Goal: Task Accomplishment & Management: Manage account settings

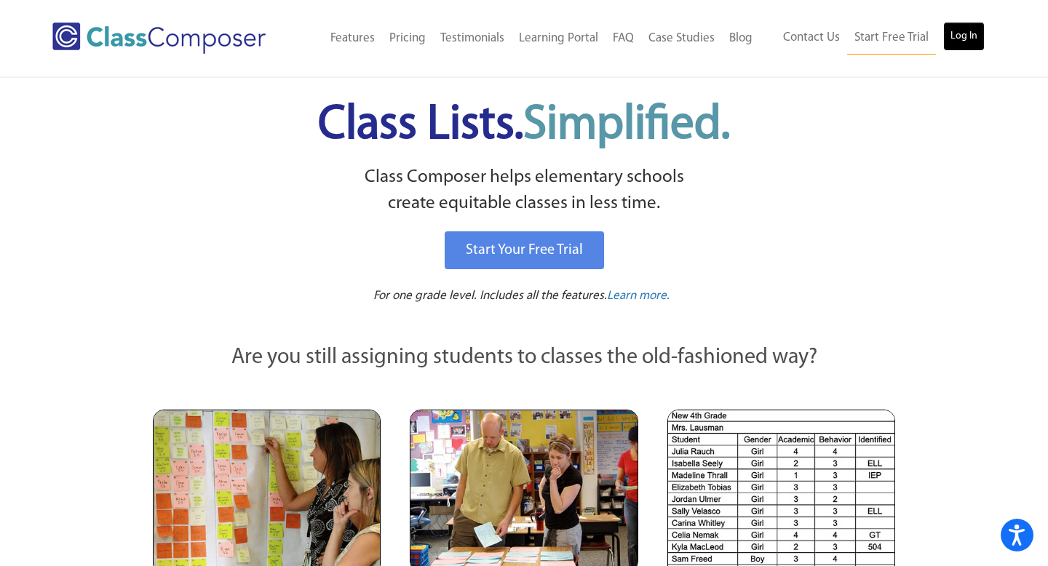
click at [967, 41] on link "Log In" at bounding box center [963, 36] width 41 height 29
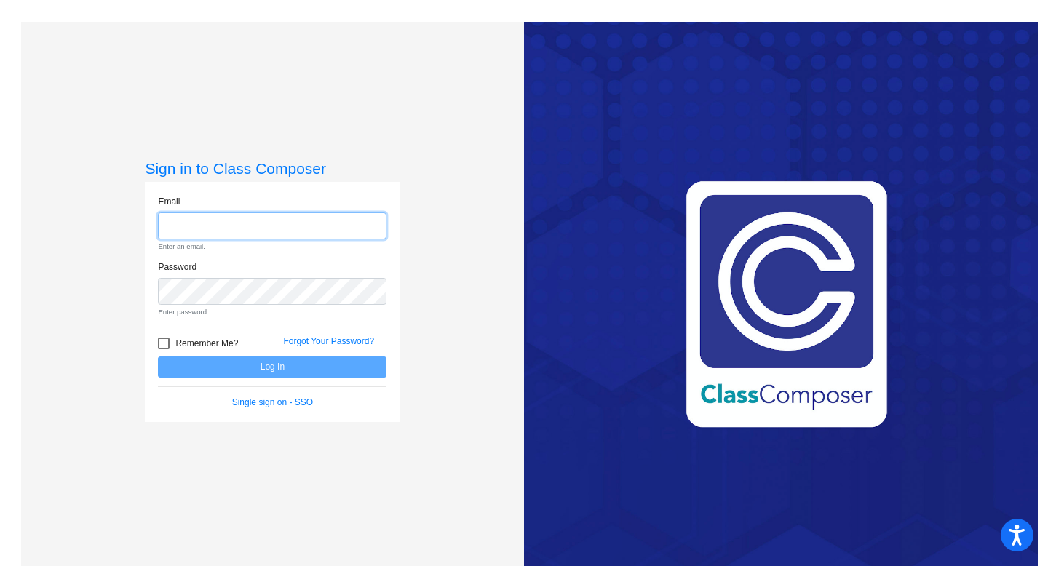
click at [300, 225] on input "email" at bounding box center [272, 226] width 229 height 27
type input "[PERSON_NAME][EMAIL_ADDRESS][PERSON_NAME][DOMAIN_NAME]"
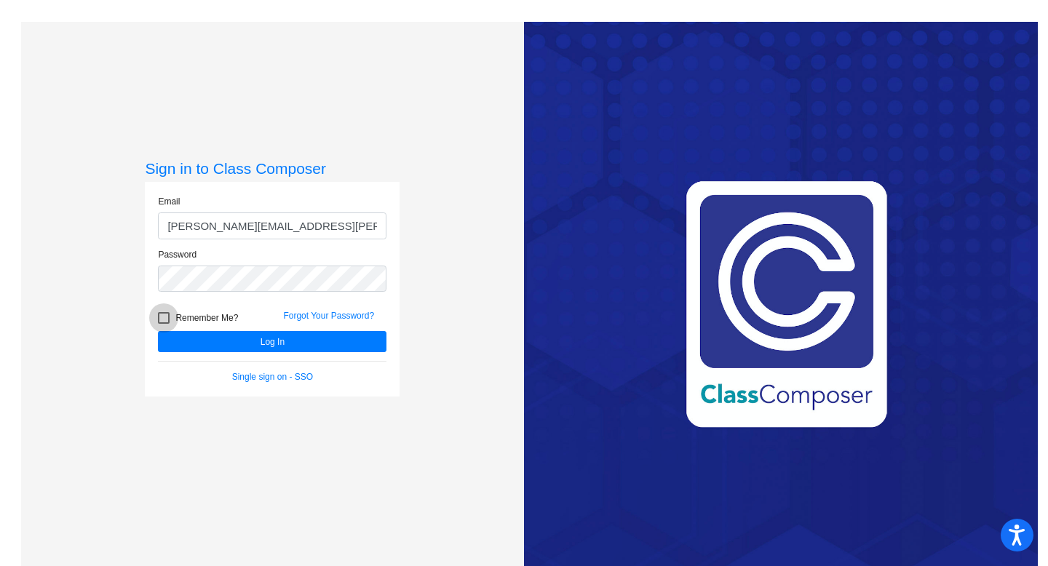
click at [161, 317] on div at bounding box center [164, 318] width 12 height 12
click at [163, 324] on input "Remember Me?" at bounding box center [163, 324] width 1 height 1
checkbox input "true"
click at [187, 349] on button "Log In" at bounding box center [272, 341] width 229 height 21
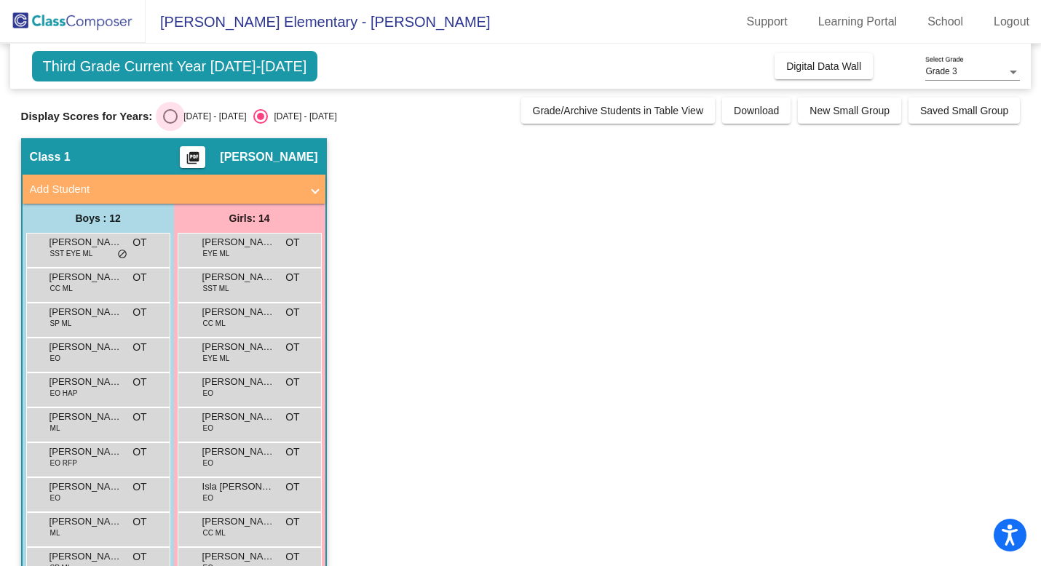
click at [170, 115] on div "Select an option" at bounding box center [170, 116] width 15 height 15
click at [170, 124] on input "[DATE] - [DATE]" at bounding box center [170, 124] width 1 height 1
radio input "true"
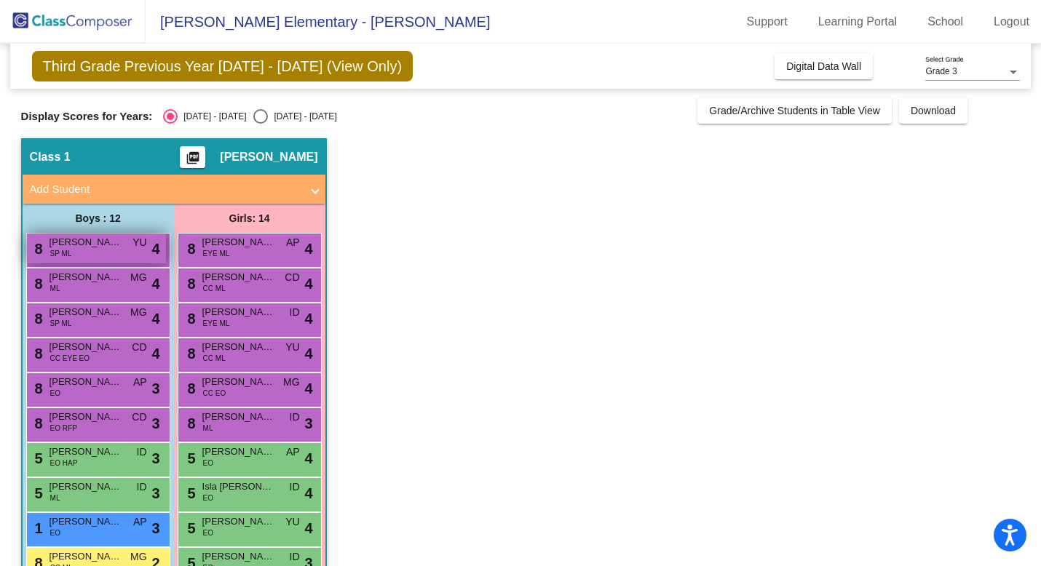
click at [90, 247] on span "[PERSON_NAME] [PERSON_NAME]" at bounding box center [85, 242] width 73 height 15
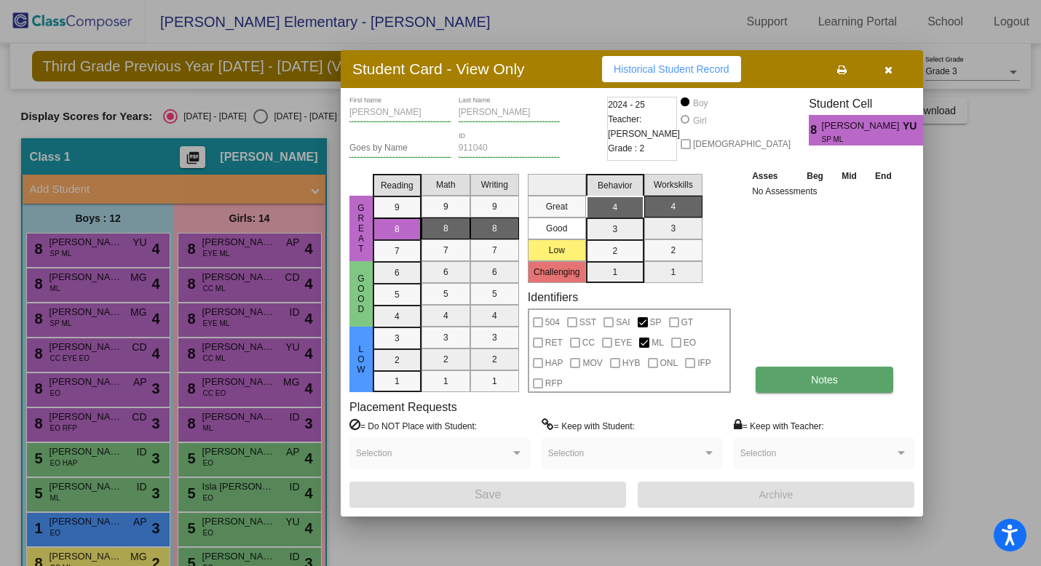
click at [794, 387] on button "Notes" at bounding box center [825, 380] width 138 height 26
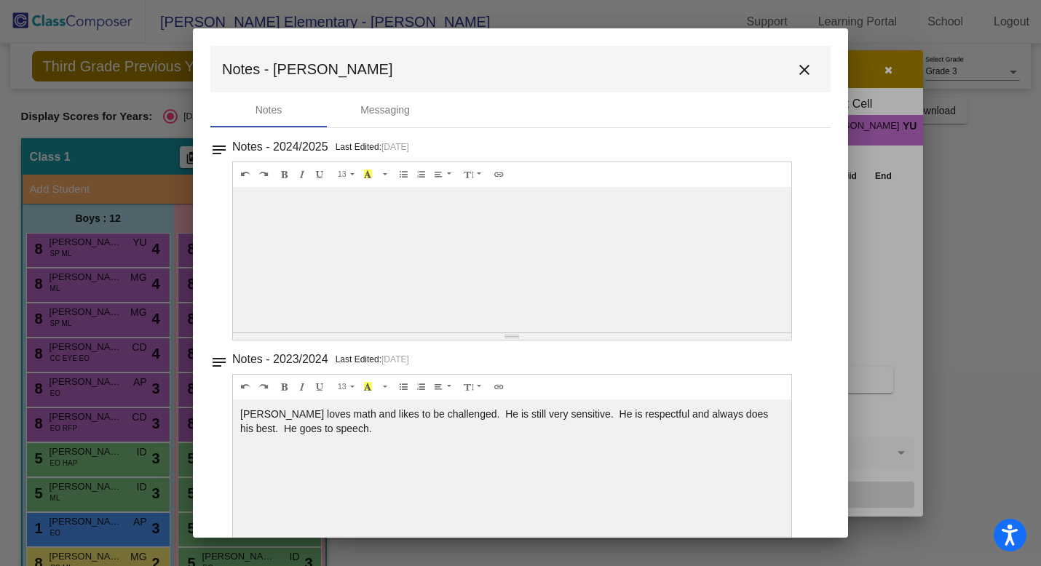
click at [796, 70] on mat-icon "close" at bounding box center [804, 69] width 17 height 17
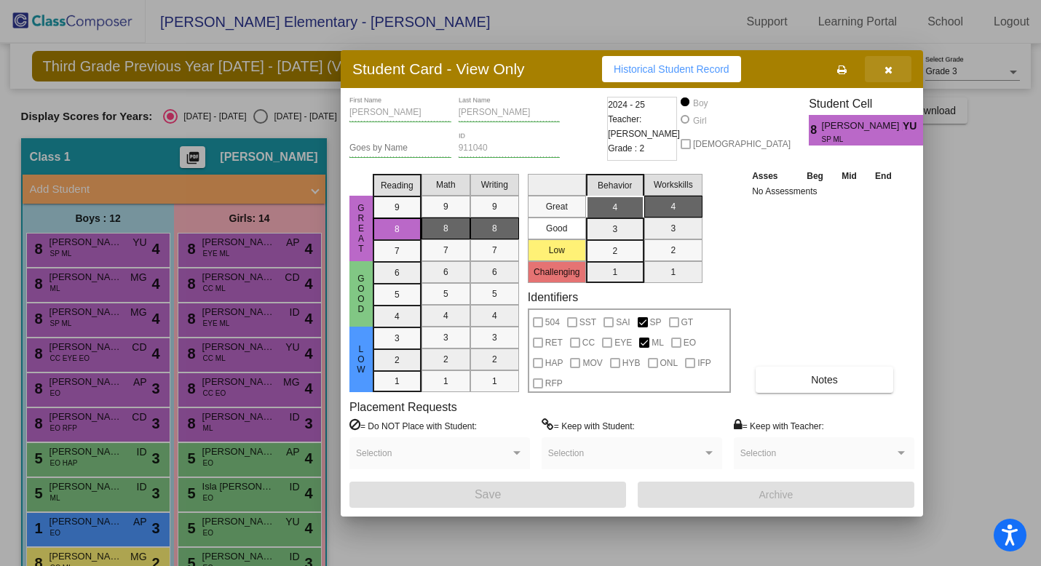
click at [891, 68] on icon "button" at bounding box center [888, 70] width 8 height 10
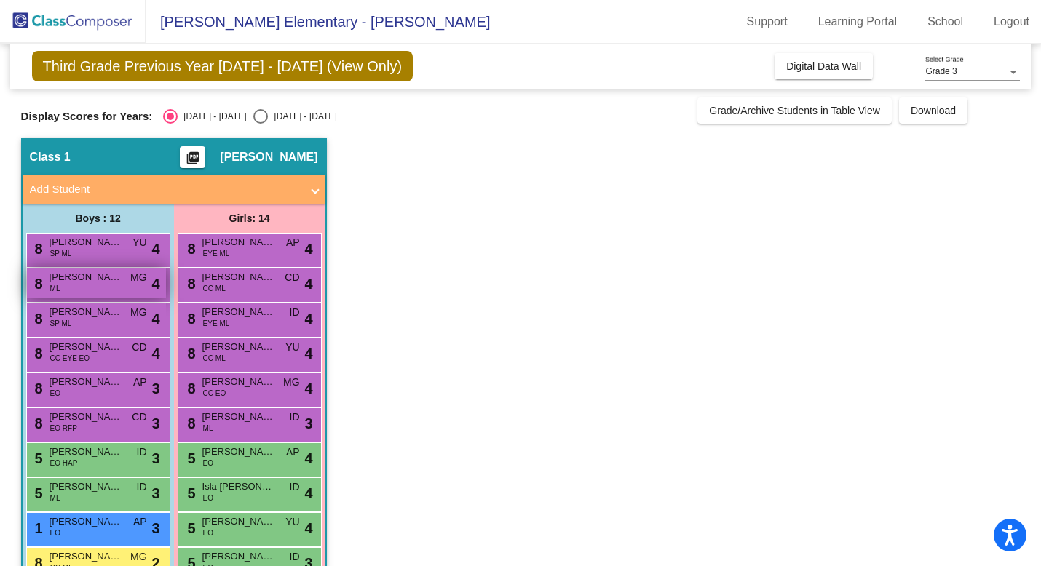
click at [90, 288] on div "8 [PERSON_NAME] [PERSON_NAME] MG lock do_not_disturb_alt 4" at bounding box center [96, 284] width 139 height 30
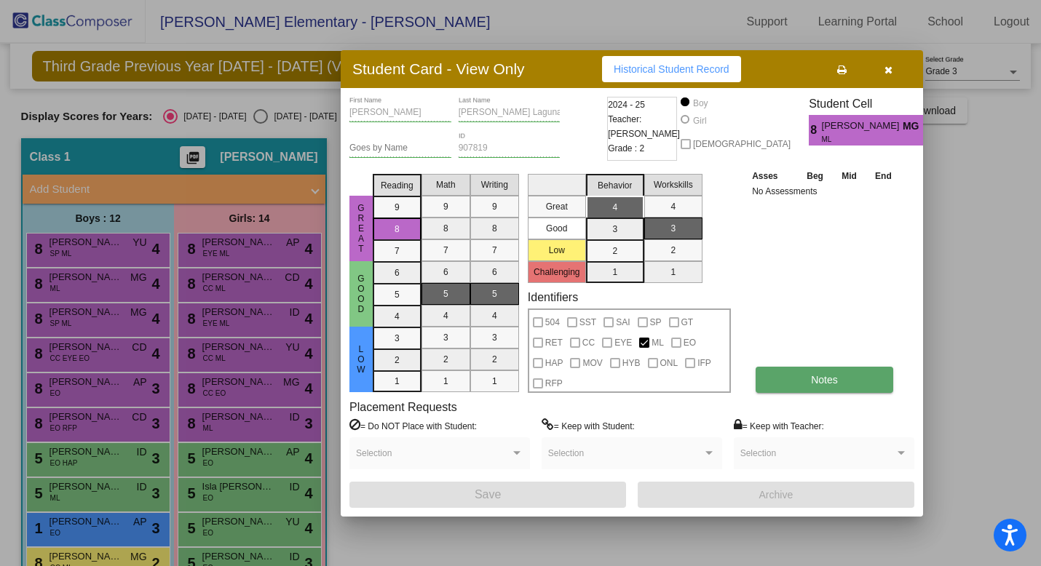
click at [788, 378] on button "Notes" at bounding box center [825, 380] width 138 height 26
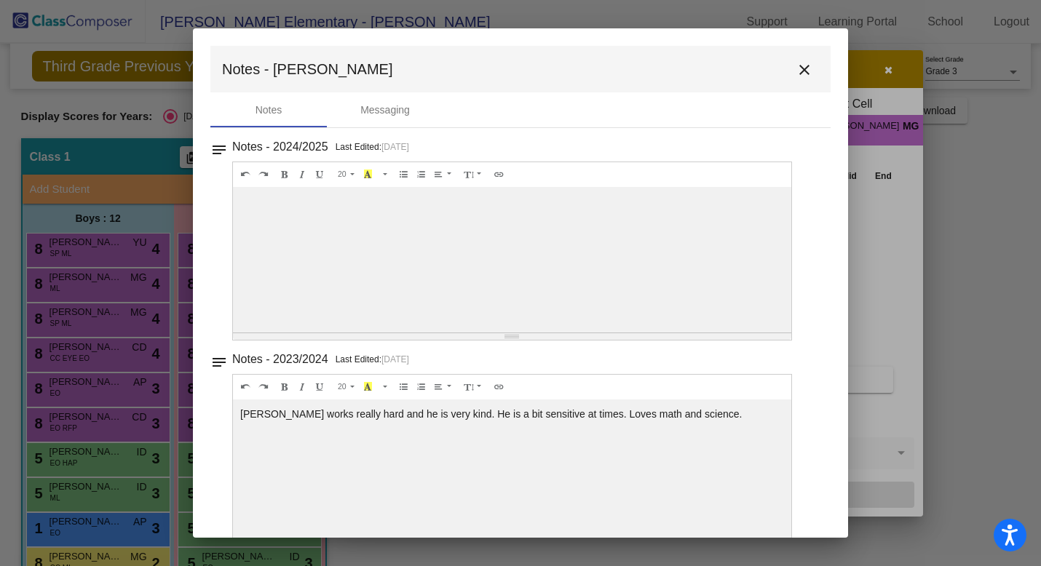
click at [798, 68] on mat-icon "close" at bounding box center [804, 69] width 17 height 17
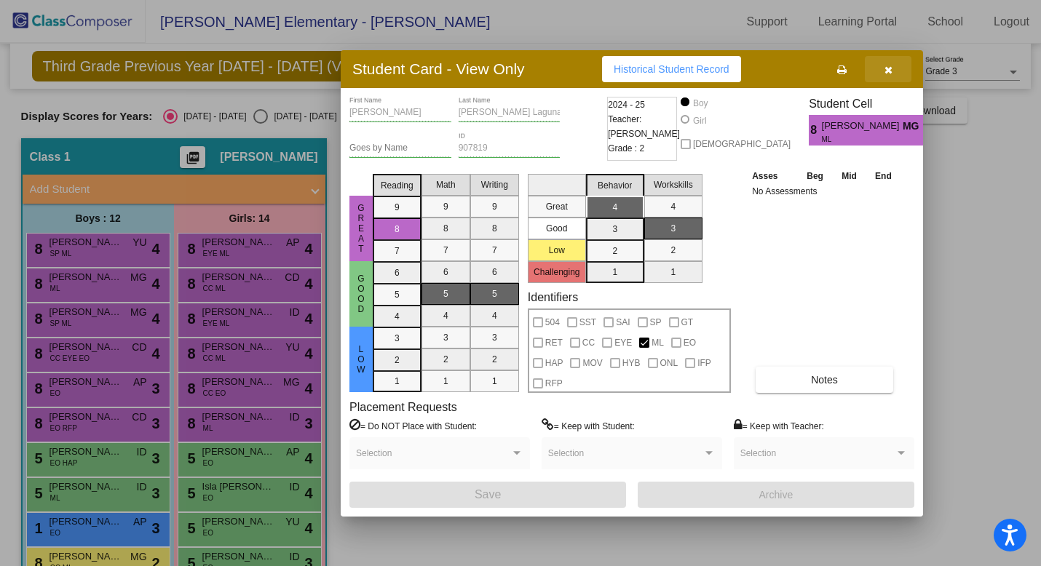
click at [887, 69] on icon "button" at bounding box center [888, 70] width 8 height 10
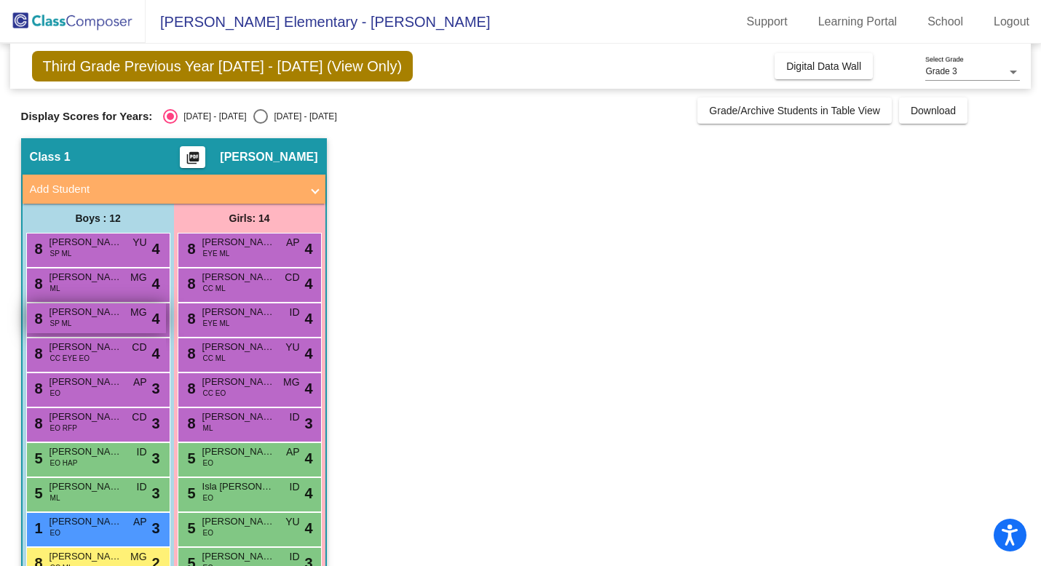
click at [74, 320] on div "8 [PERSON_NAME] [PERSON_NAME] ML MG lock do_not_disturb_alt 4" at bounding box center [96, 319] width 139 height 30
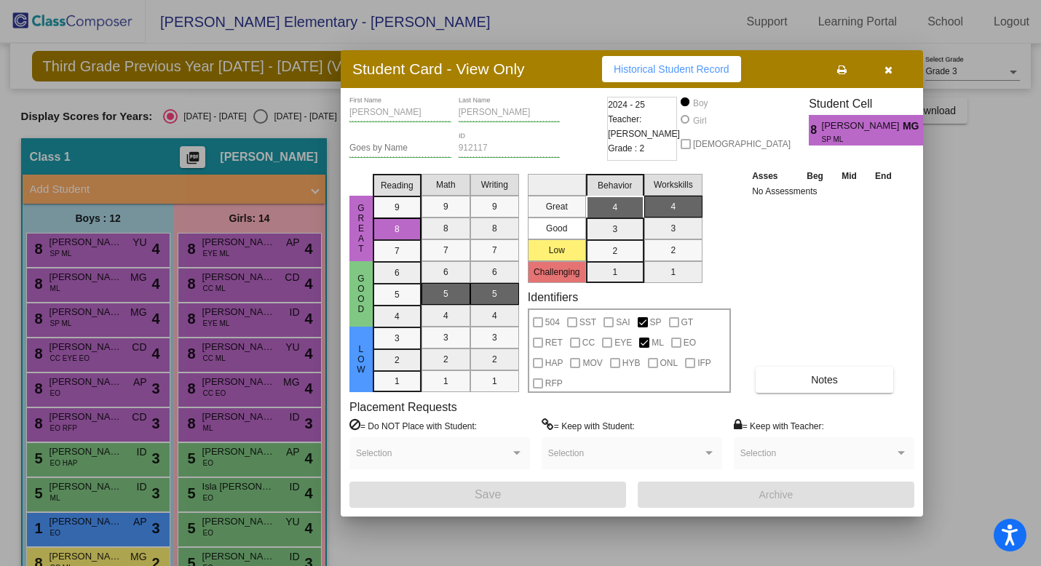
click at [888, 68] on icon "button" at bounding box center [888, 70] width 8 height 10
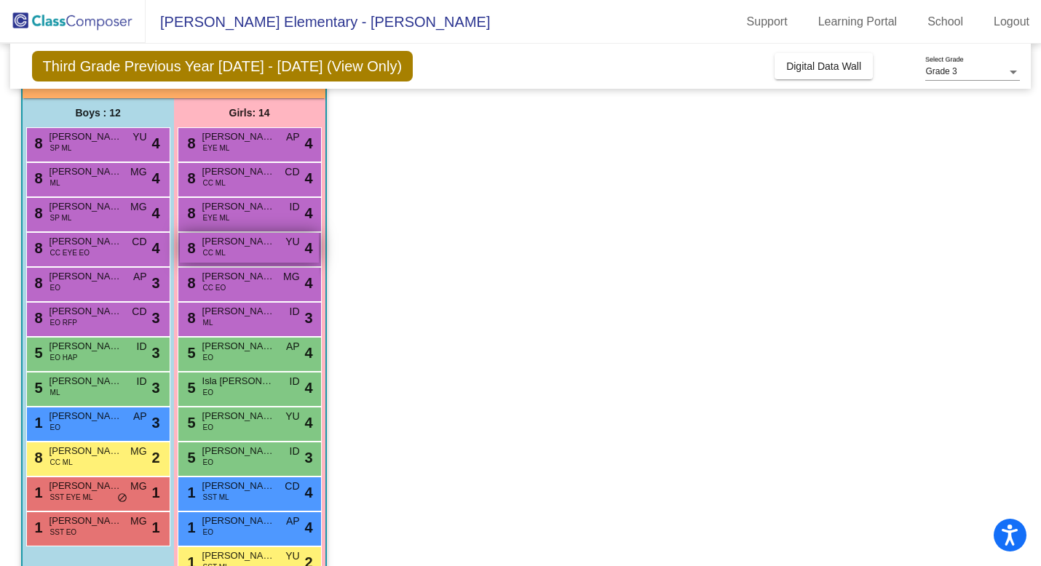
scroll to position [179, 0]
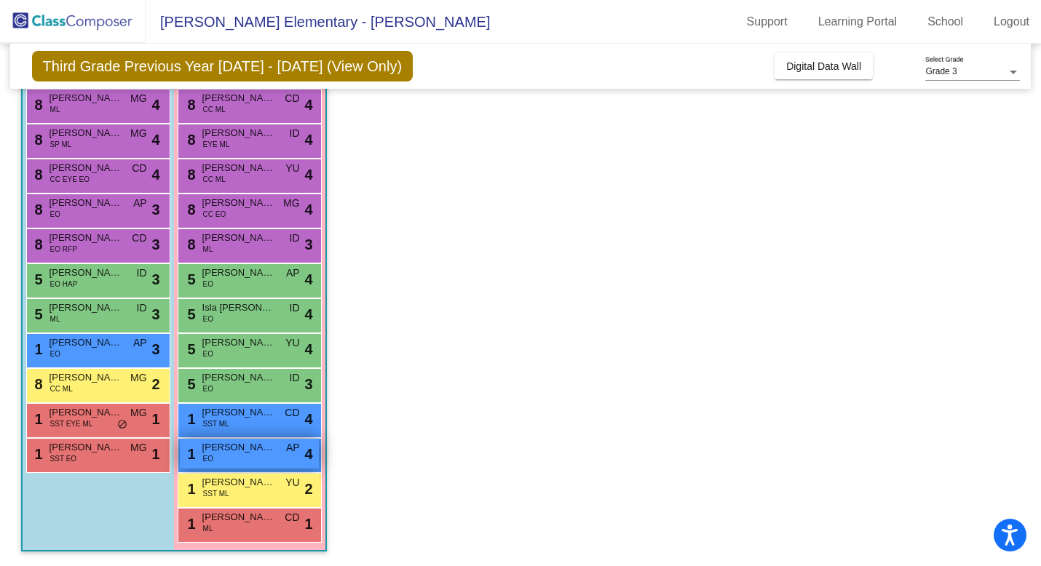
click at [224, 464] on div "1 [PERSON_NAME] EO AP lock do_not_disturb_alt 4" at bounding box center [249, 454] width 139 height 30
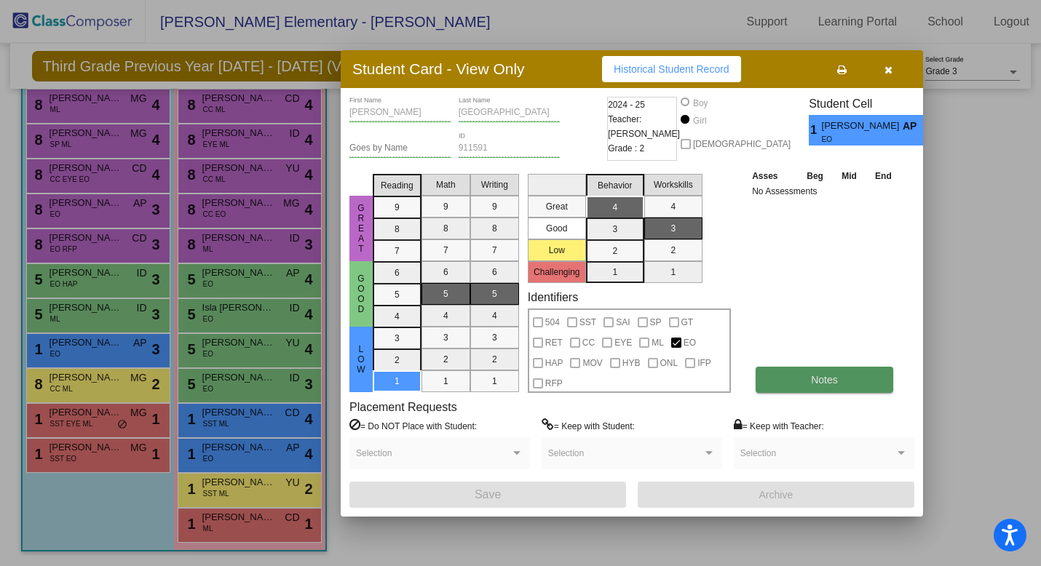
click at [844, 384] on button "Notes" at bounding box center [825, 380] width 138 height 26
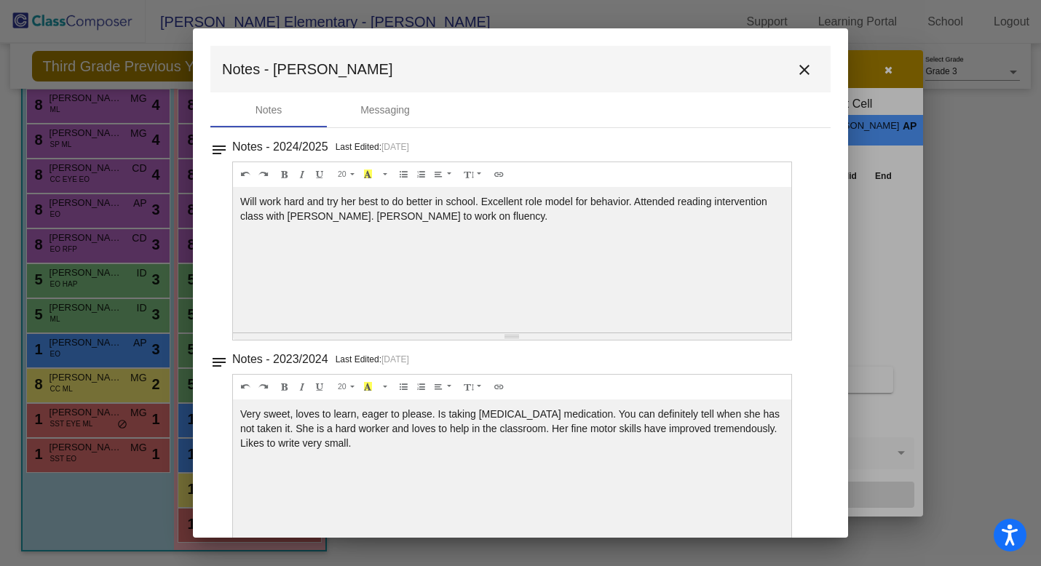
click at [801, 65] on mat-icon "close" at bounding box center [804, 69] width 17 height 17
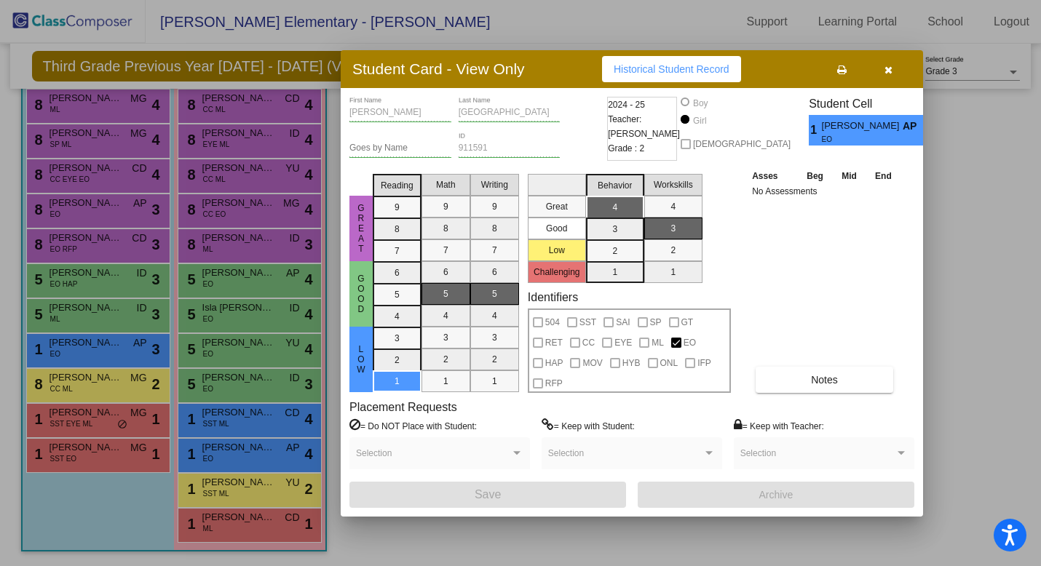
click at [889, 73] on icon "button" at bounding box center [888, 70] width 8 height 10
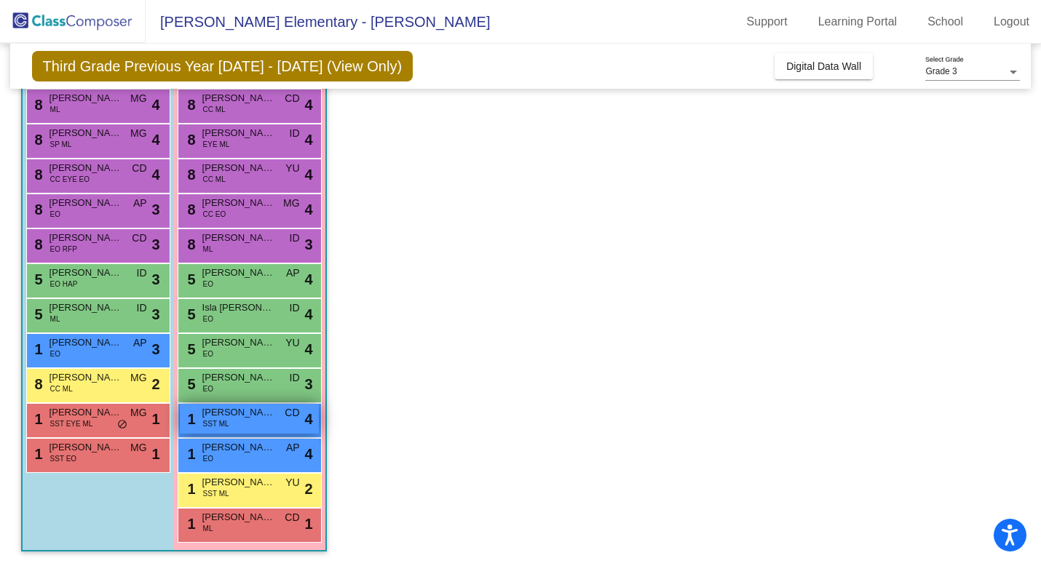
click at [222, 424] on span "SST ML" at bounding box center [216, 424] width 26 height 11
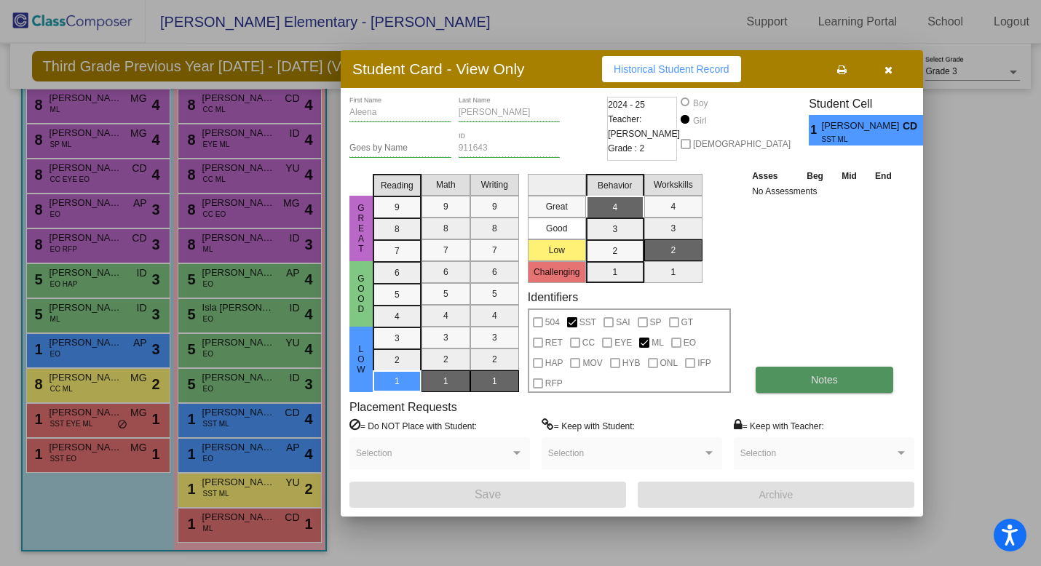
click at [827, 378] on span "Notes" at bounding box center [824, 380] width 27 height 12
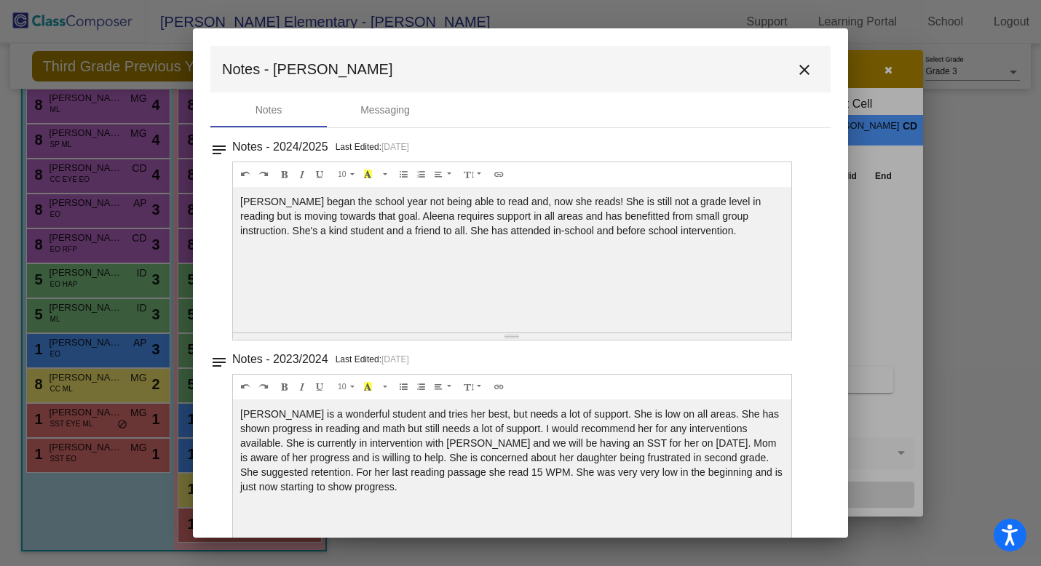
click at [799, 71] on mat-icon "close" at bounding box center [804, 69] width 17 height 17
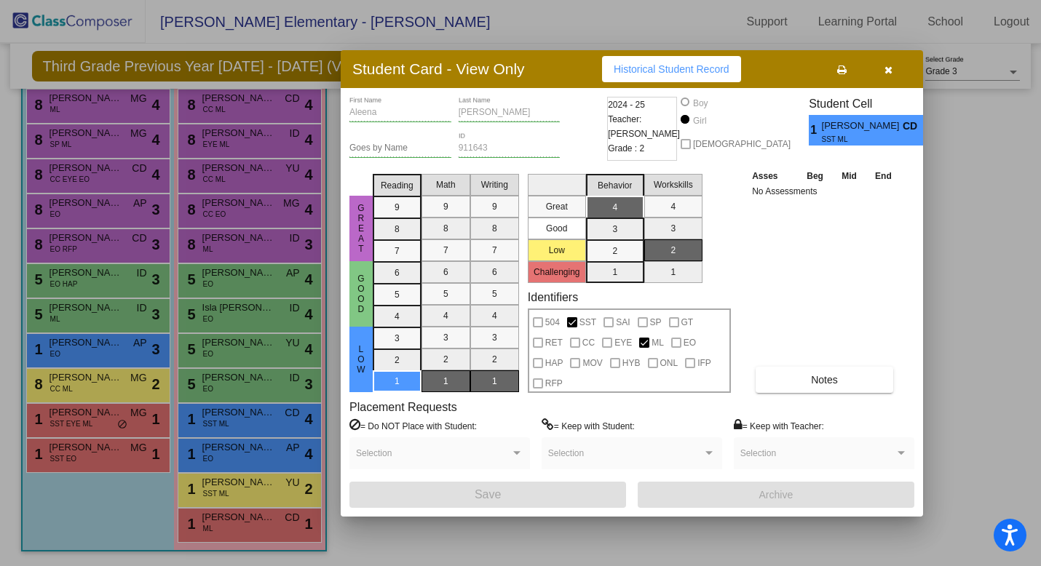
click at [889, 74] on icon "button" at bounding box center [888, 70] width 8 height 10
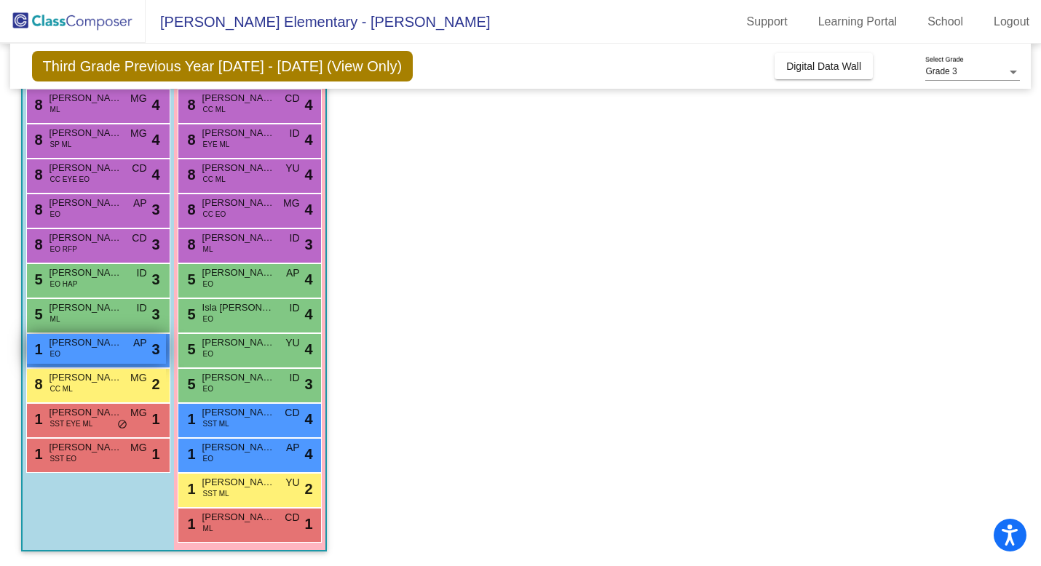
click at [84, 347] on span "[PERSON_NAME]" at bounding box center [85, 343] width 73 height 15
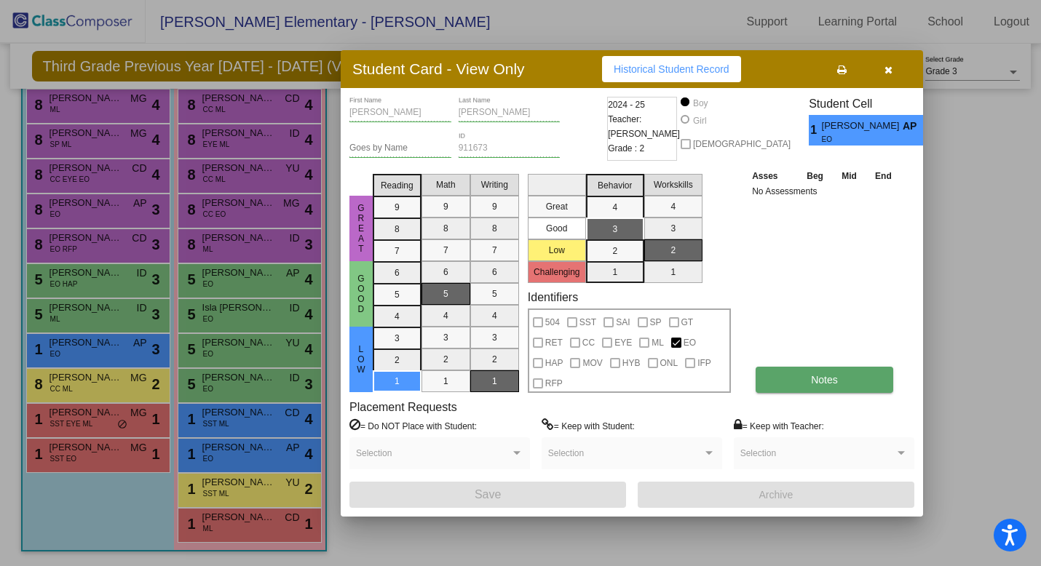
click at [821, 377] on span "Notes" at bounding box center [824, 380] width 27 height 12
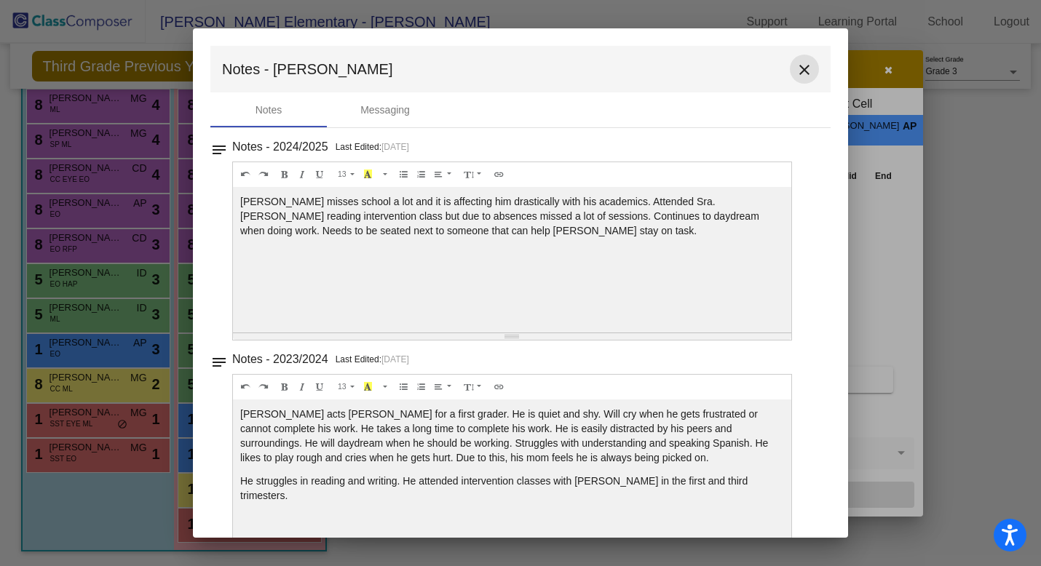
click at [796, 72] on mat-icon "close" at bounding box center [804, 69] width 17 height 17
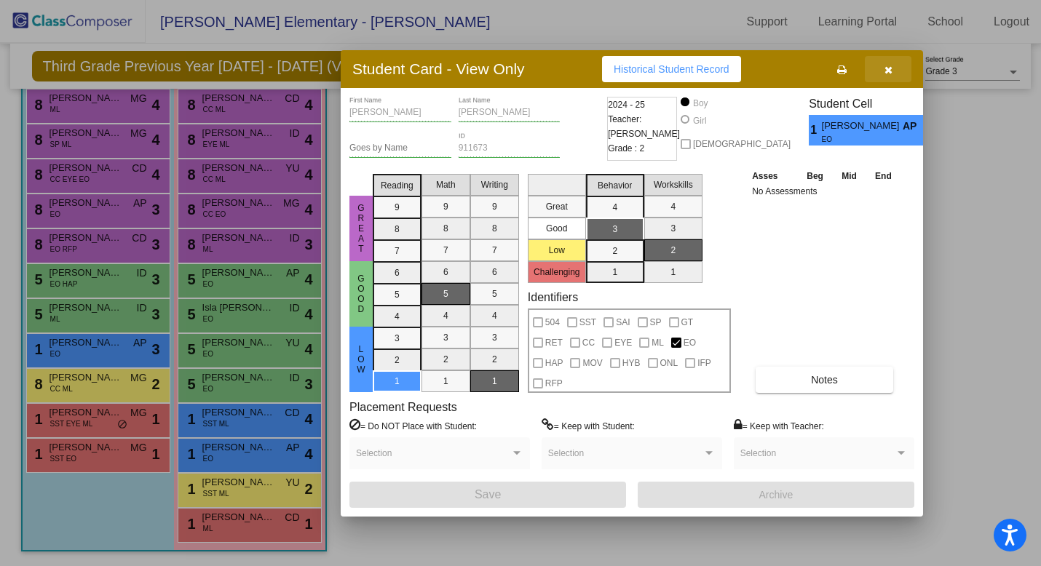
click at [891, 68] on icon "button" at bounding box center [888, 70] width 8 height 10
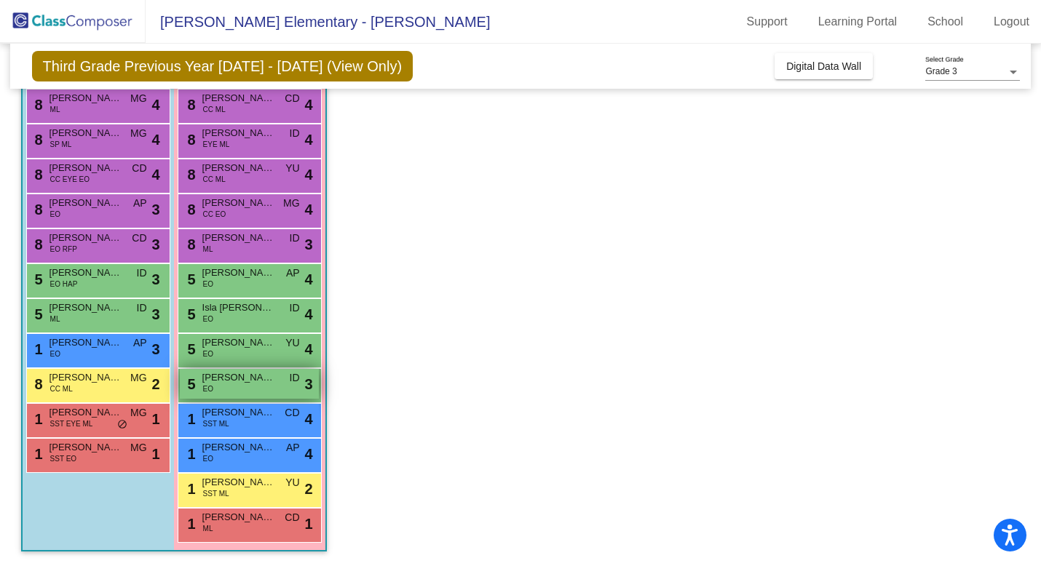
click at [223, 374] on span "[PERSON_NAME]" at bounding box center [238, 377] width 73 height 15
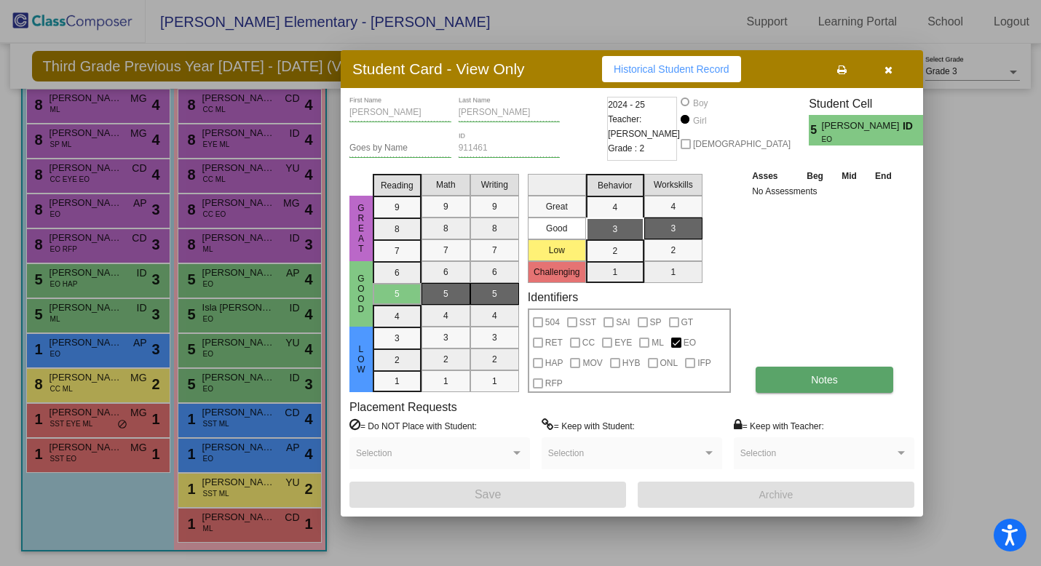
click at [828, 374] on span "Notes" at bounding box center [824, 380] width 27 height 12
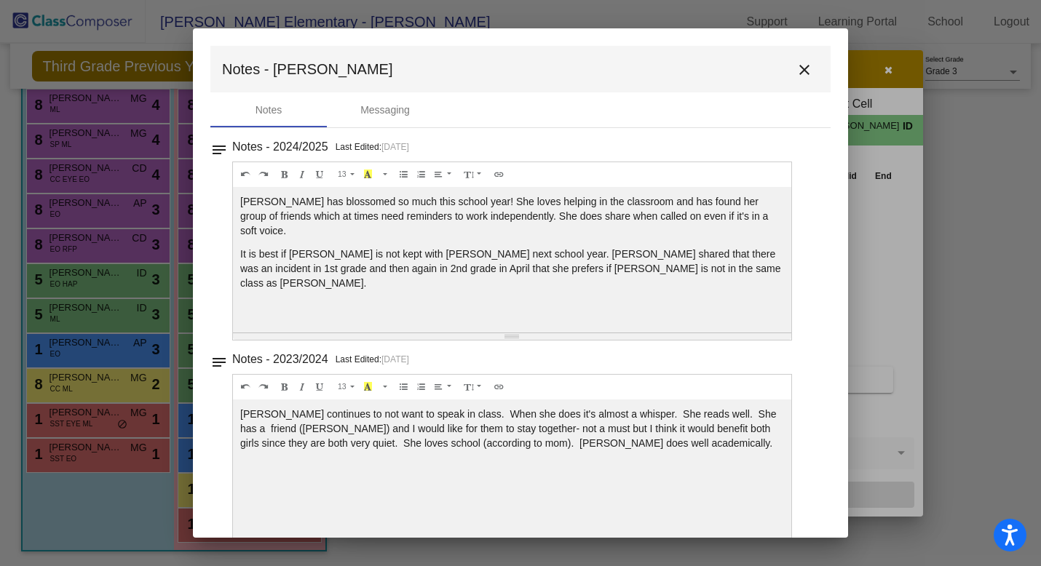
click at [802, 71] on mat-icon "close" at bounding box center [804, 69] width 17 height 17
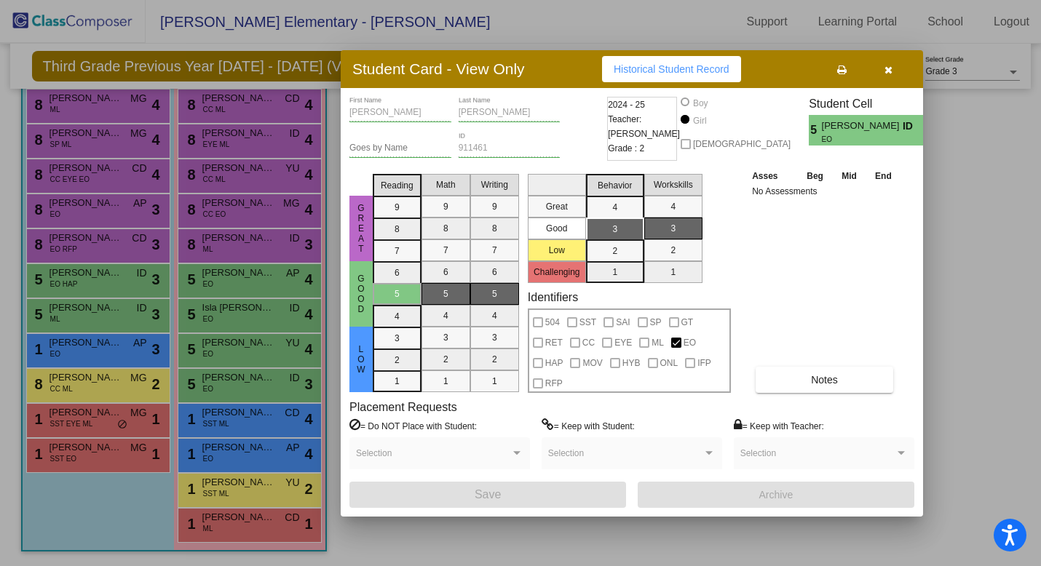
click at [890, 68] on icon "button" at bounding box center [888, 70] width 8 height 10
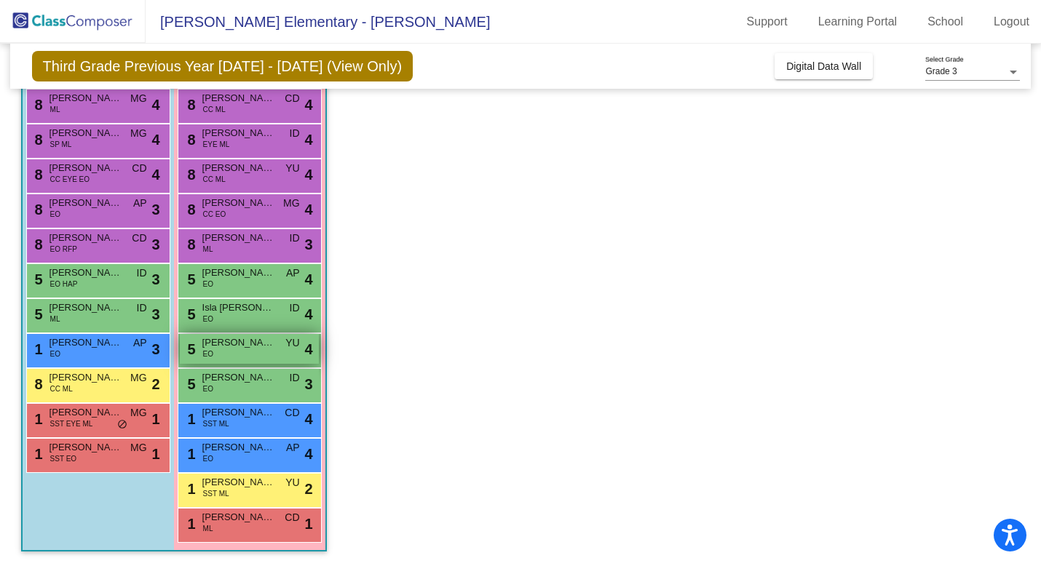
click at [247, 353] on div "5 [PERSON_NAME] [PERSON_NAME] lock do_not_disturb_alt 4" at bounding box center [249, 349] width 139 height 30
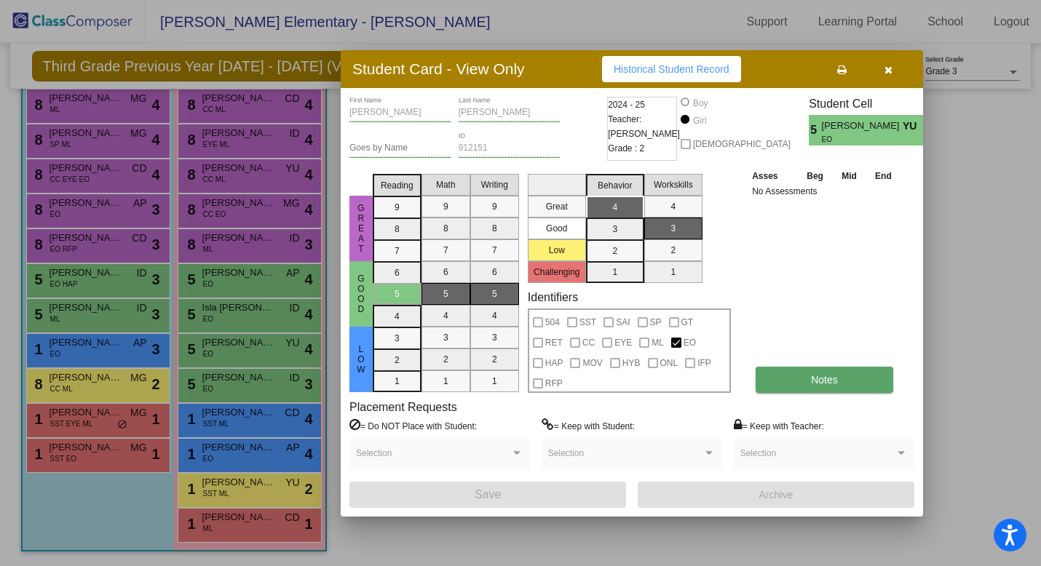
click at [842, 381] on button "Notes" at bounding box center [825, 380] width 138 height 26
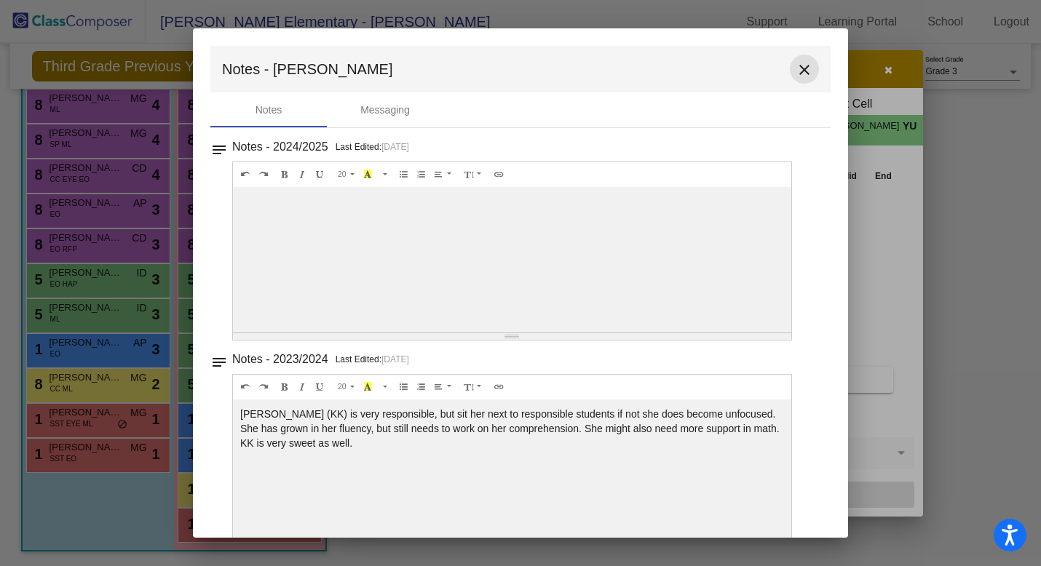
click at [796, 68] on mat-icon "close" at bounding box center [804, 69] width 17 height 17
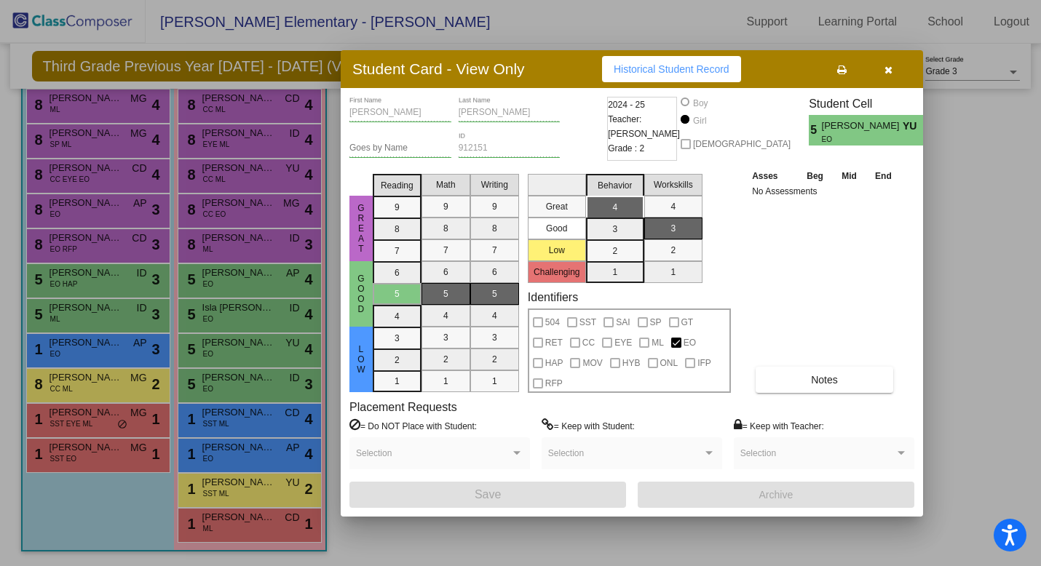
click at [226, 314] on div at bounding box center [520, 283] width 1041 height 566
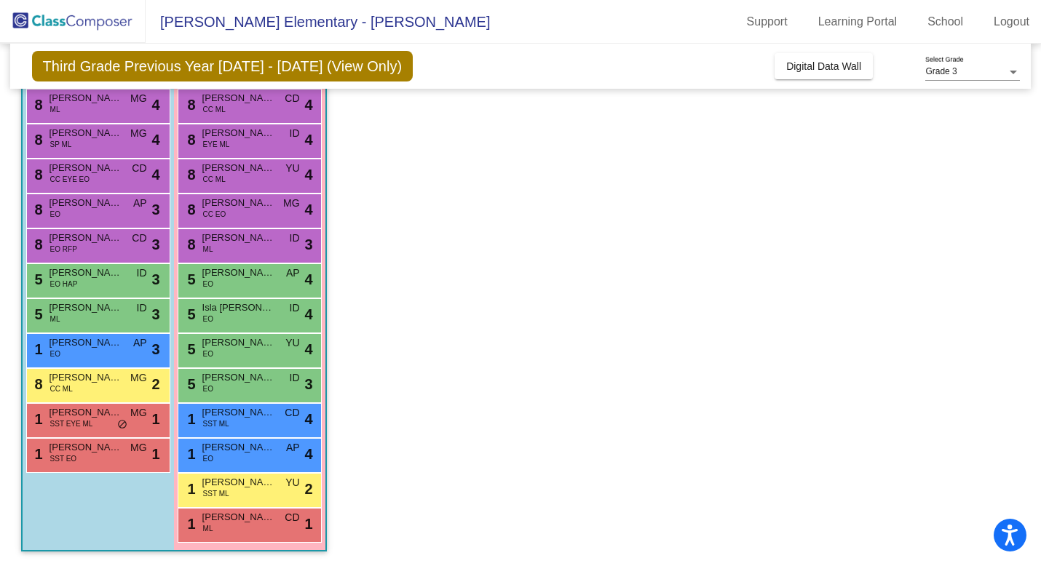
click at [226, 314] on span "Isla [PERSON_NAME]" at bounding box center [238, 308] width 73 height 15
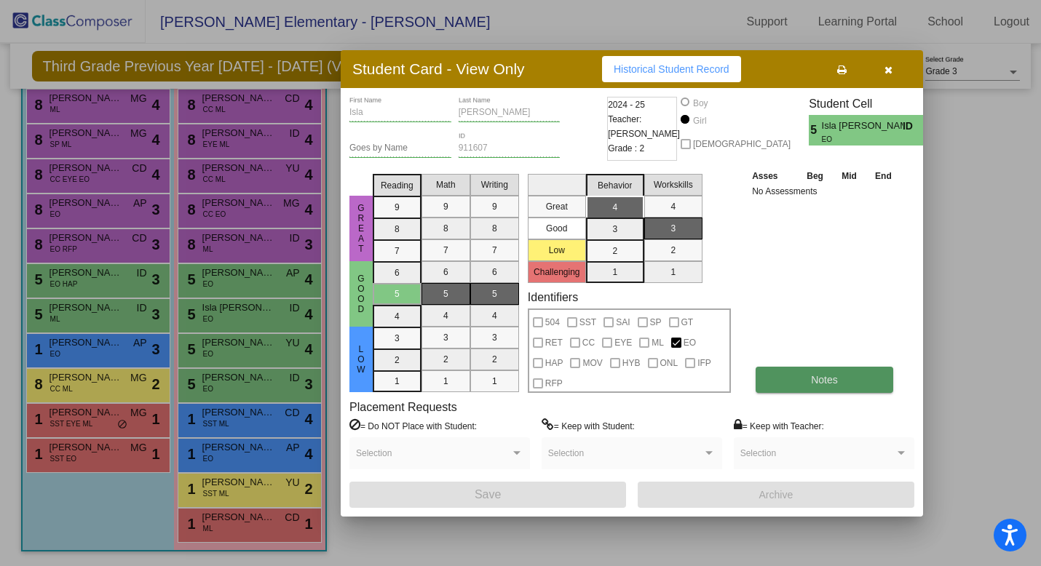
click at [841, 374] on button "Notes" at bounding box center [825, 380] width 138 height 26
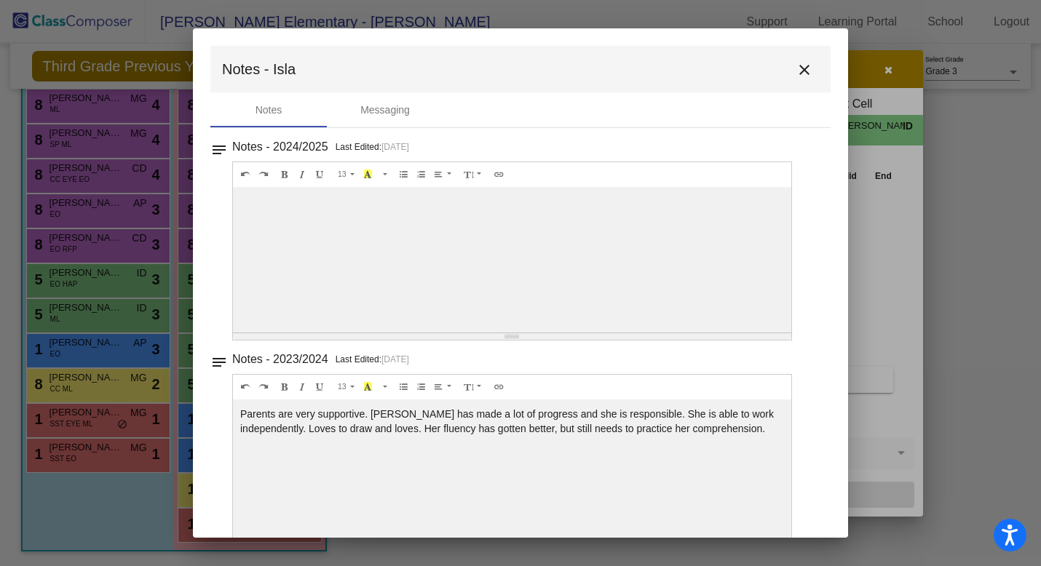
click at [796, 71] on mat-icon "close" at bounding box center [804, 69] width 17 height 17
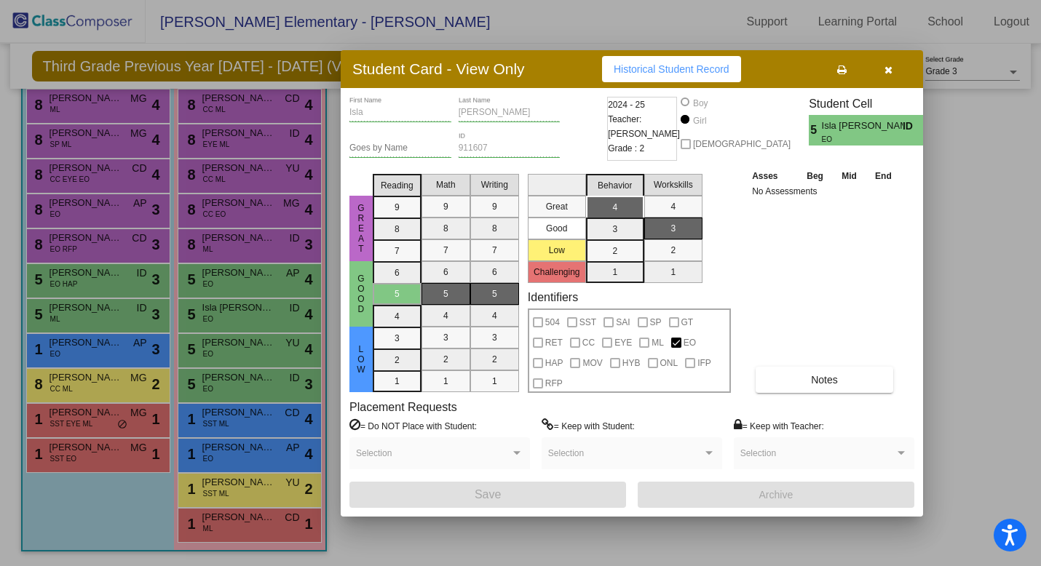
click at [239, 313] on div at bounding box center [520, 283] width 1041 height 566
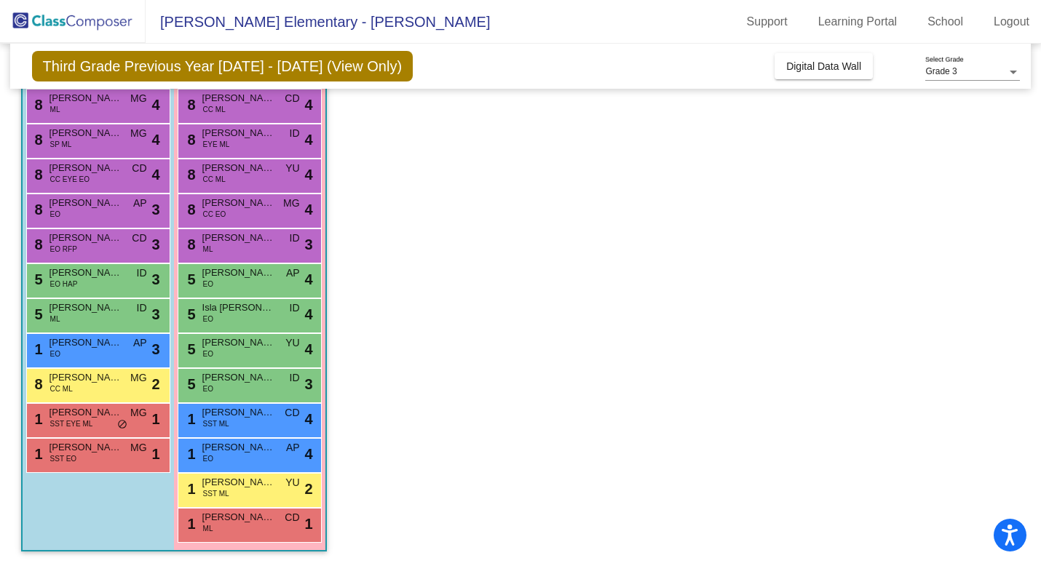
click at [239, 313] on span "Isla [PERSON_NAME]" at bounding box center [238, 308] width 73 height 15
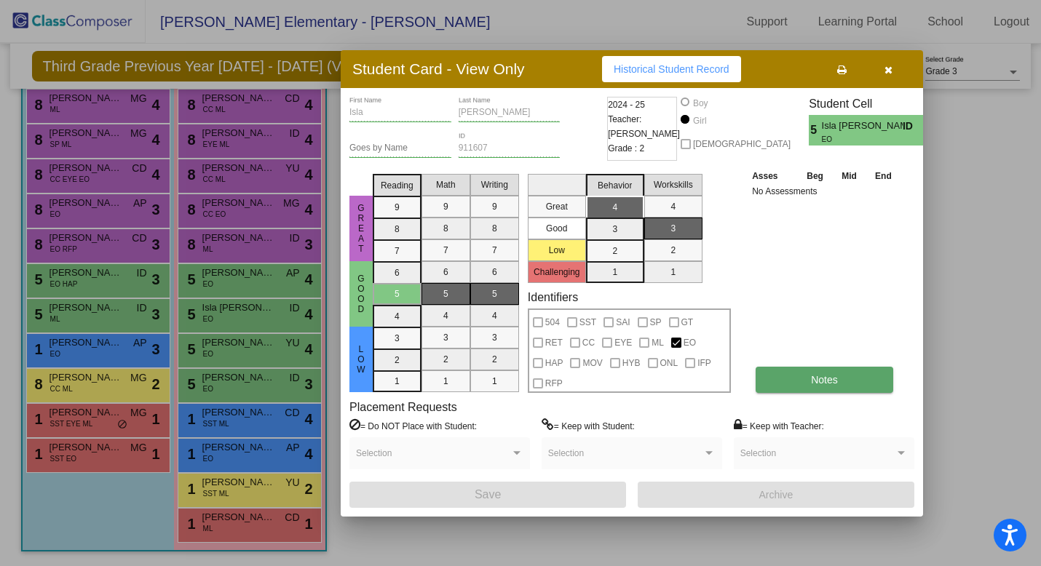
click at [780, 379] on button "Notes" at bounding box center [825, 380] width 138 height 26
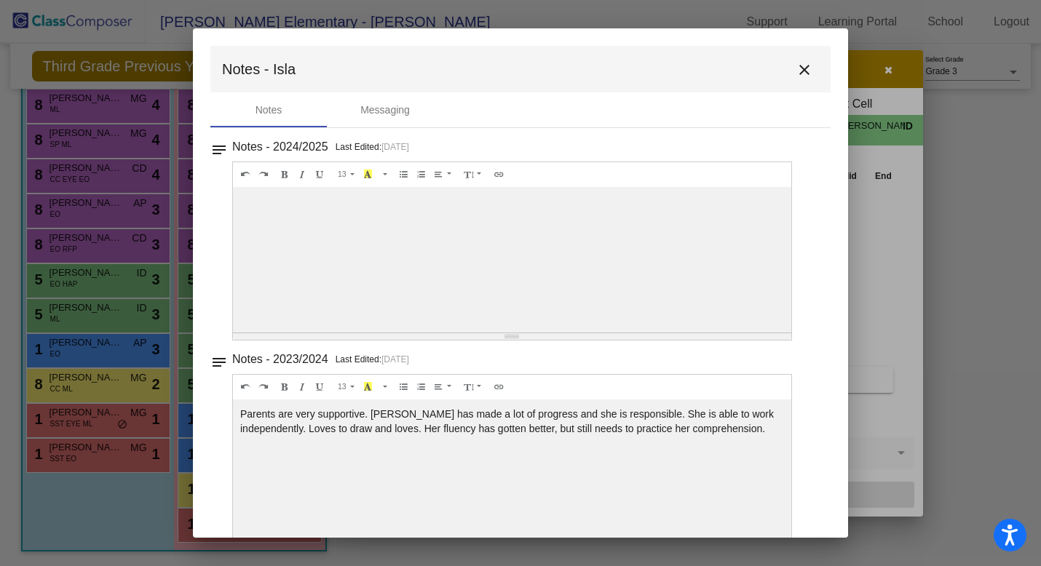
click at [799, 66] on mat-icon "close" at bounding box center [804, 69] width 17 height 17
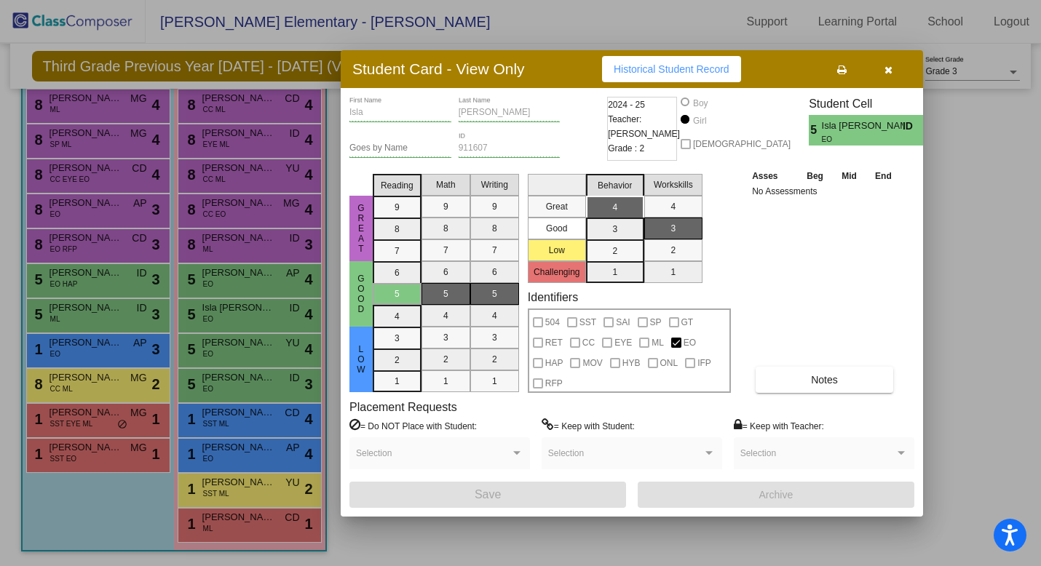
click at [140, 317] on div at bounding box center [520, 283] width 1041 height 566
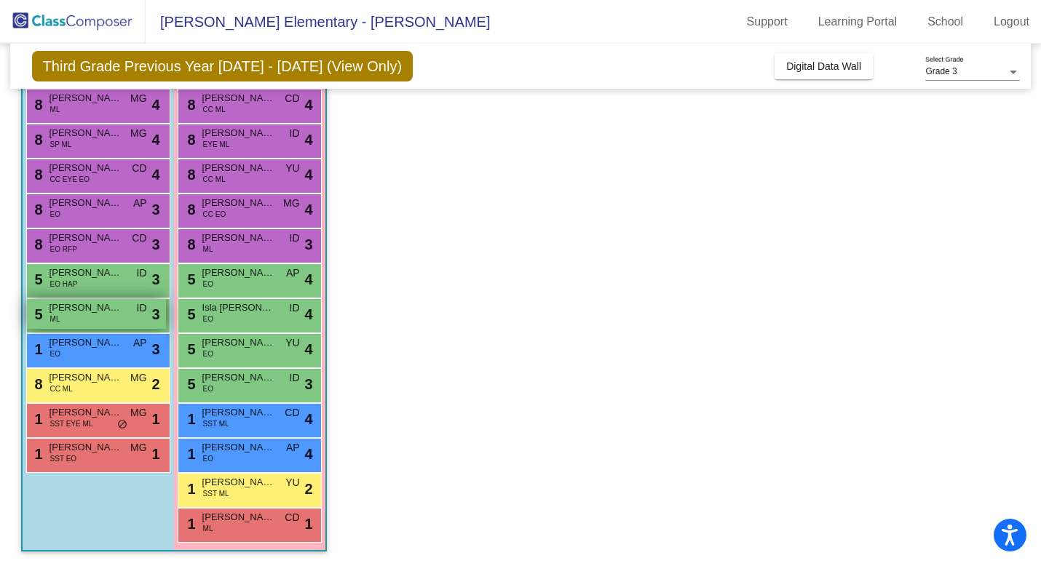
click at [132, 314] on div "5 [PERSON_NAME] [PERSON_NAME] ID lock do_not_disturb_alt 3" at bounding box center [96, 314] width 139 height 30
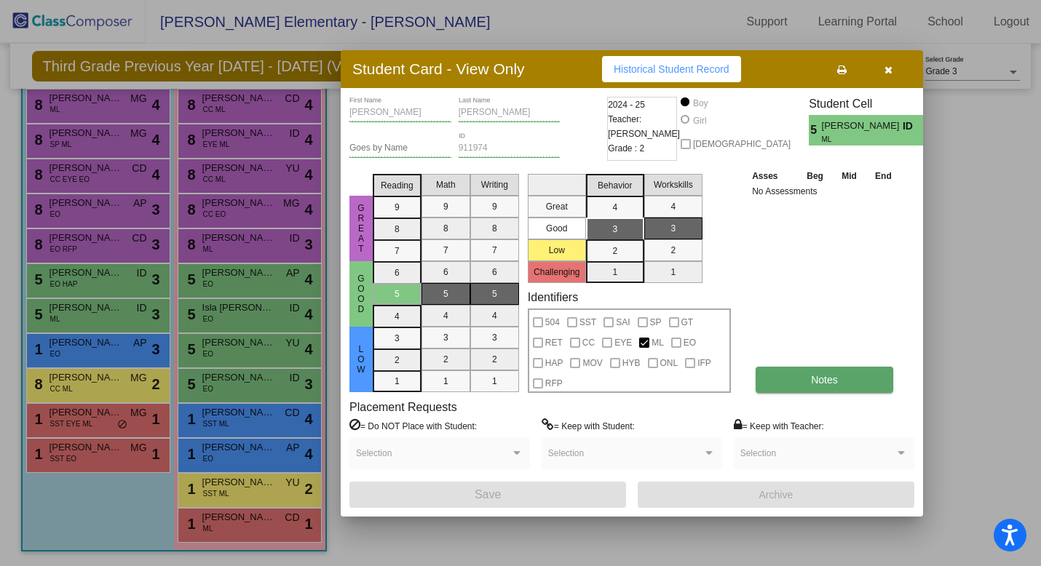
click at [857, 382] on button "Notes" at bounding box center [825, 380] width 138 height 26
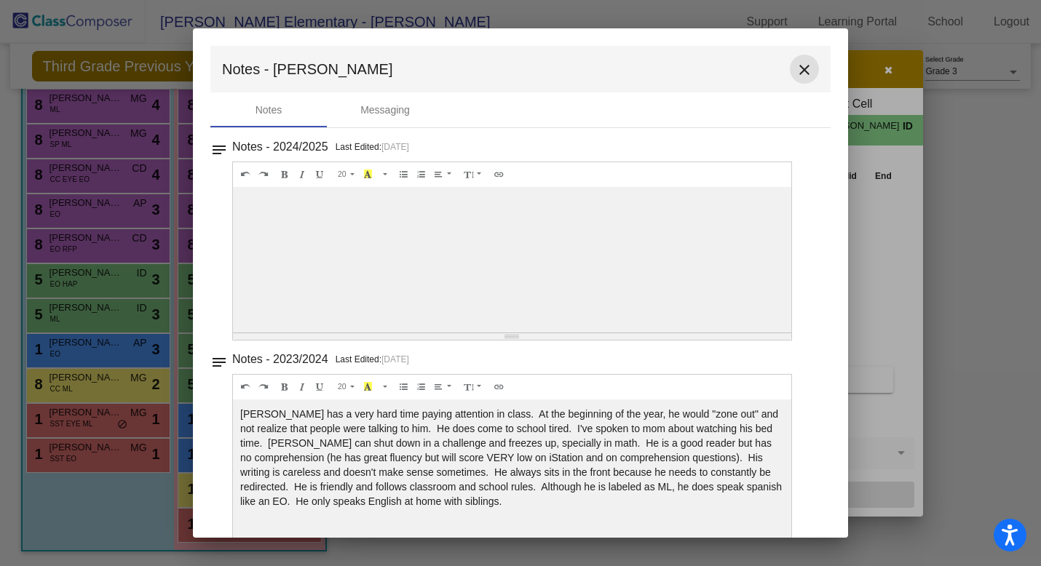
click at [798, 71] on mat-icon "close" at bounding box center [804, 69] width 17 height 17
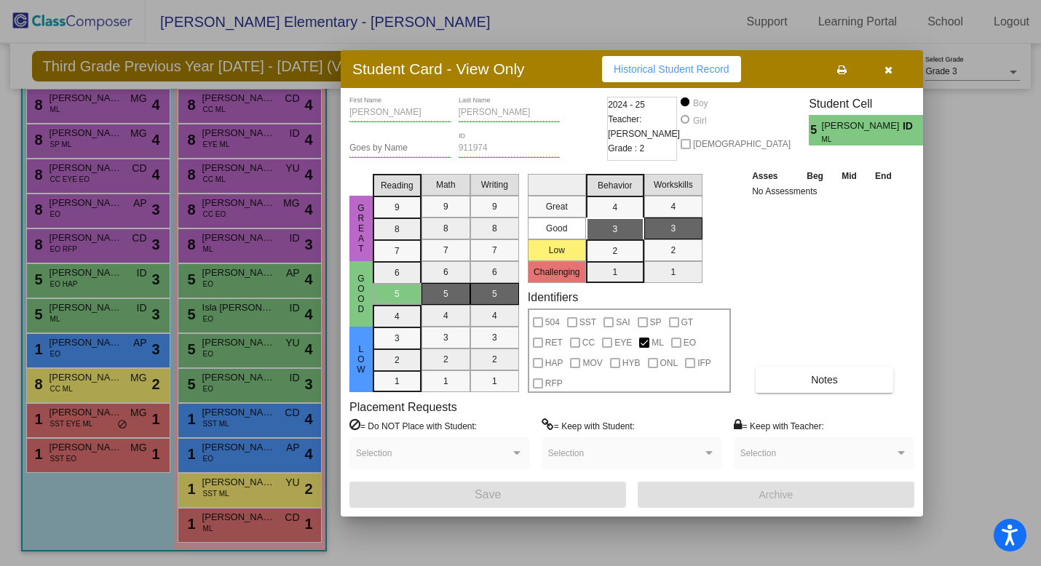
click at [891, 70] on icon "button" at bounding box center [888, 70] width 8 height 10
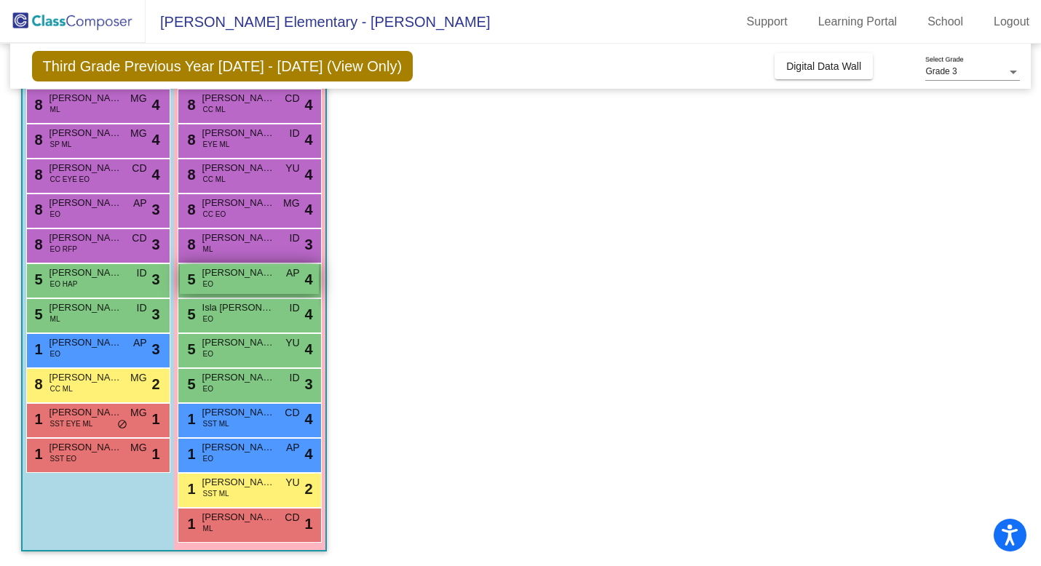
click at [231, 283] on div "5 [PERSON_NAME] EO AP lock do_not_disturb_alt 4" at bounding box center [249, 279] width 139 height 30
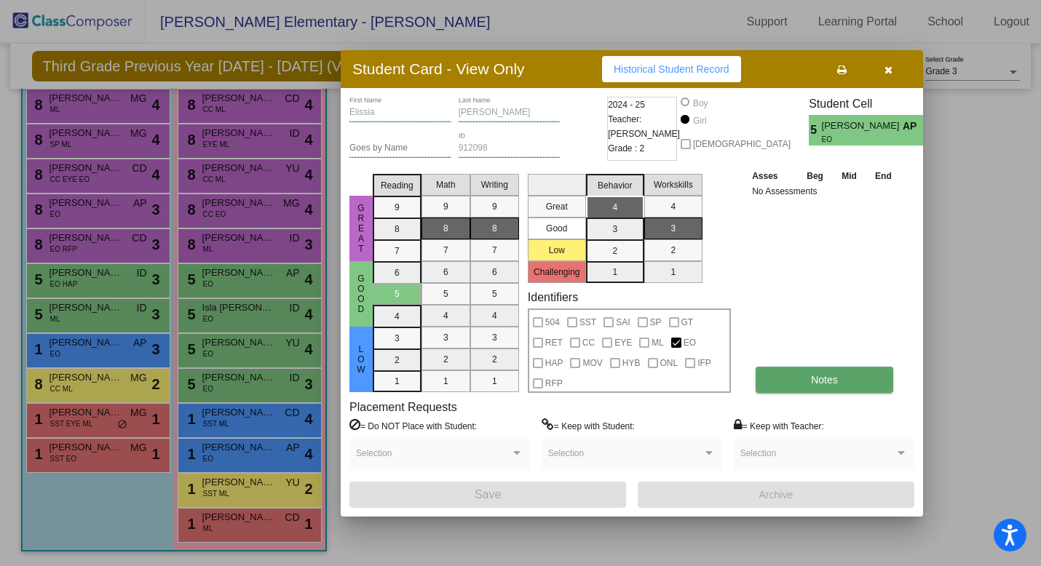
click at [775, 381] on button "Notes" at bounding box center [825, 380] width 138 height 26
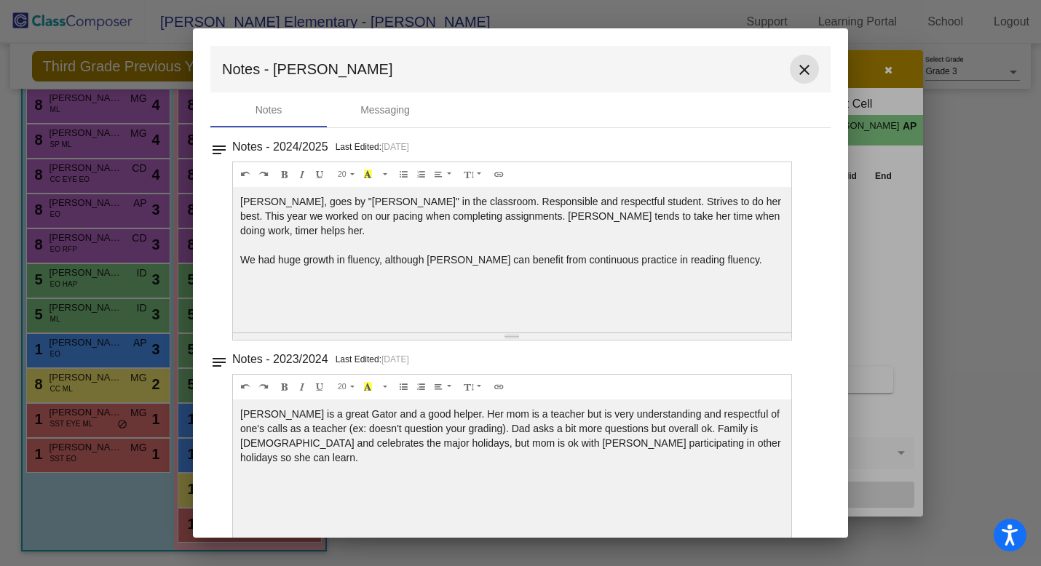
click at [796, 67] on mat-icon "close" at bounding box center [804, 69] width 17 height 17
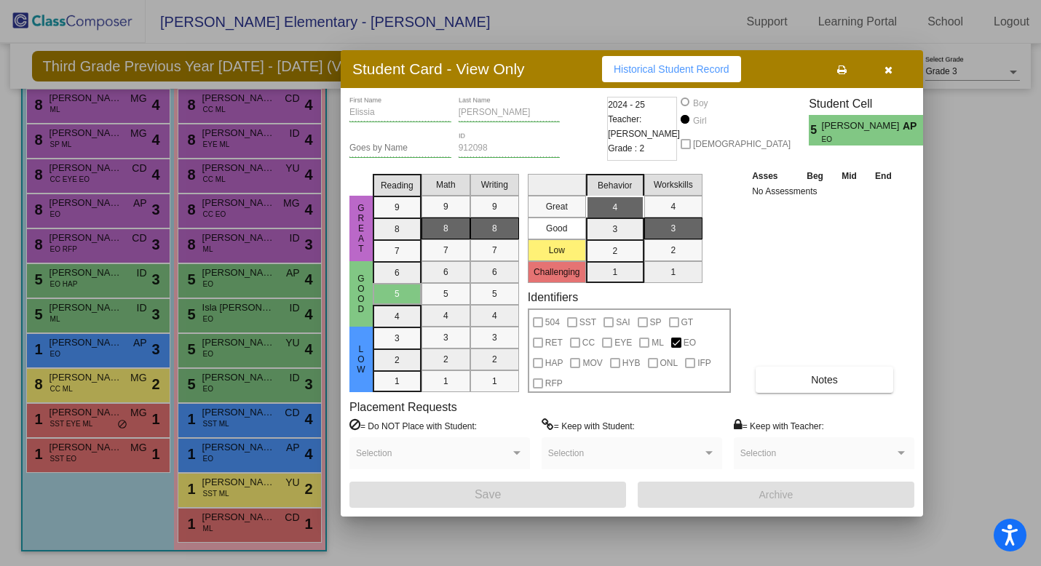
click at [889, 68] on icon "button" at bounding box center [888, 70] width 8 height 10
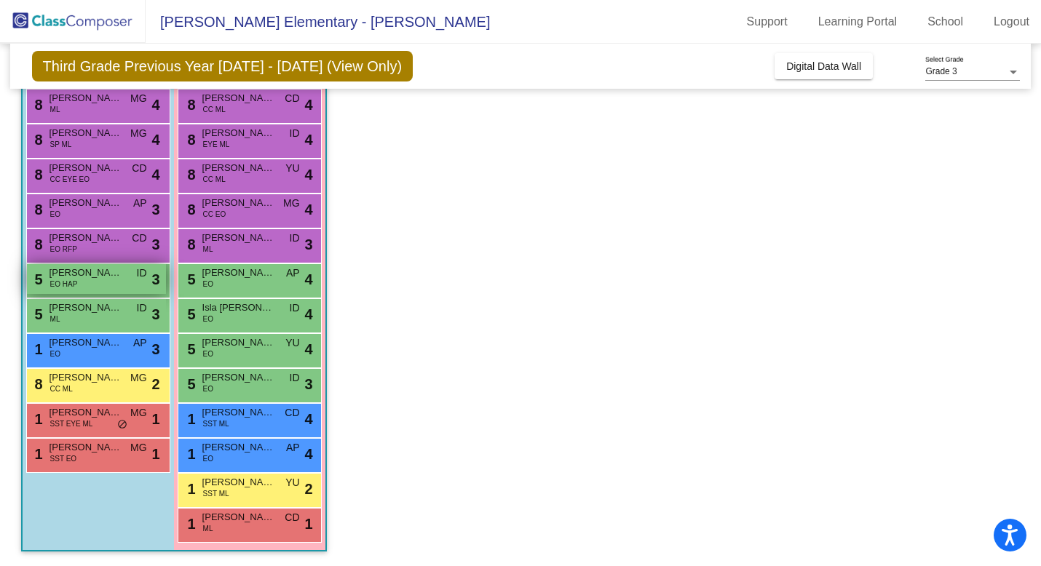
click at [75, 280] on span "EO HAP" at bounding box center [64, 284] width 28 height 11
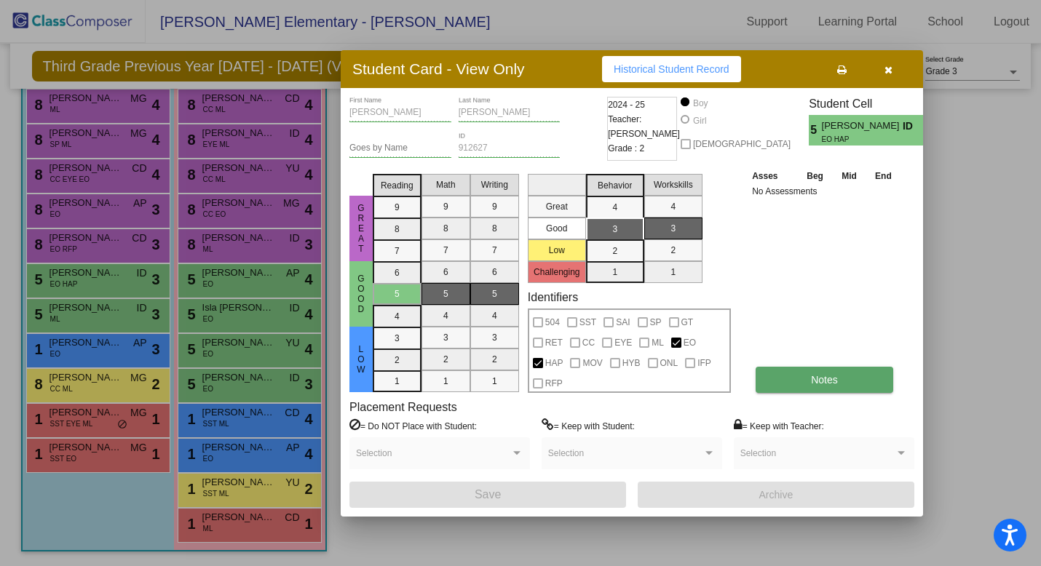
click at [847, 380] on button "Notes" at bounding box center [825, 380] width 138 height 26
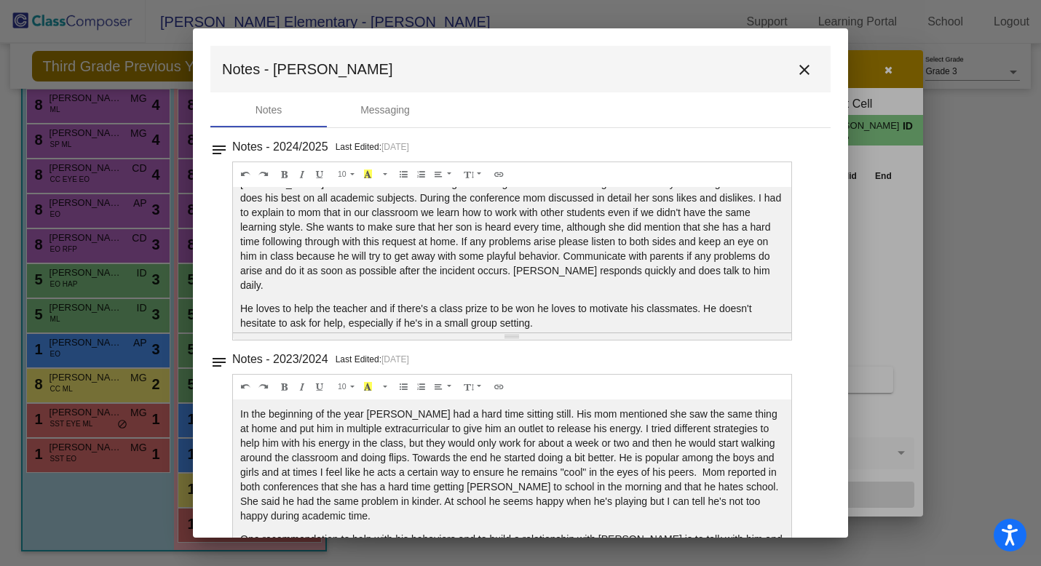
scroll to position [0, 0]
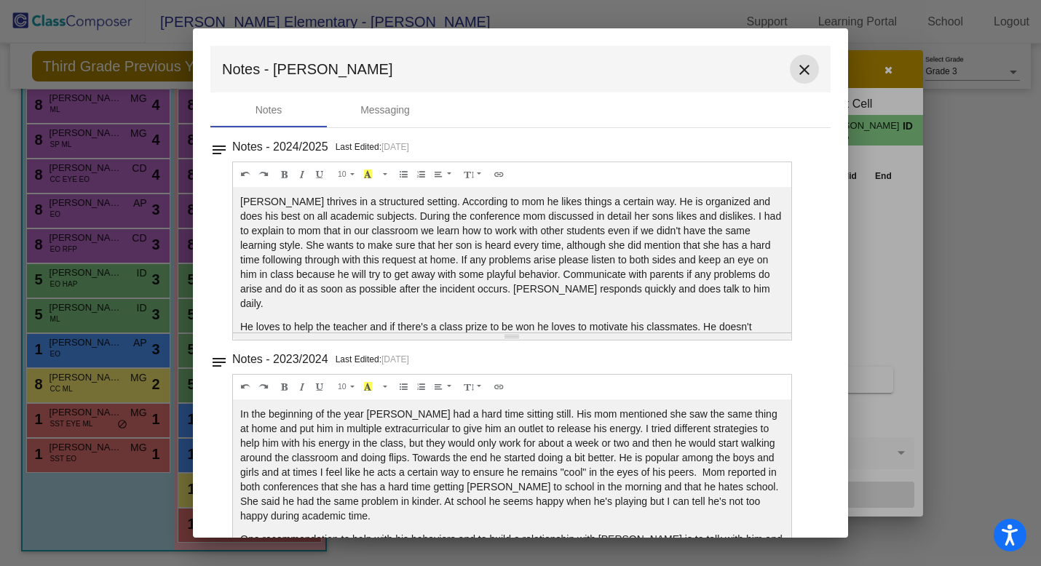
click at [801, 71] on mat-icon "close" at bounding box center [804, 69] width 17 height 17
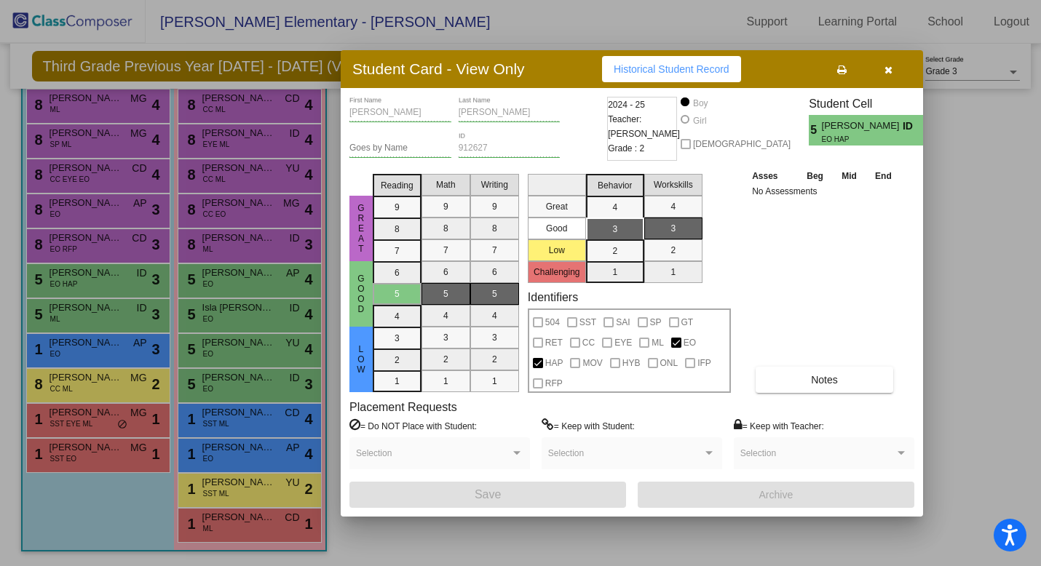
click at [889, 71] on icon "button" at bounding box center [888, 70] width 8 height 10
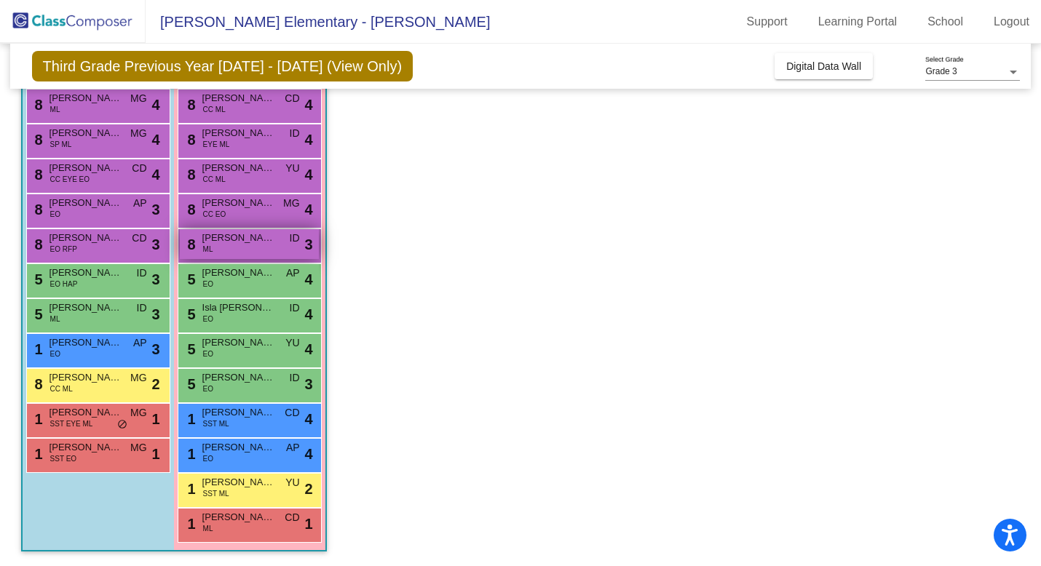
click at [242, 254] on div "8 [PERSON_NAME] [PERSON_NAME] ID lock do_not_disturb_alt 3" at bounding box center [249, 244] width 139 height 30
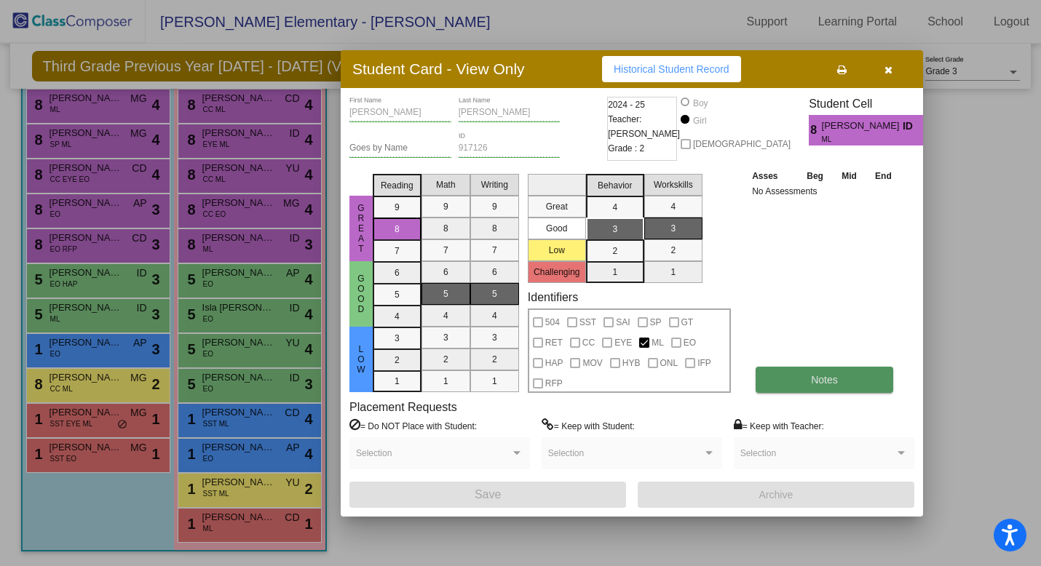
click at [818, 375] on span "Notes" at bounding box center [824, 380] width 27 height 12
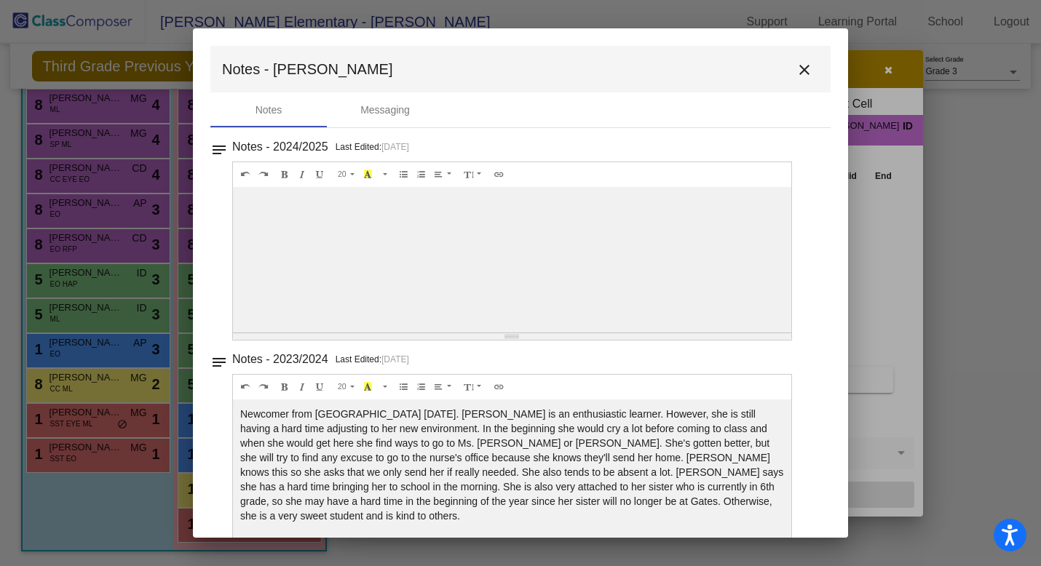
click at [796, 73] on mat-icon "close" at bounding box center [804, 69] width 17 height 17
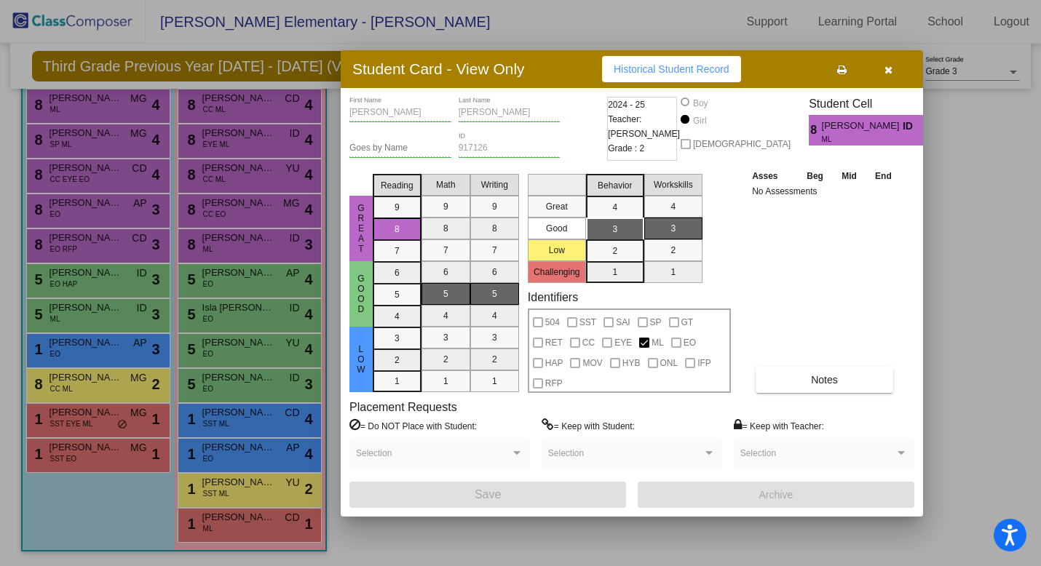
click at [890, 73] on icon "button" at bounding box center [888, 70] width 8 height 10
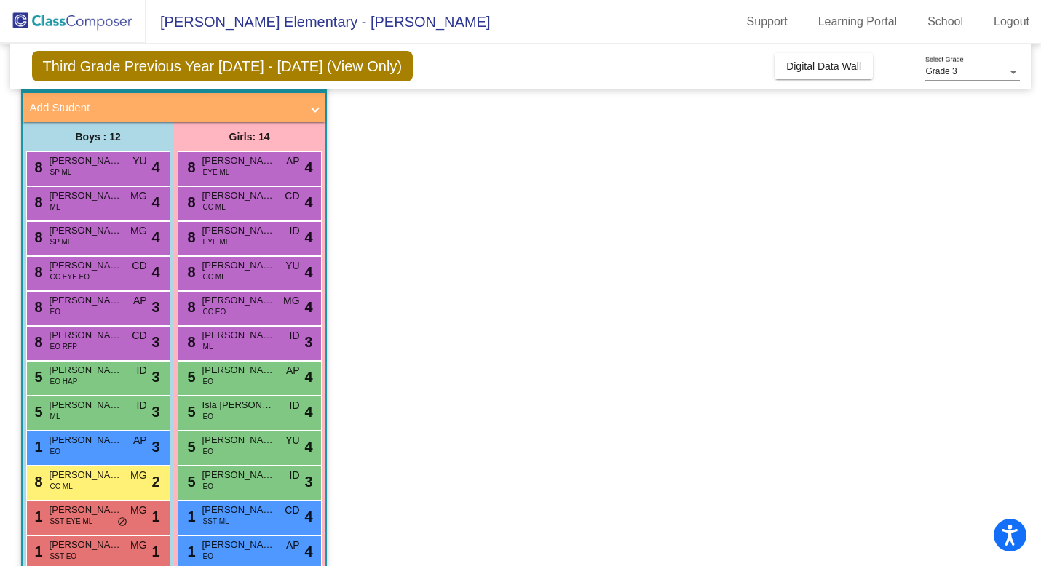
scroll to position [77, 0]
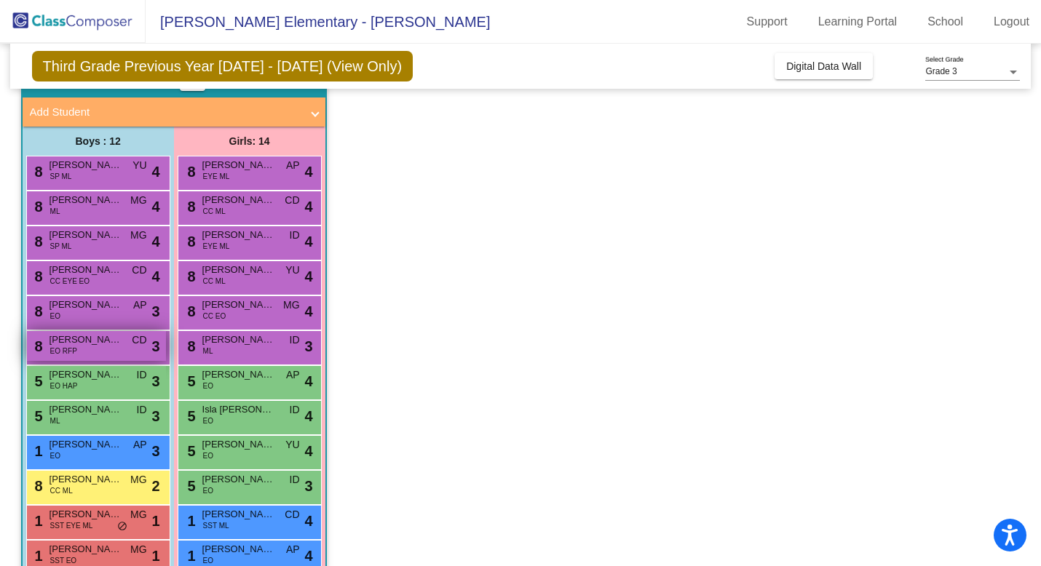
click at [75, 343] on span "[PERSON_NAME]" at bounding box center [85, 340] width 73 height 15
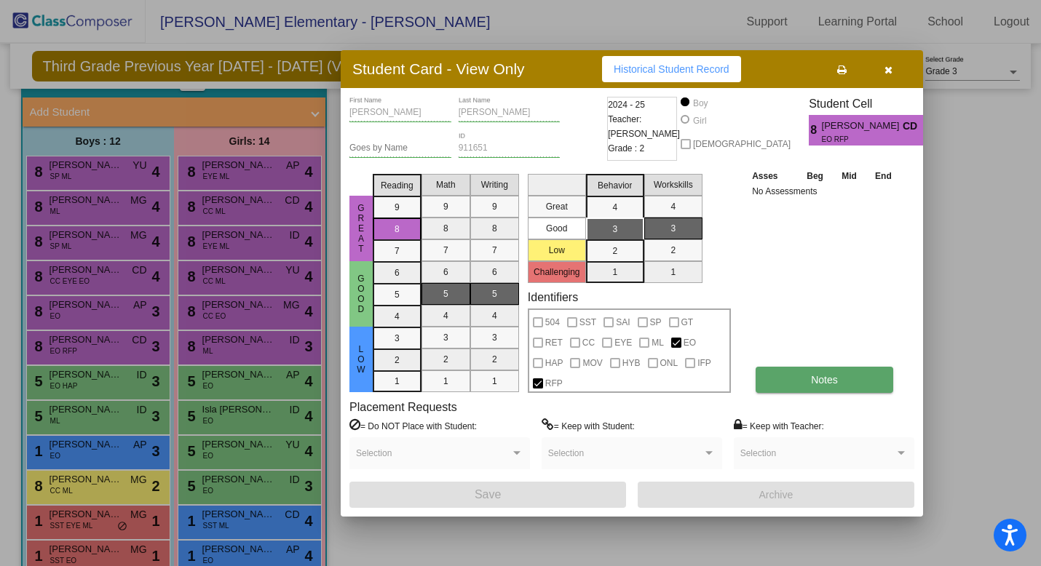
click at [828, 377] on span "Notes" at bounding box center [824, 380] width 27 height 12
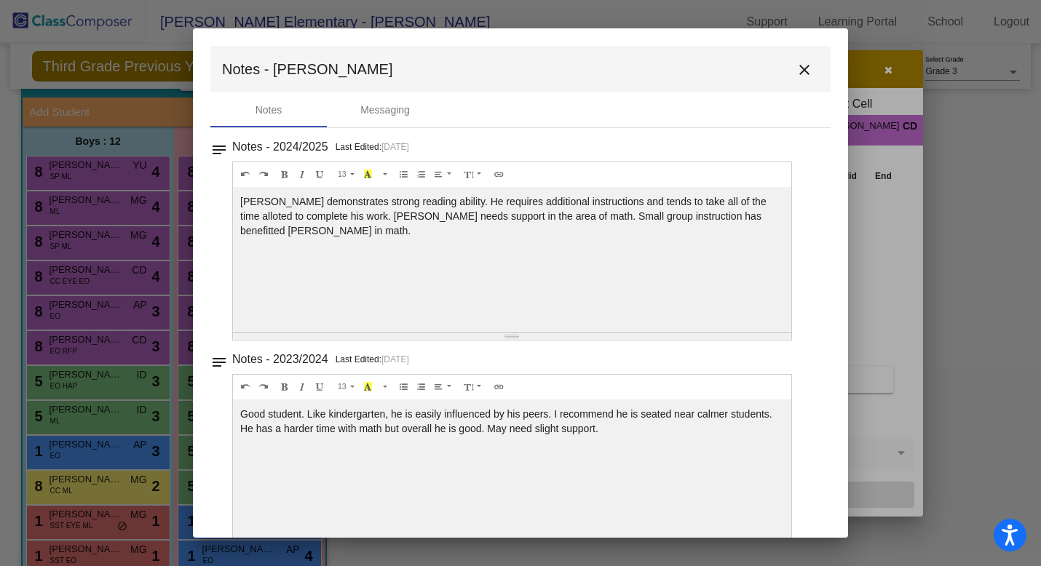
click at [798, 68] on mat-icon "close" at bounding box center [804, 69] width 17 height 17
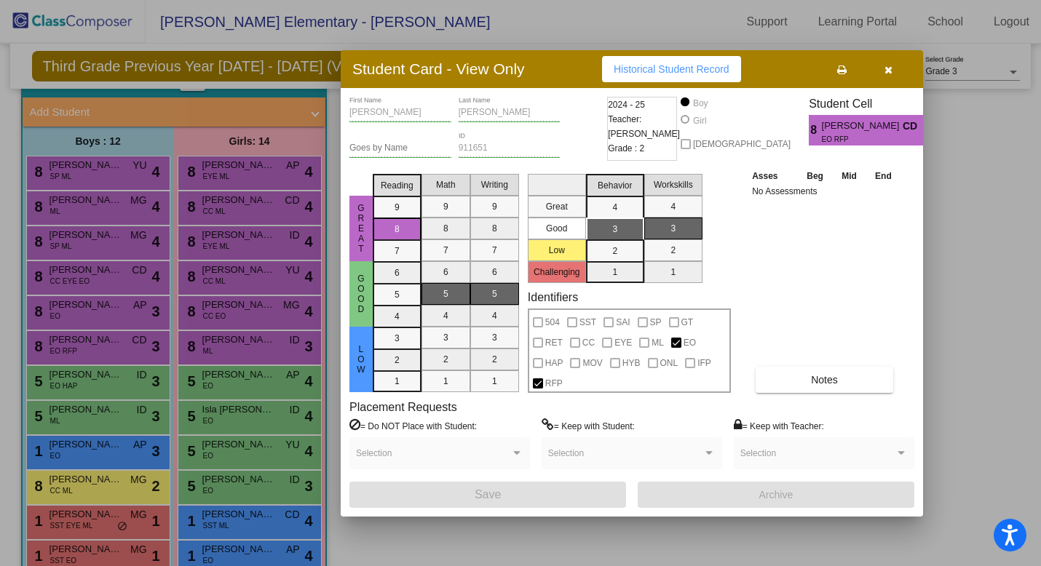
click at [885, 71] on icon "button" at bounding box center [888, 70] width 8 height 10
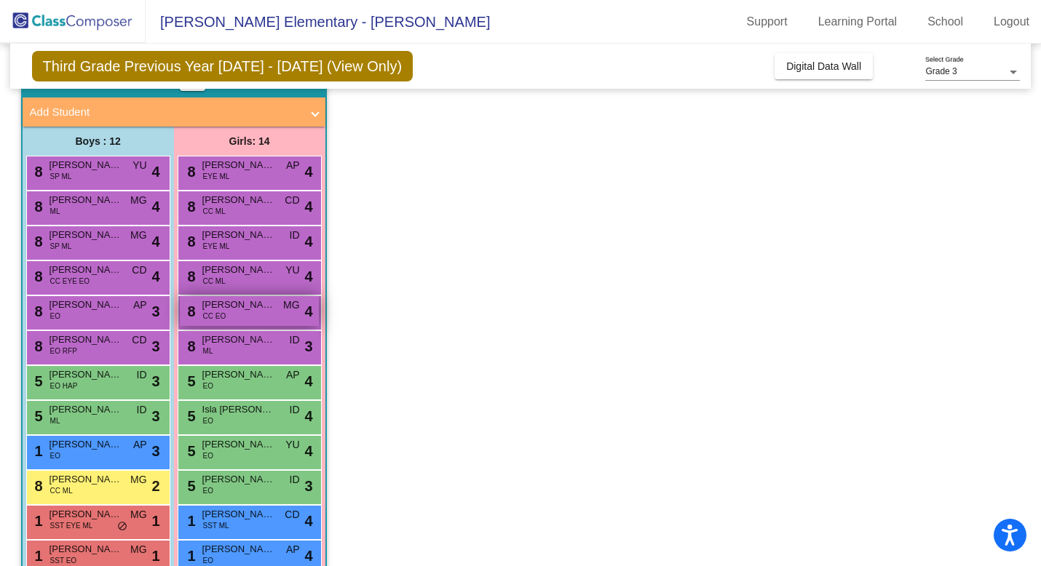
click at [250, 314] on div "8 [PERSON_NAME] CC EO MG lock do_not_disturb_alt 4" at bounding box center [249, 311] width 139 height 30
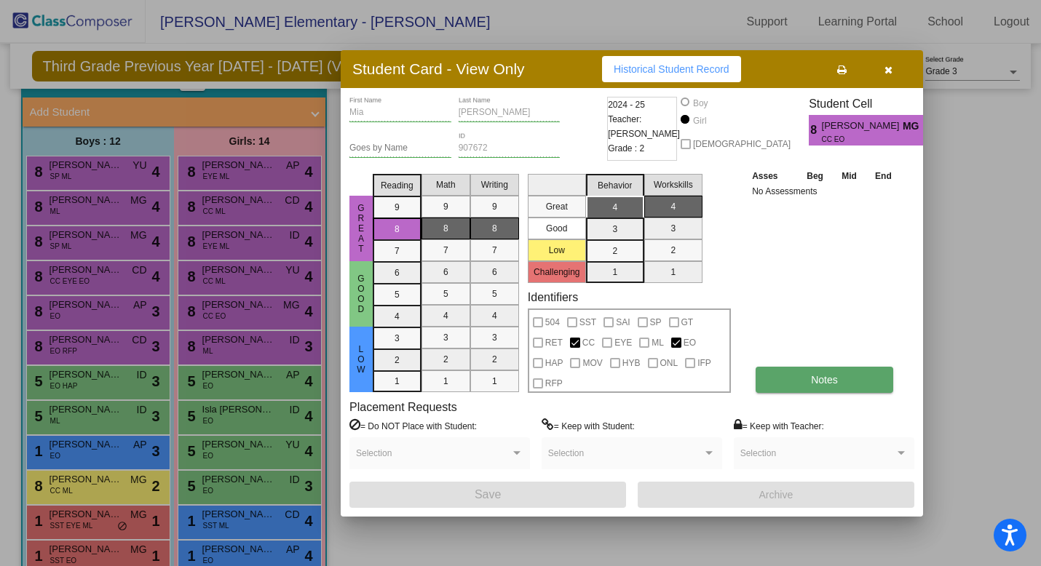
click at [847, 379] on button "Notes" at bounding box center [825, 380] width 138 height 26
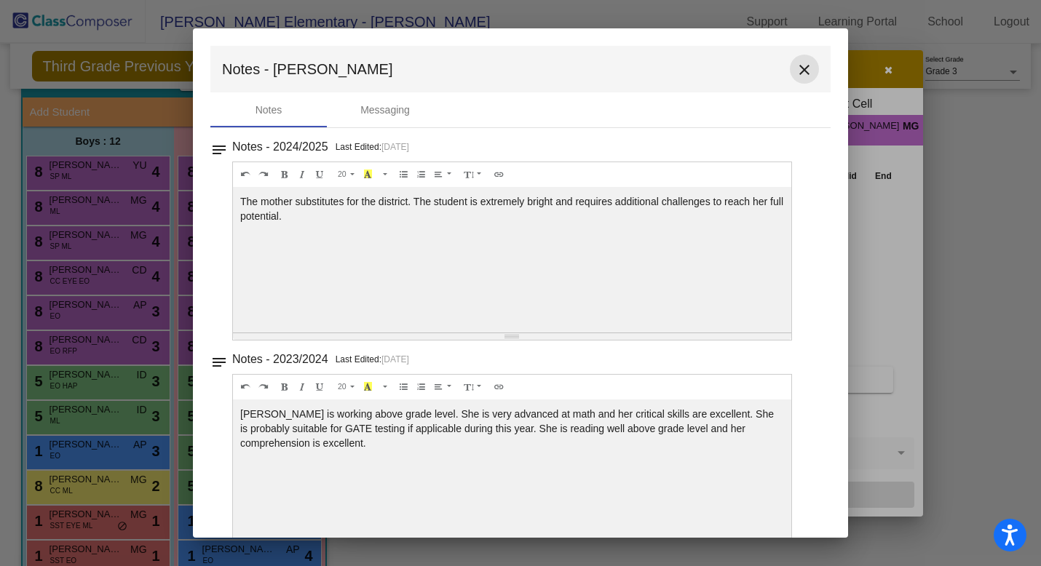
click at [796, 71] on mat-icon "close" at bounding box center [804, 69] width 17 height 17
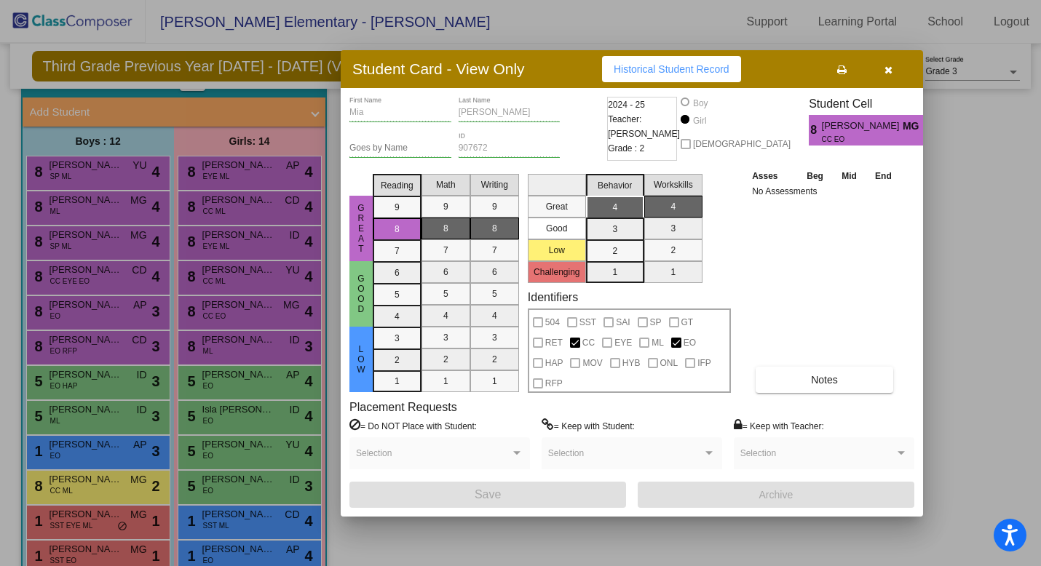
click at [891, 66] on icon "button" at bounding box center [888, 70] width 8 height 10
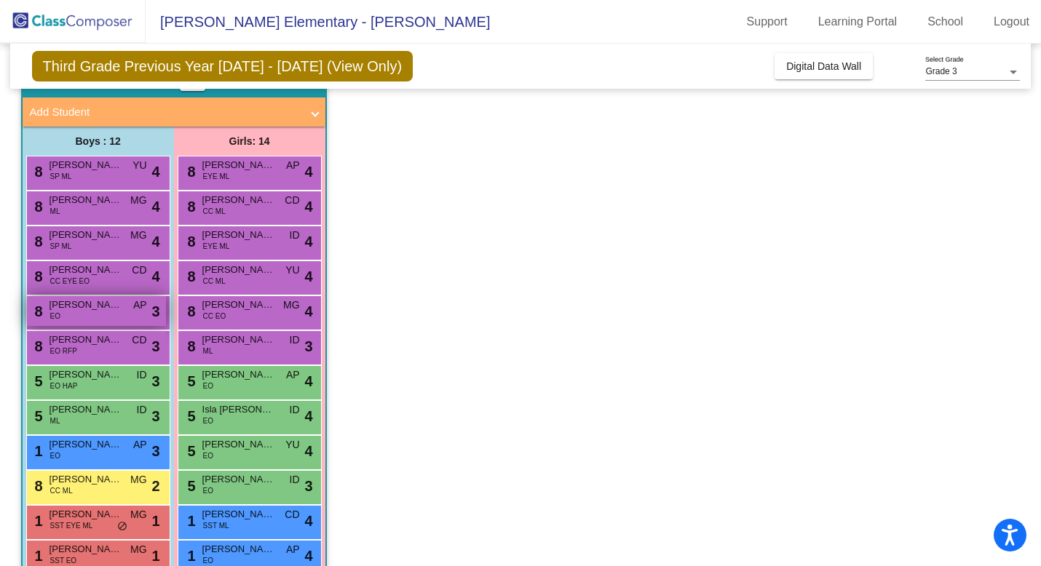
click at [91, 308] on span "[PERSON_NAME]" at bounding box center [85, 305] width 73 height 15
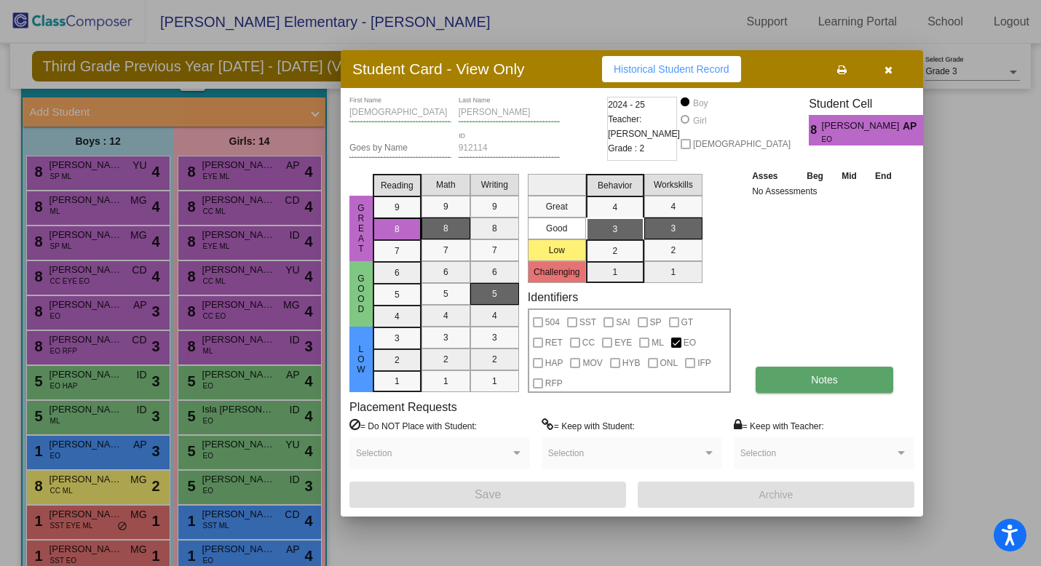
click at [818, 376] on span "Notes" at bounding box center [824, 380] width 27 height 12
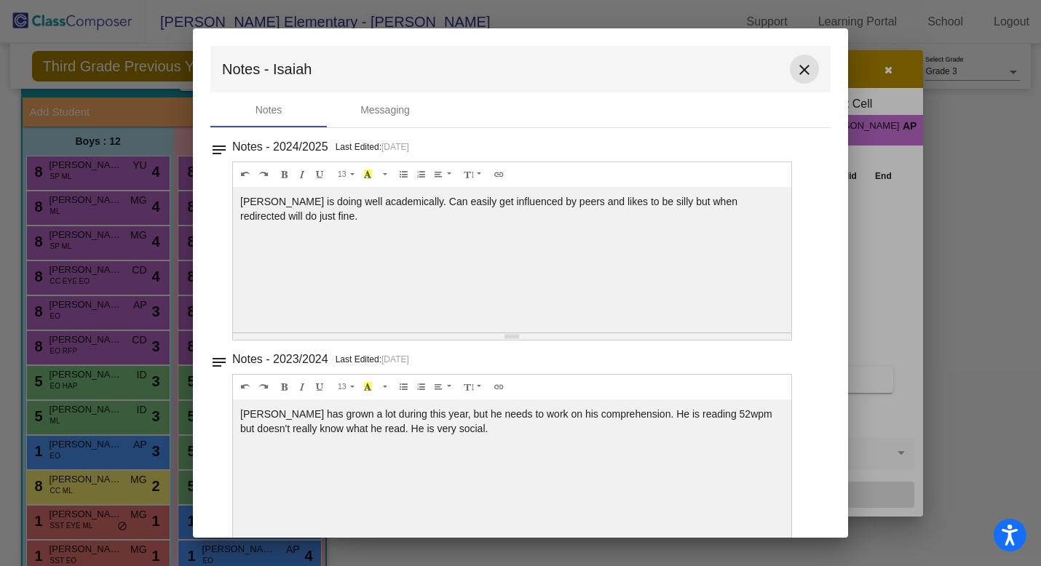
click at [798, 67] on mat-icon "close" at bounding box center [804, 69] width 17 height 17
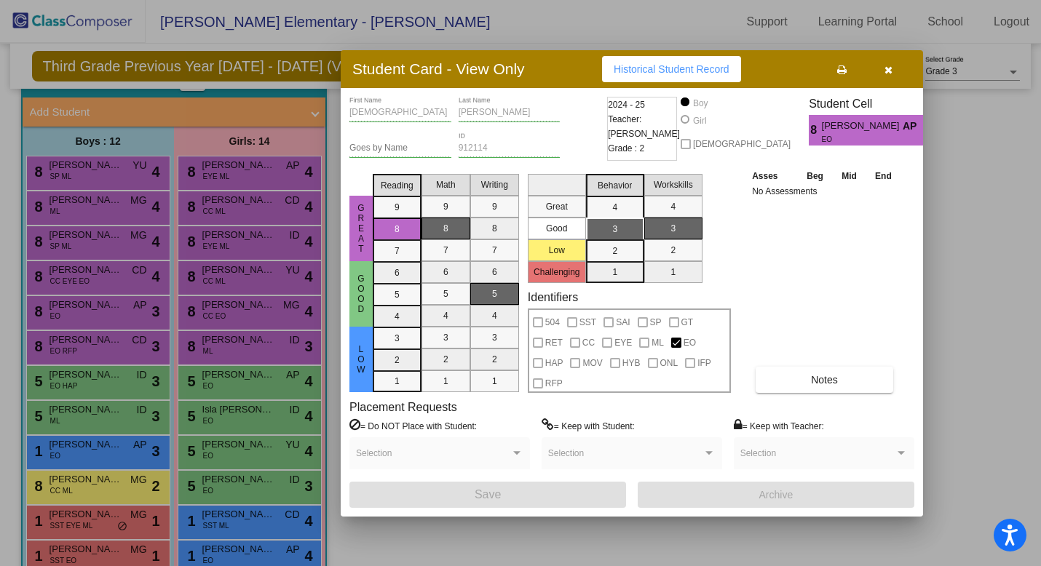
click at [891, 68] on icon "button" at bounding box center [888, 70] width 8 height 10
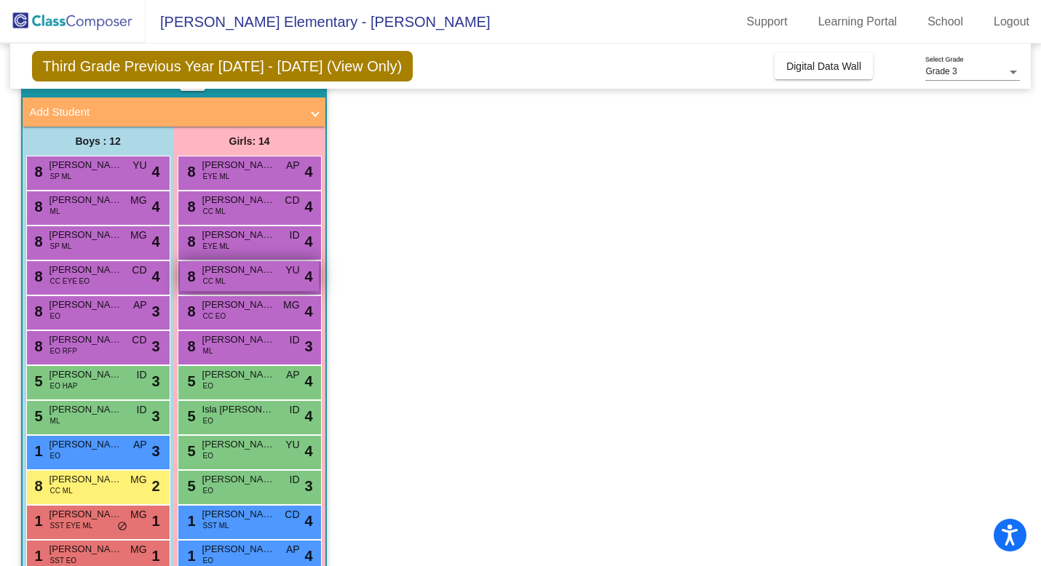
click at [230, 272] on span "[PERSON_NAME]" at bounding box center [238, 270] width 73 height 15
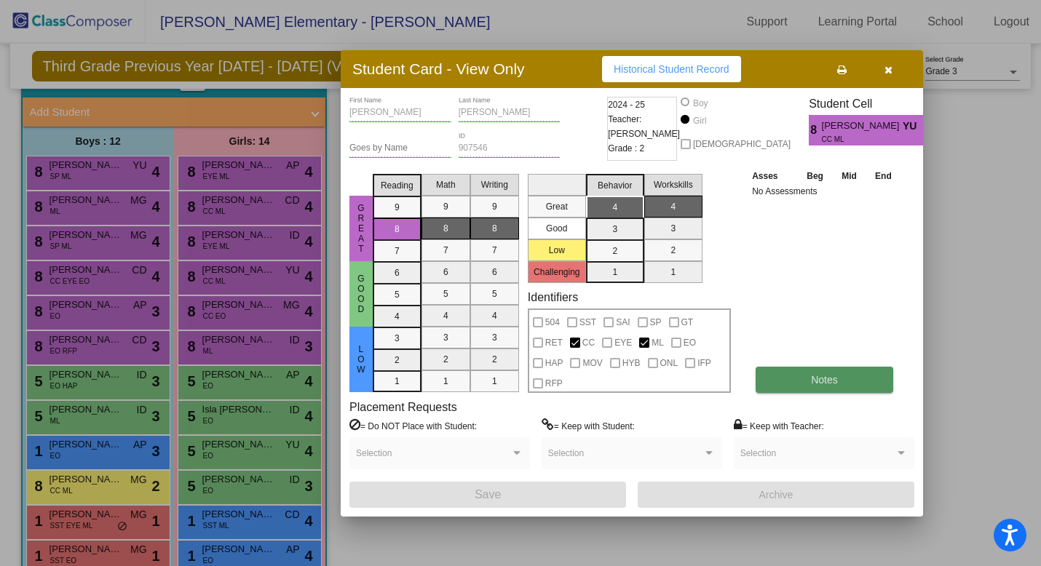
click at [801, 368] on button "Notes" at bounding box center [825, 380] width 138 height 26
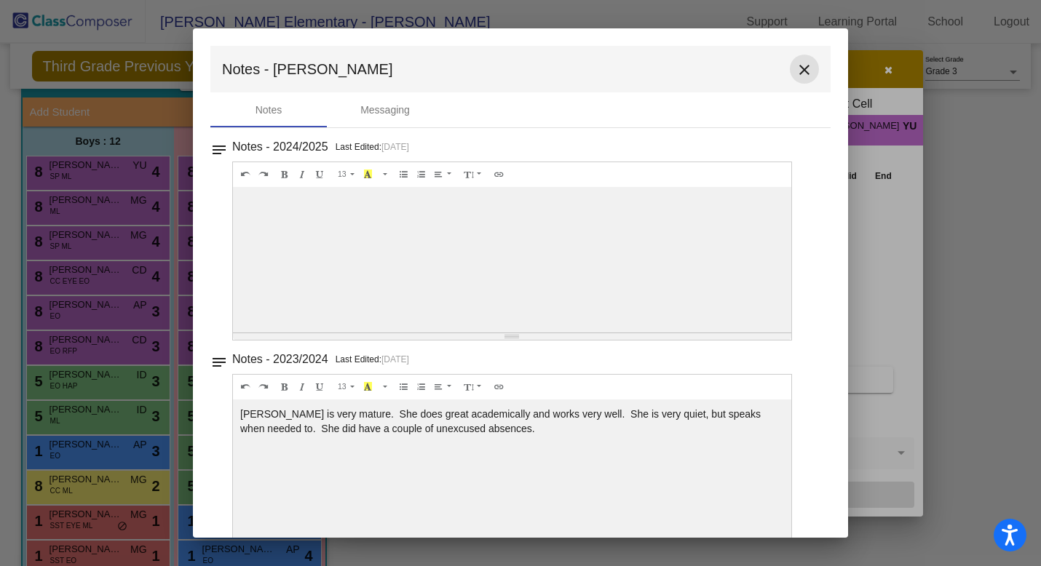
click at [796, 67] on mat-icon "close" at bounding box center [804, 69] width 17 height 17
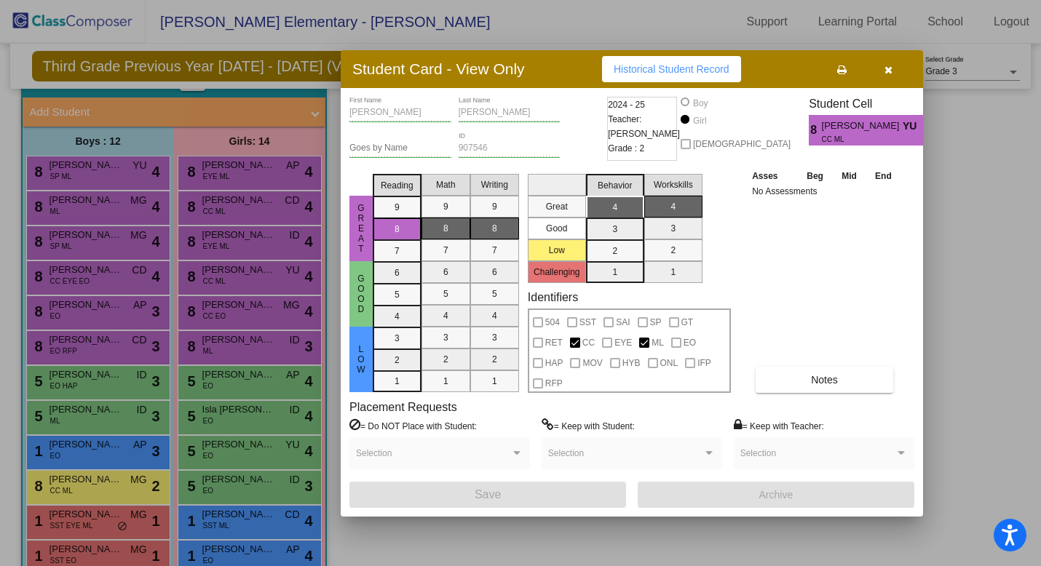
click at [884, 66] on icon "button" at bounding box center [888, 70] width 8 height 10
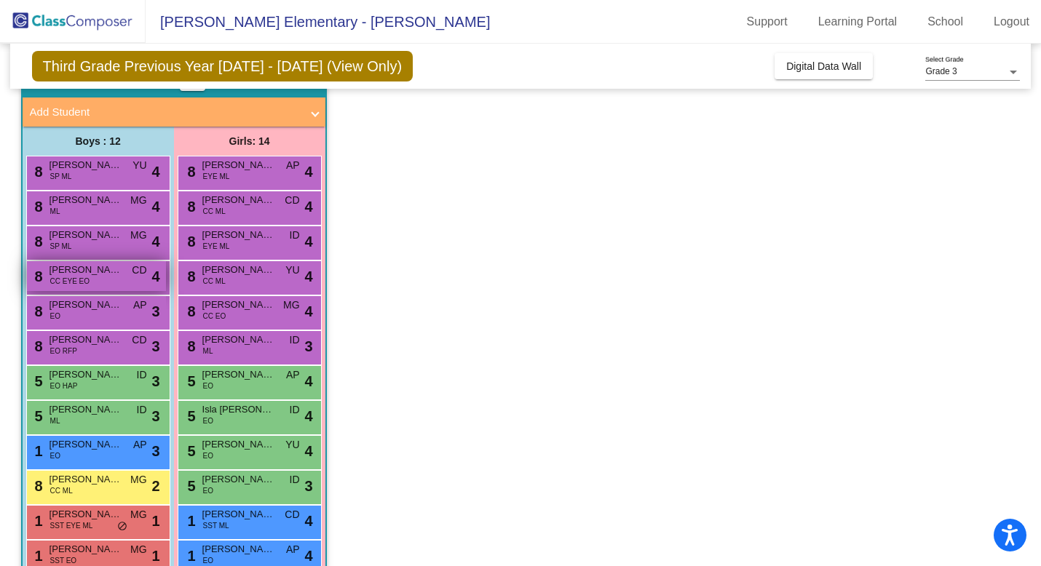
click at [76, 280] on span "CC EYE EO" at bounding box center [69, 281] width 39 height 11
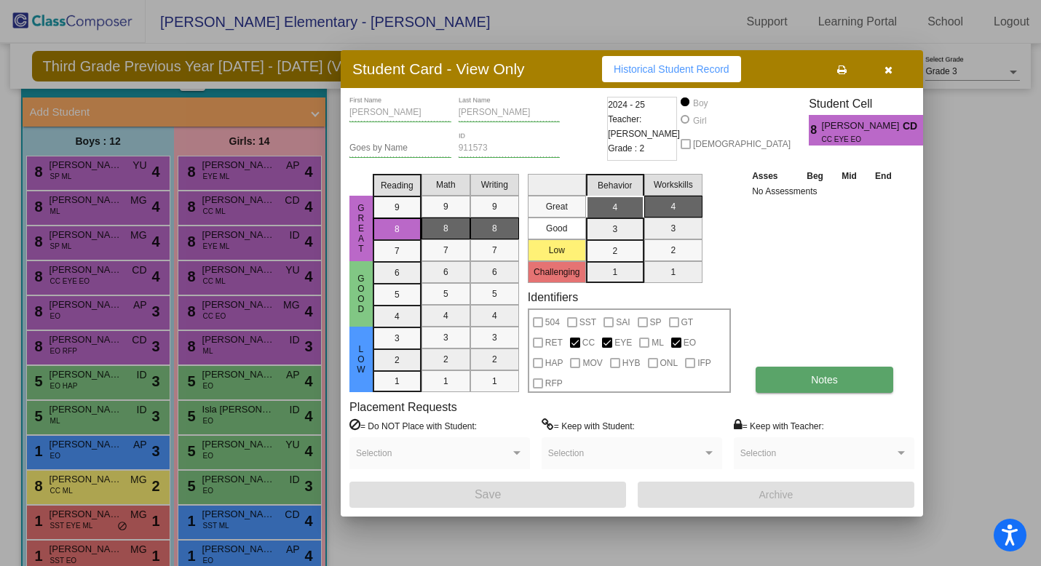
click at [862, 379] on button "Notes" at bounding box center [825, 380] width 138 height 26
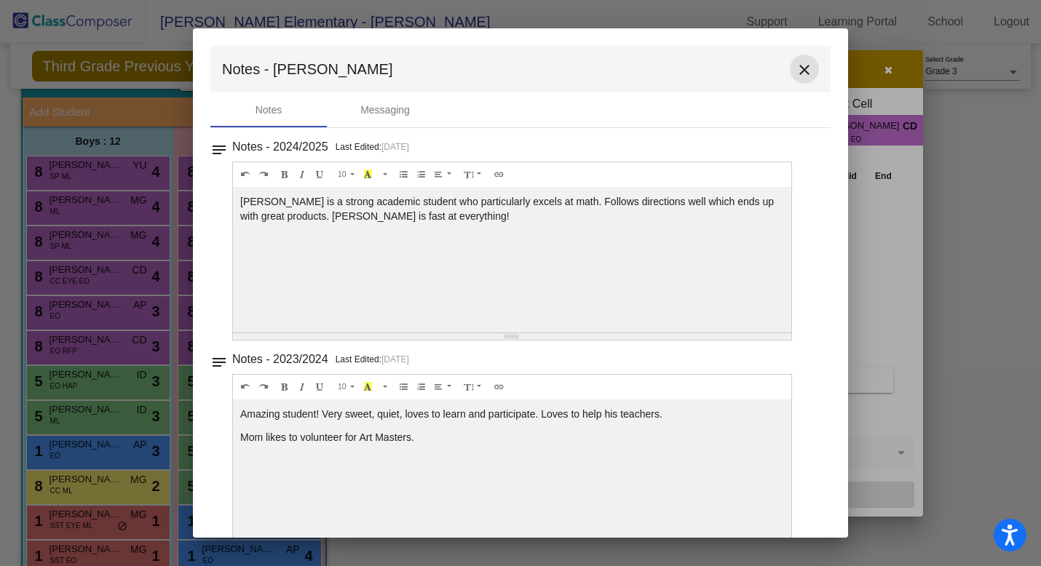
click at [796, 69] on mat-icon "close" at bounding box center [804, 69] width 17 height 17
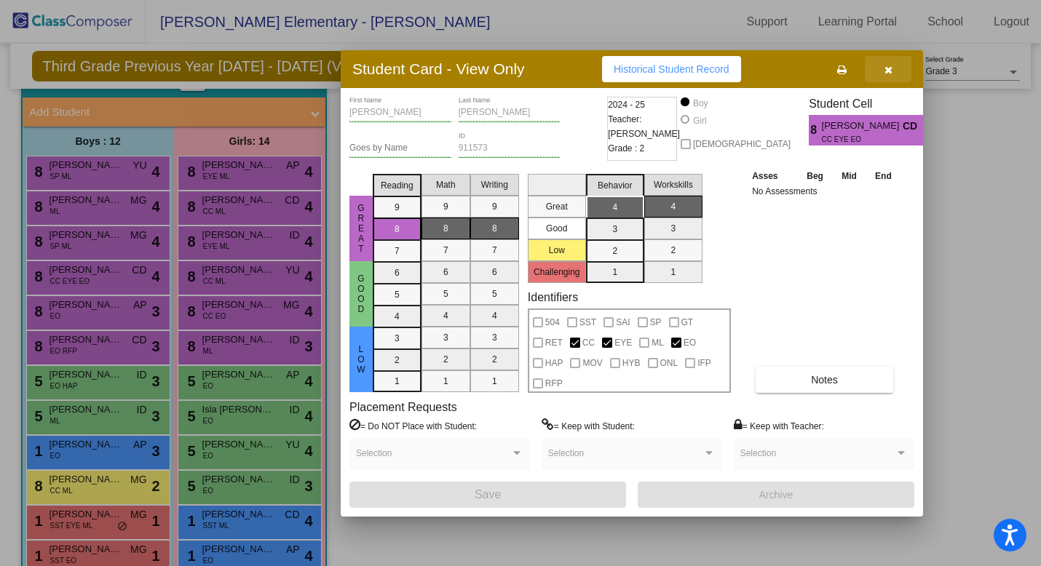
click at [897, 68] on button "button" at bounding box center [888, 69] width 47 height 26
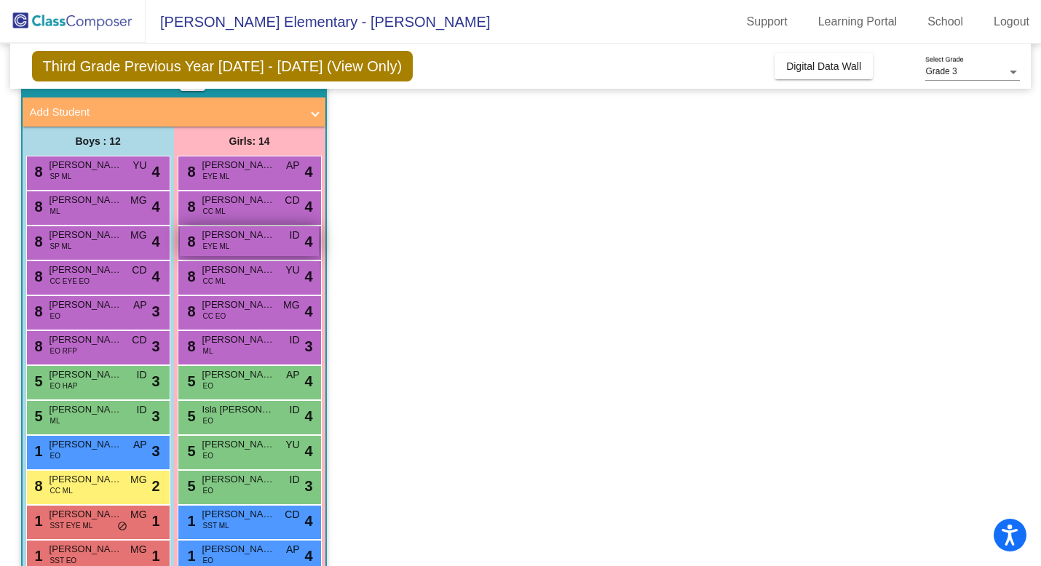
click at [229, 240] on span "[PERSON_NAME]" at bounding box center [238, 235] width 73 height 15
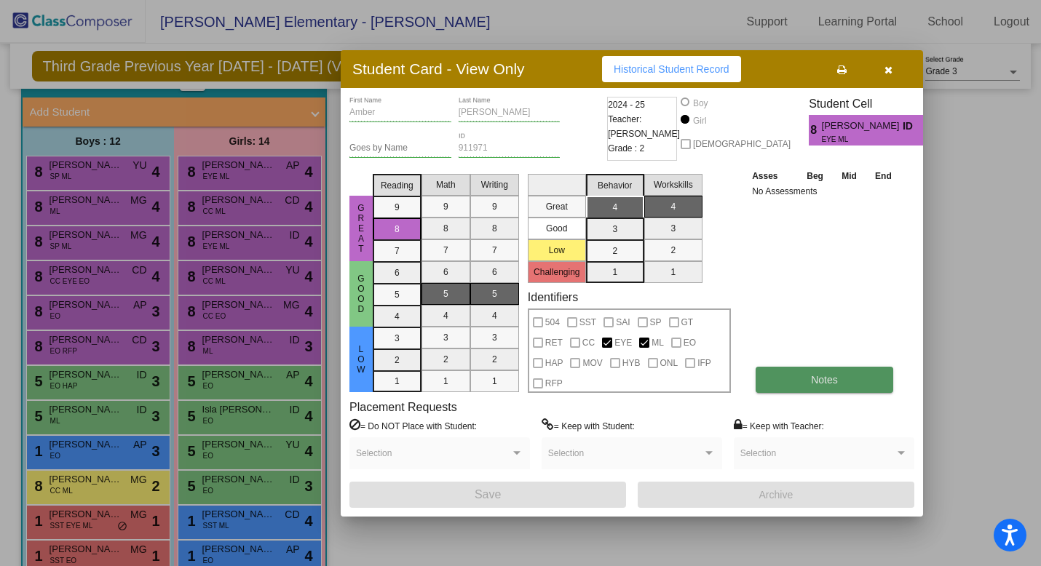
click at [822, 381] on span "Notes" at bounding box center [824, 380] width 27 height 12
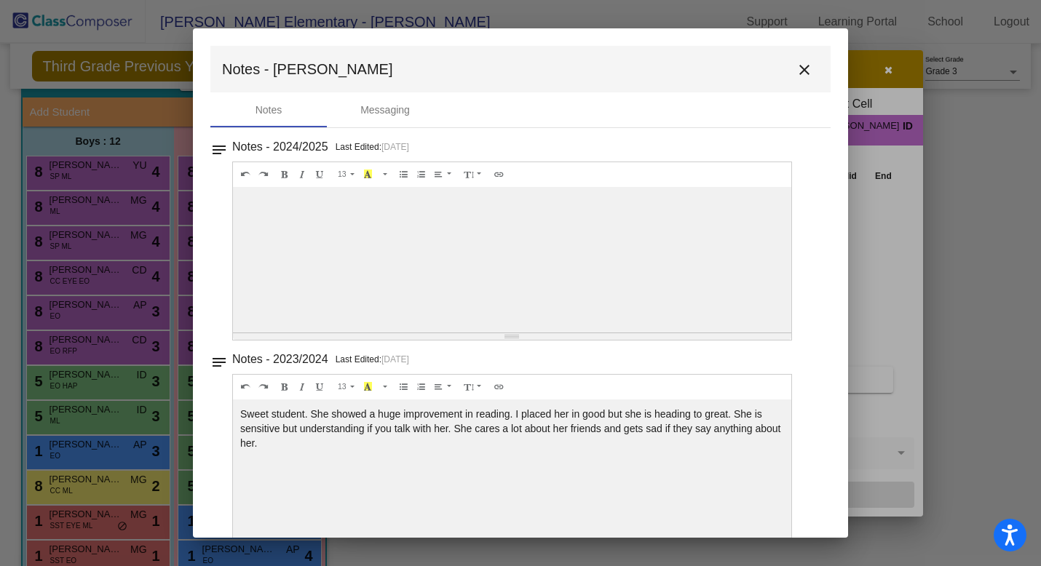
click at [796, 68] on mat-icon "close" at bounding box center [804, 69] width 17 height 17
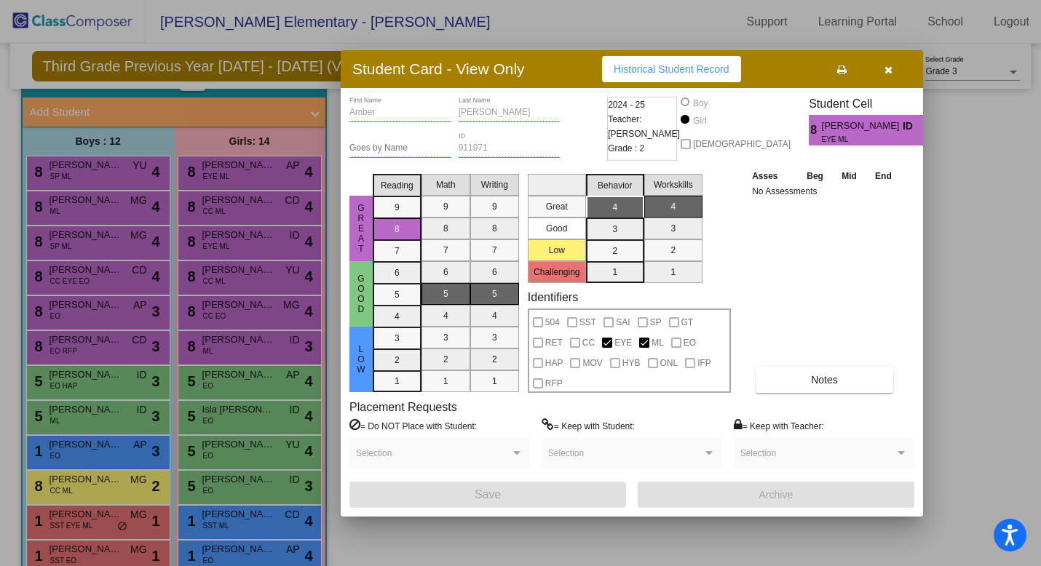
click at [884, 70] on icon "button" at bounding box center [888, 70] width 8 height 10
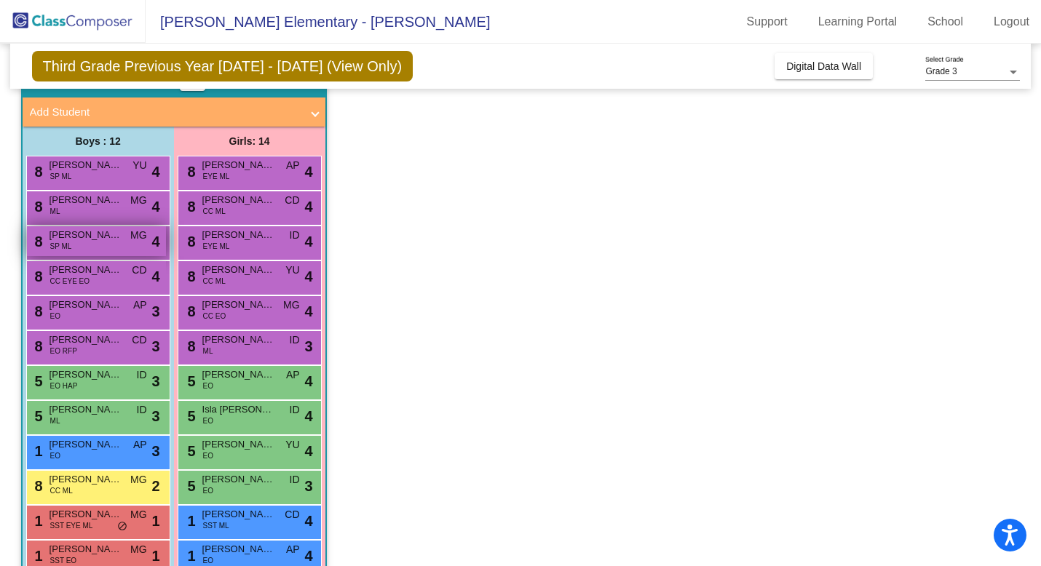
click at [61, 238] on span "[PERSON_NAME]" at bounding box center [85, 235] width 73 height 15
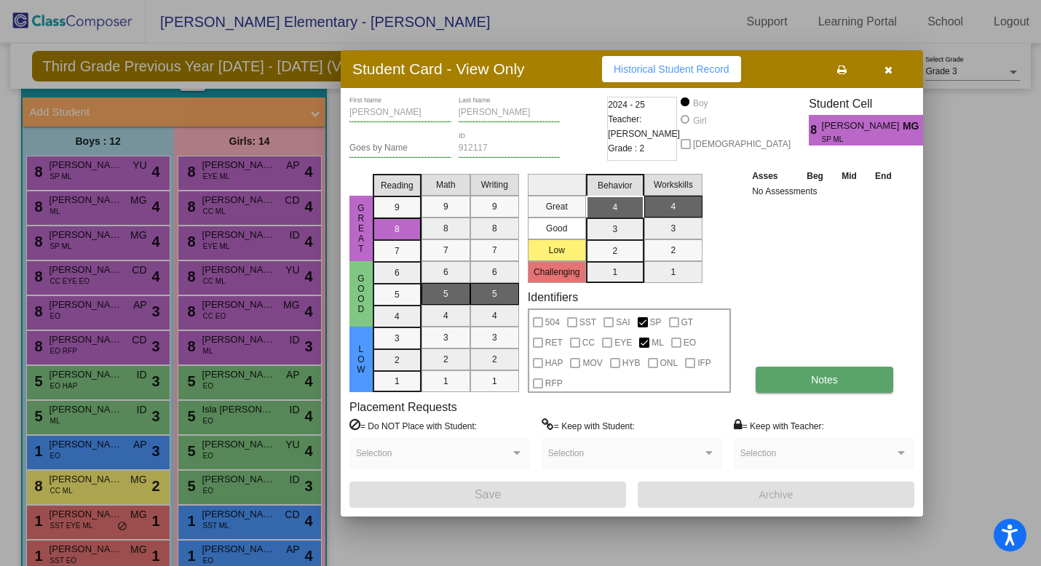
click at [820, 373] on button "Notes" at bounding box center [825, 380] width 138 height 26
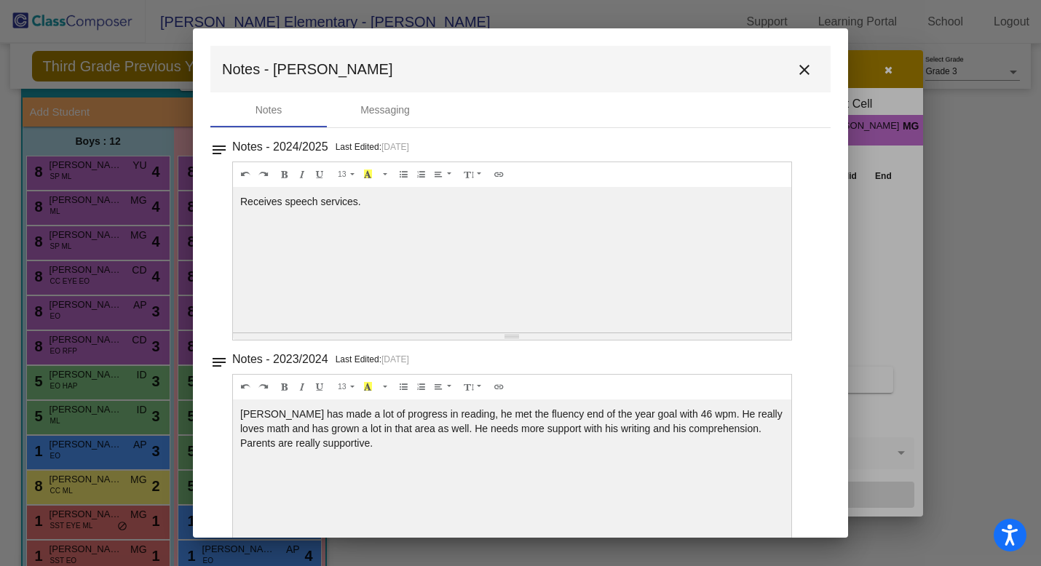
click at [798, 71] on mat-icon "close" at bounding box center [804, 69] width 17 height 17
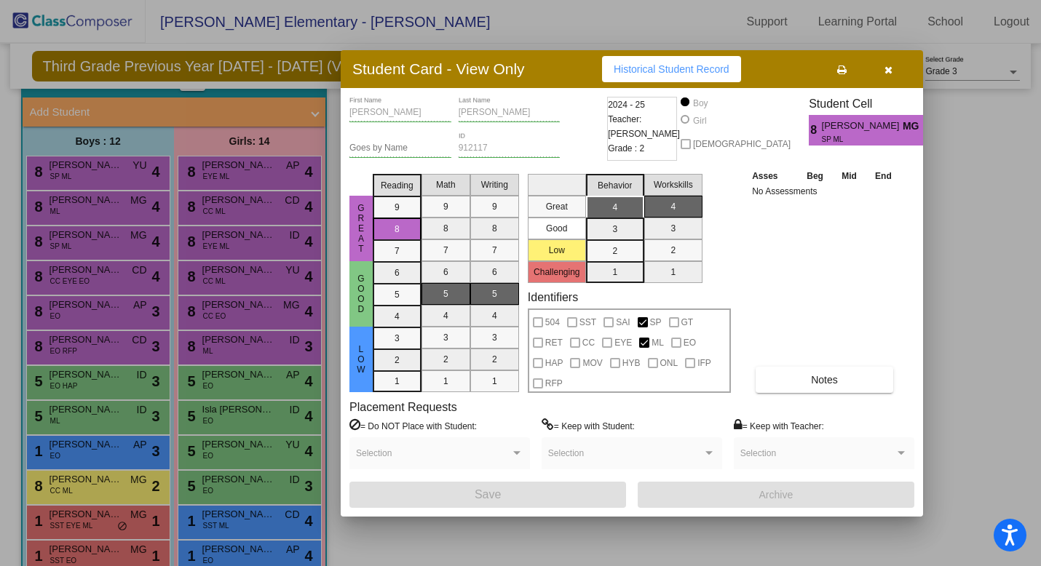
click at [893, 66] on button "button" at bounding box center [888, 69] width 47 height 26
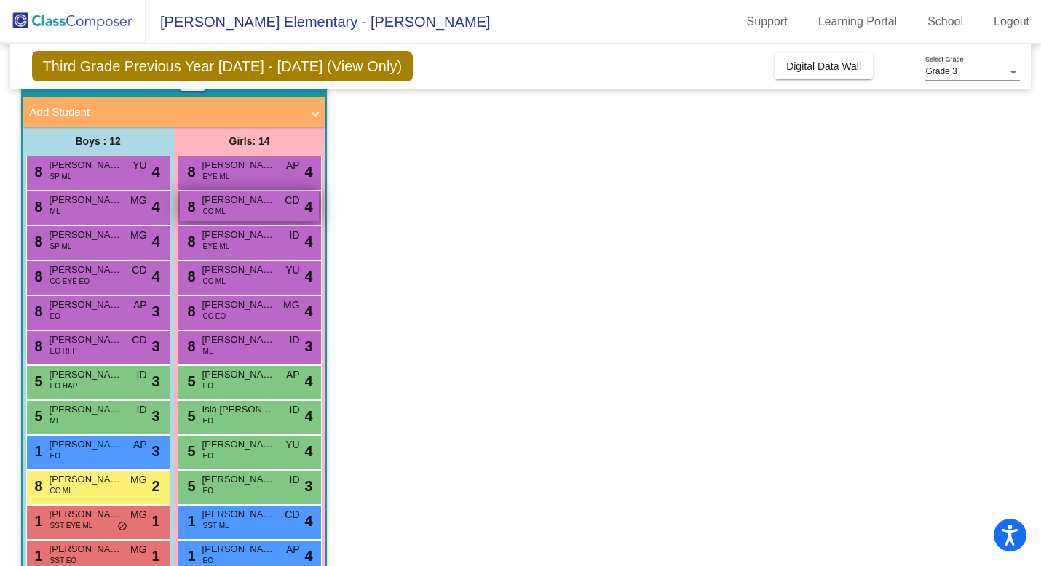
click at [231, 204] on span "[PERSON_NAME]" at bounding box center [238, 200] width 73 height 15
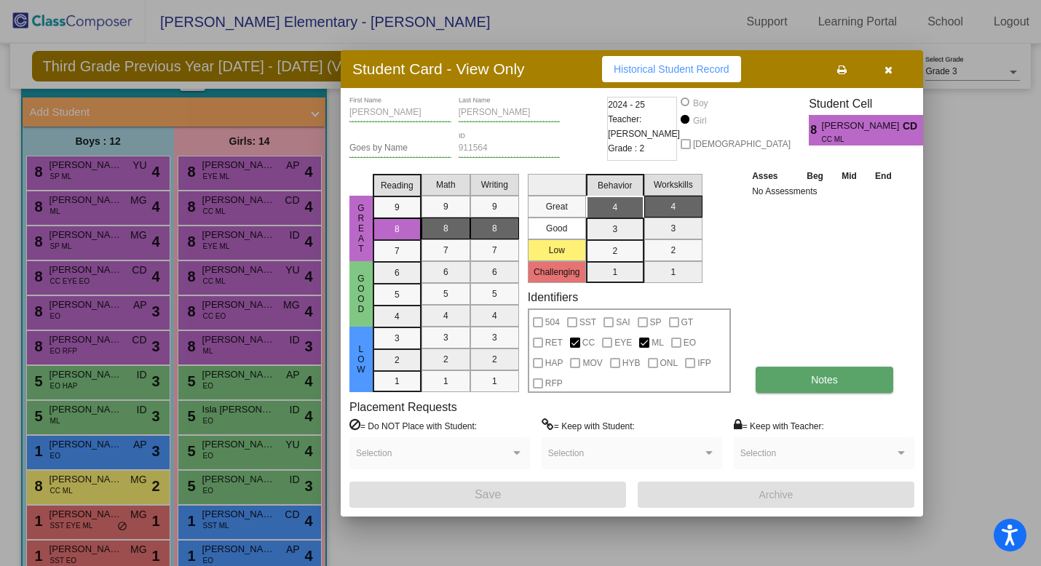
click at [782, 384] on button "Notes" at bounding box center [825, 380] width 138 height 26
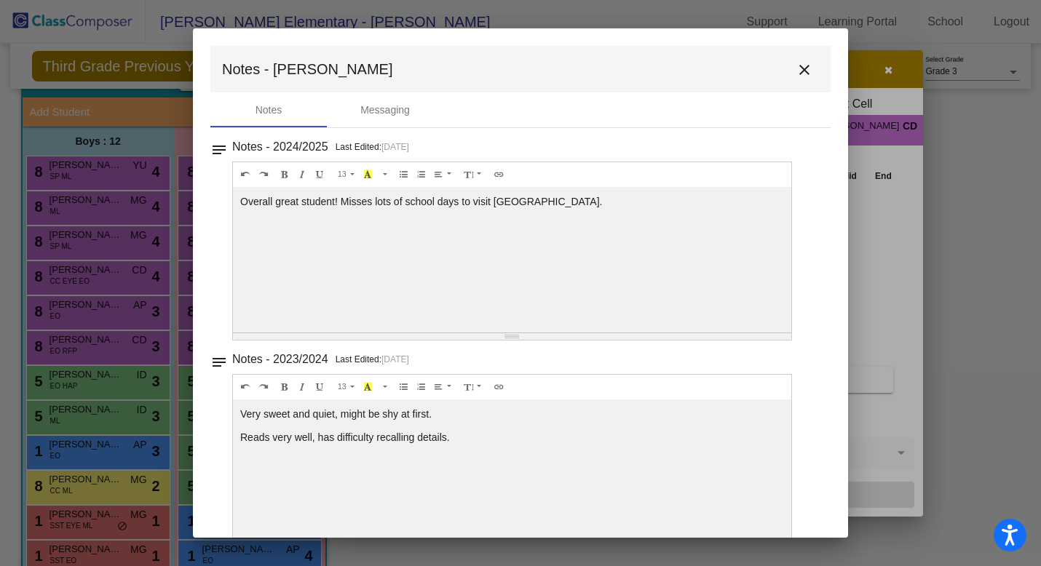
click at [796, 65] on mat-icon "close" at bounding box center [804, 69] width 17 height 17
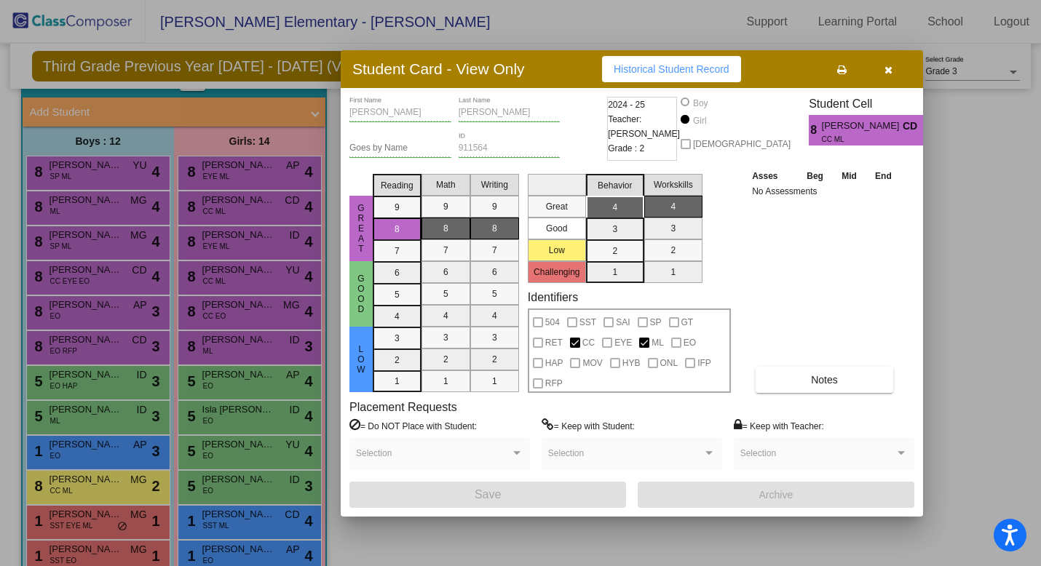
click at [886, 63] on span "button" at bounding box center [888, 69] width 8 height 12
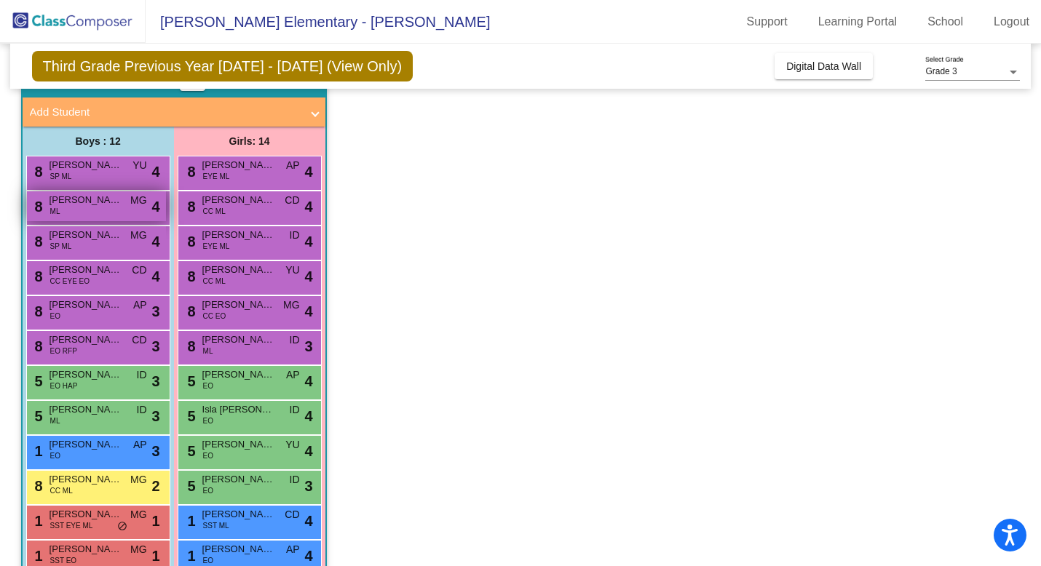
click at [74, 205] on span "[PERSON_NAME]" at bounding box center [85, 200] width 73 height 15
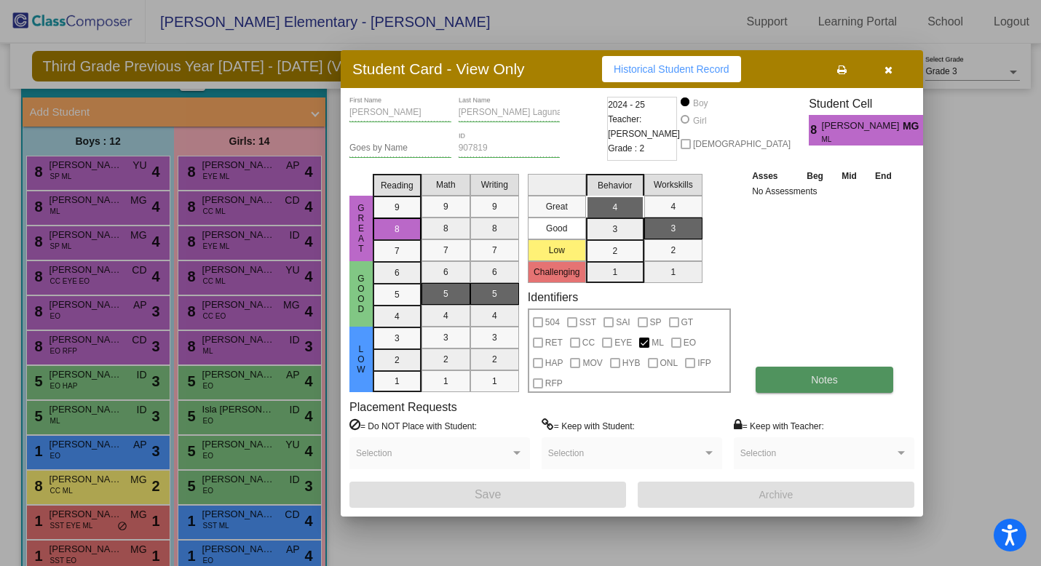
click at [831, 382] on span "Notes" at bounding box center [824, 380] width 27 height 12
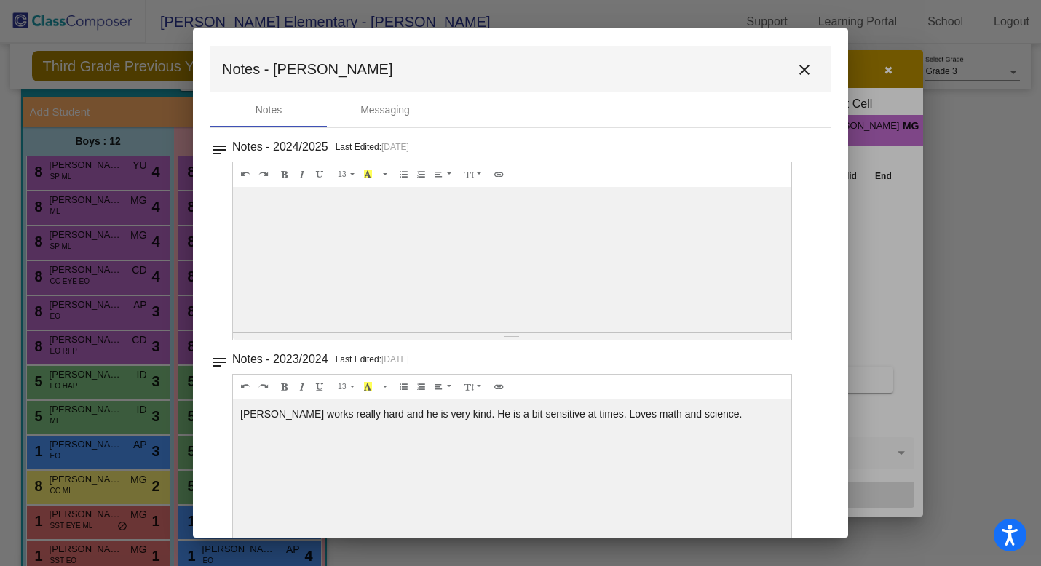
click at [797, 64] on mat-icon "close" at bounding box center [804, 69] width 17 height 17
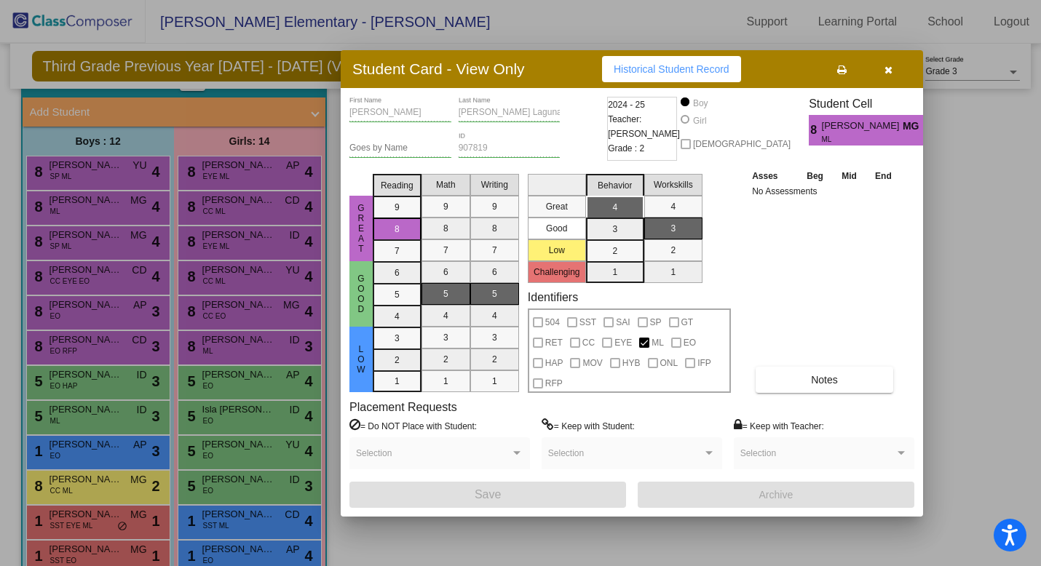
click at [887, 69] on icon "button" at bounding box center [888, 70] width 8 height 10
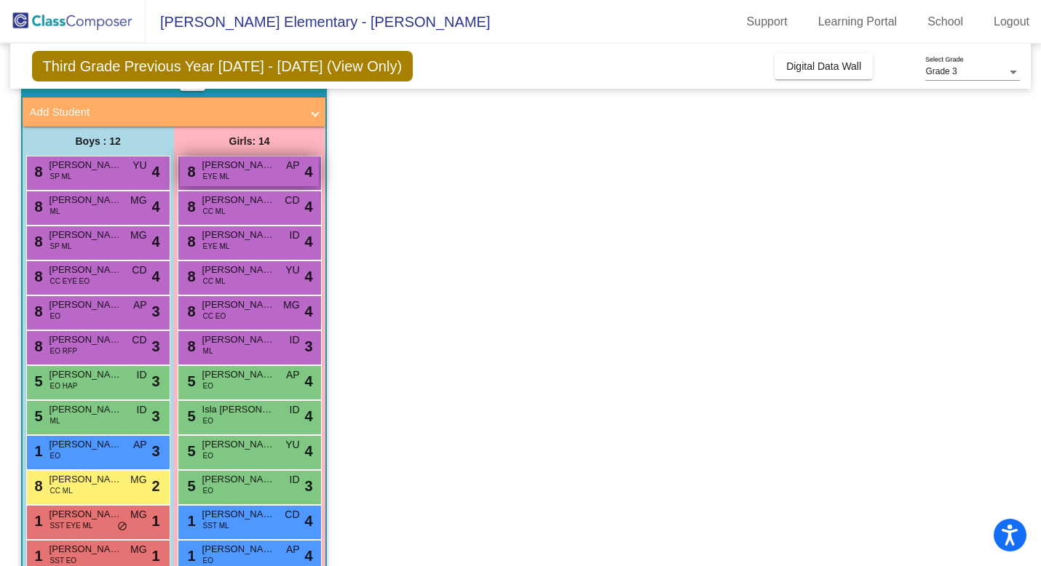
click at [246, 168] on span "[PERSON_NAME]" at bounding box center [238, 165] width 73 height 15
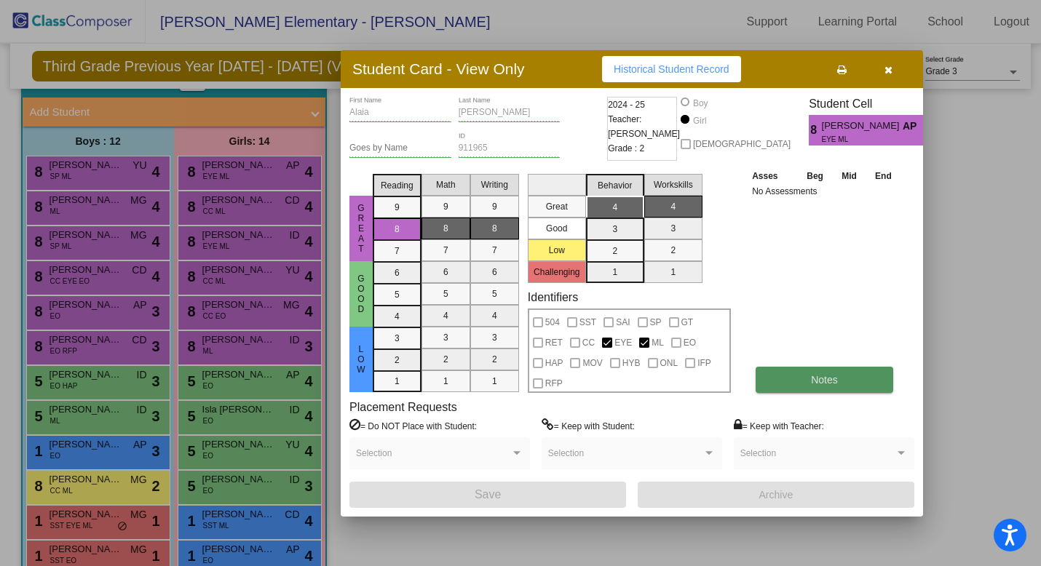
click at [824, 384] on span "Notes" at bounding box center [824, 380] width 27 height 12
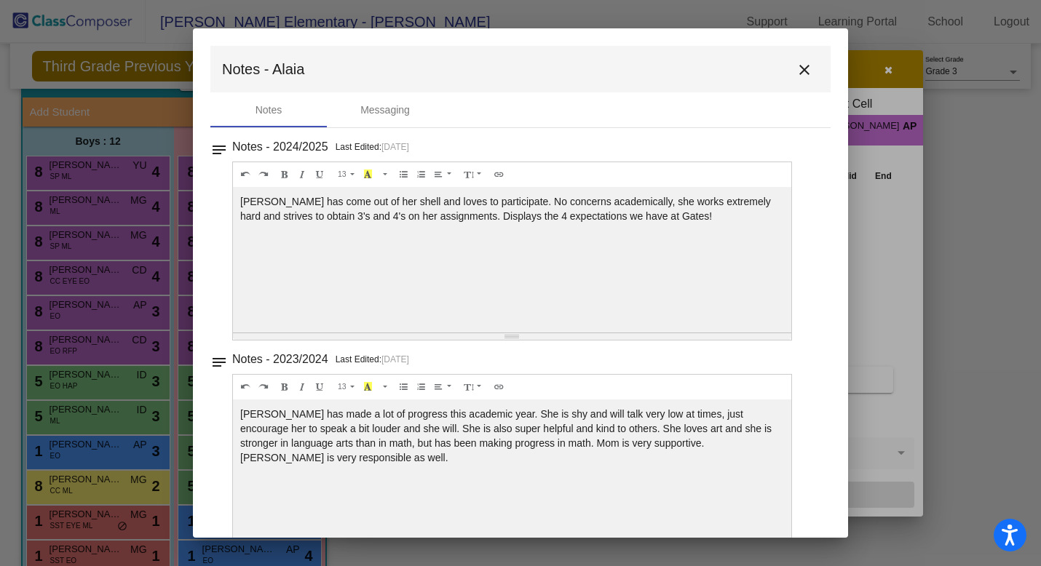
click at [796, 69] on mat-icon "close" at bounding box center [804, 69] width 17 height 17
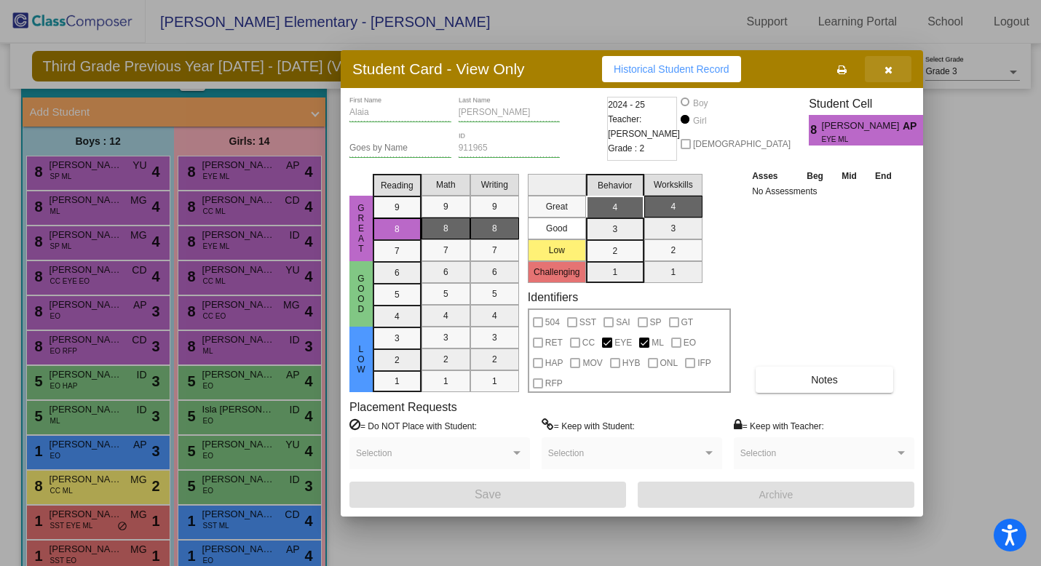
click at [887, 70] on icon "button" at bounding box center [888, 70] width 8 height 10
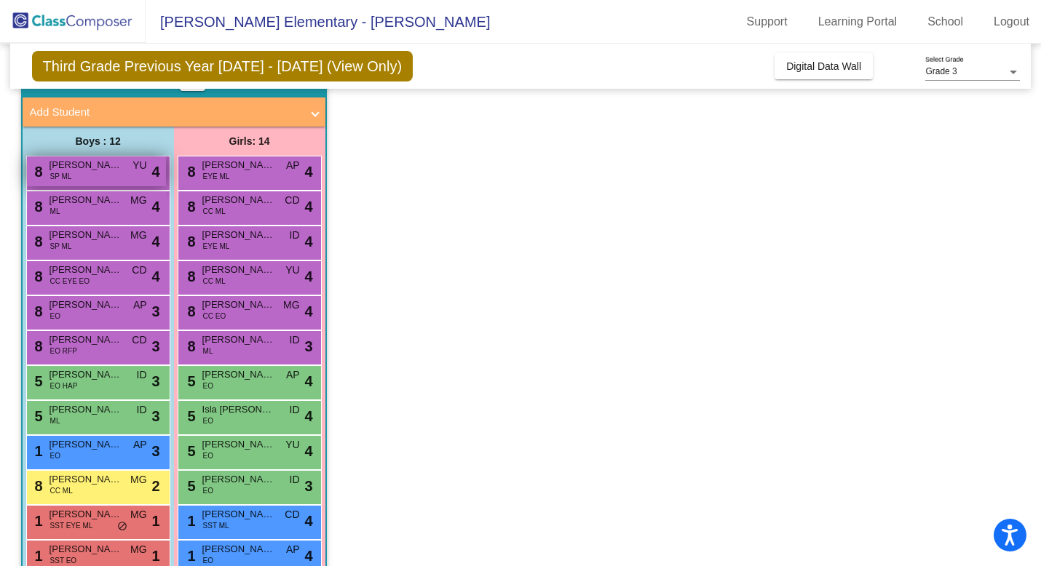
click at [116, 168] on span "[PERSON_NAME] [PERSON_NAME]" at bounding box center [85, 165] width 73 height 15
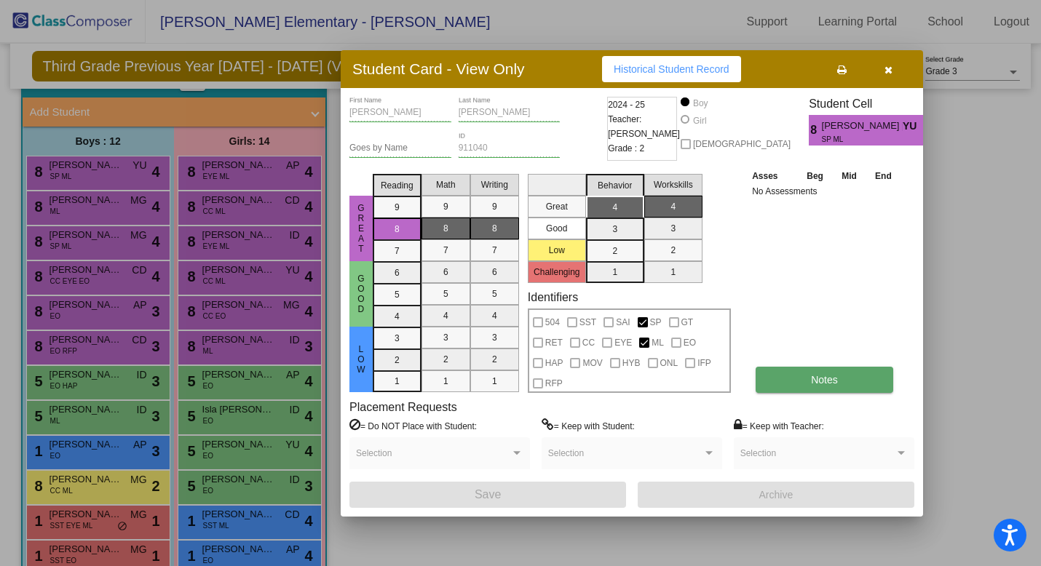
click at [828, 384] on span "Notes" at bounding box center [824, 380] width 27 height 12
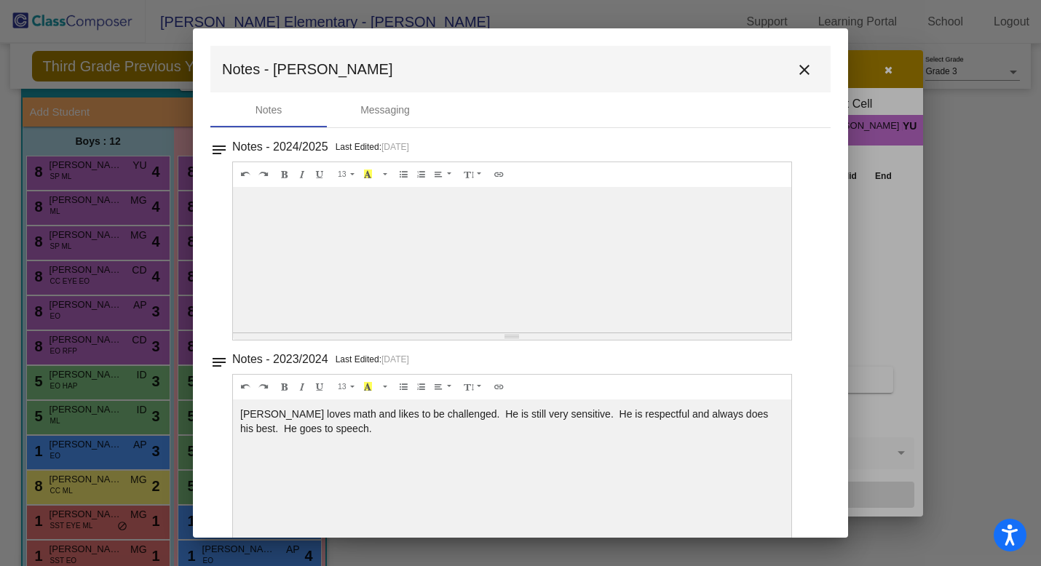
click at [799, 72] on mat-icon "close" at bounding box center [804, 69] width 17 height 17
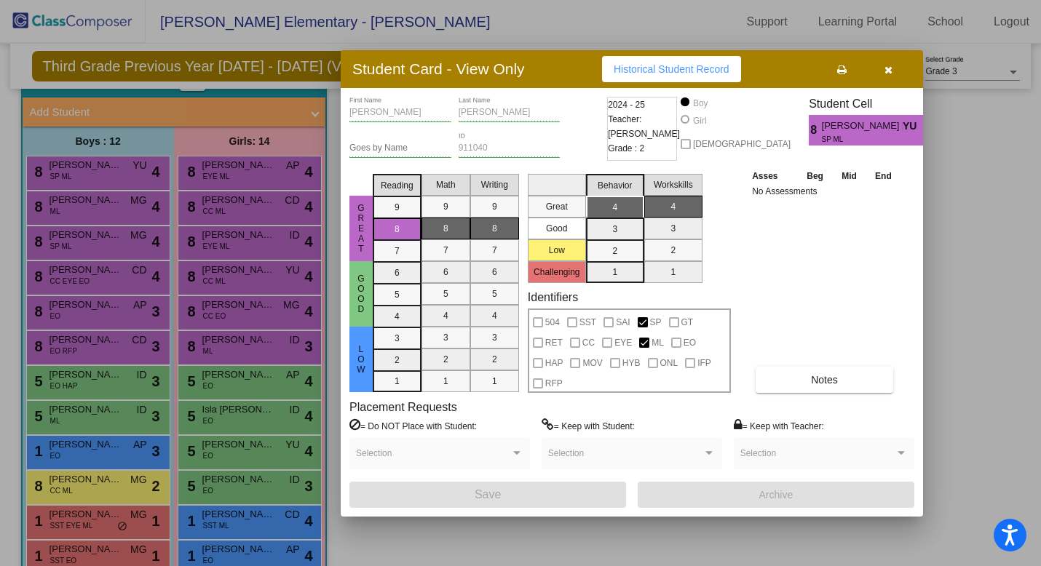
click at [889, 65] on icon "button" at bounding box center [888, 70] width 8 height 10
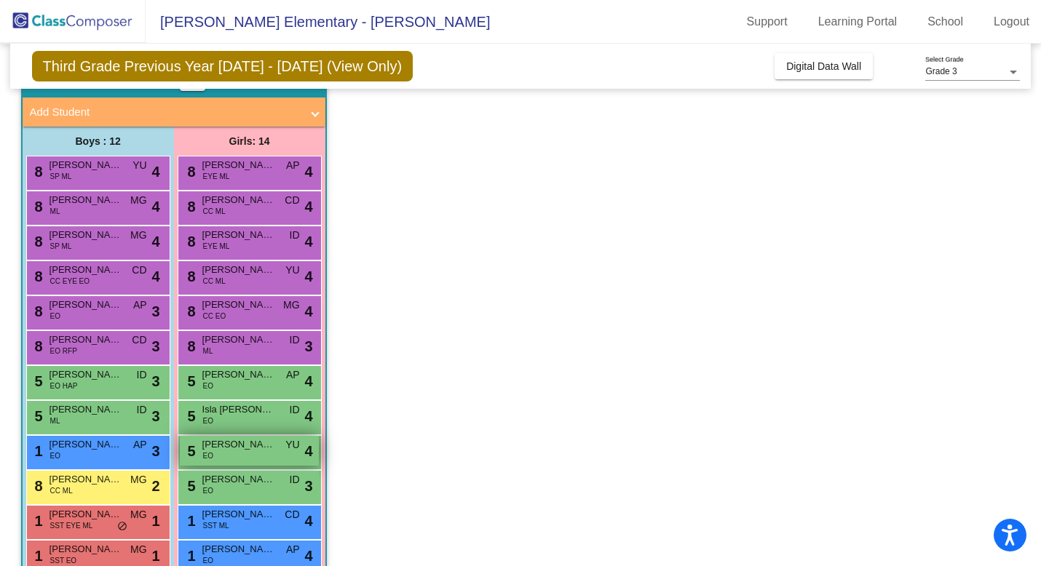
scroll to position [179, 0]
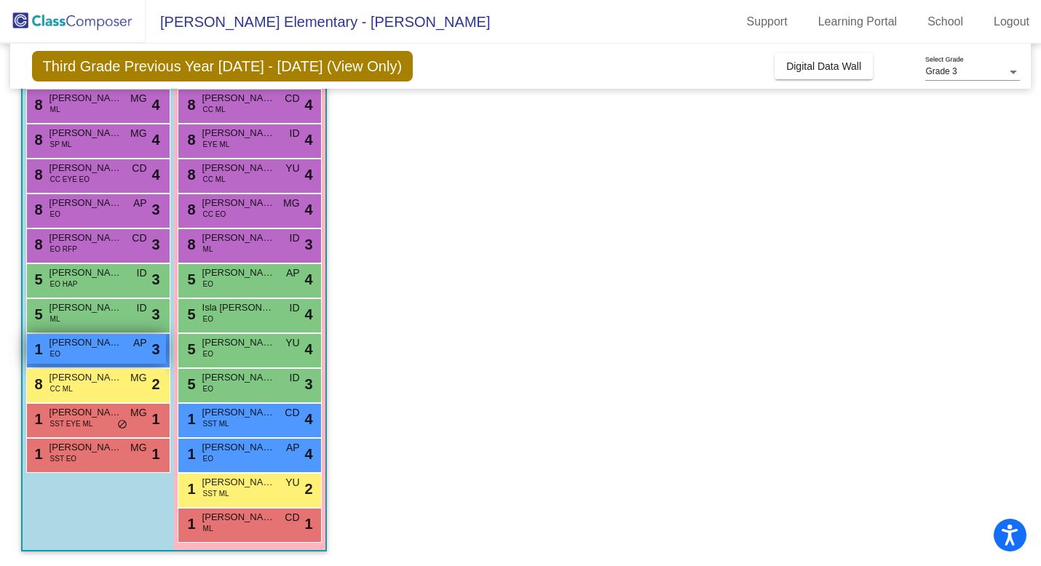
click at [95, 348] on span "[PERSON_NAME]" at bounding box center [85, 343] width 73 height 15
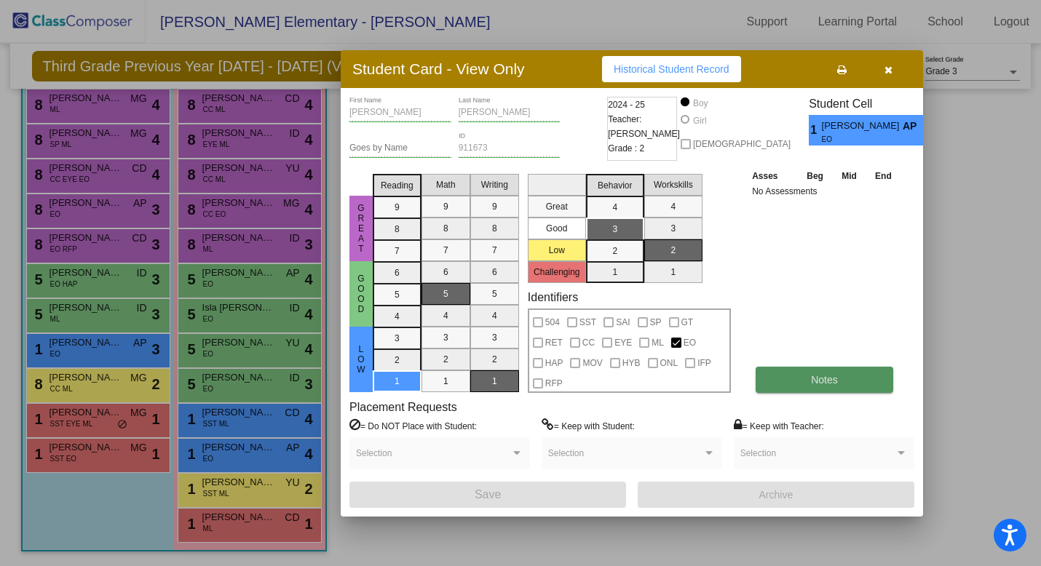
click at [813, 380] on span "Notes" at bounding box center [824, 380] width 27 height 12
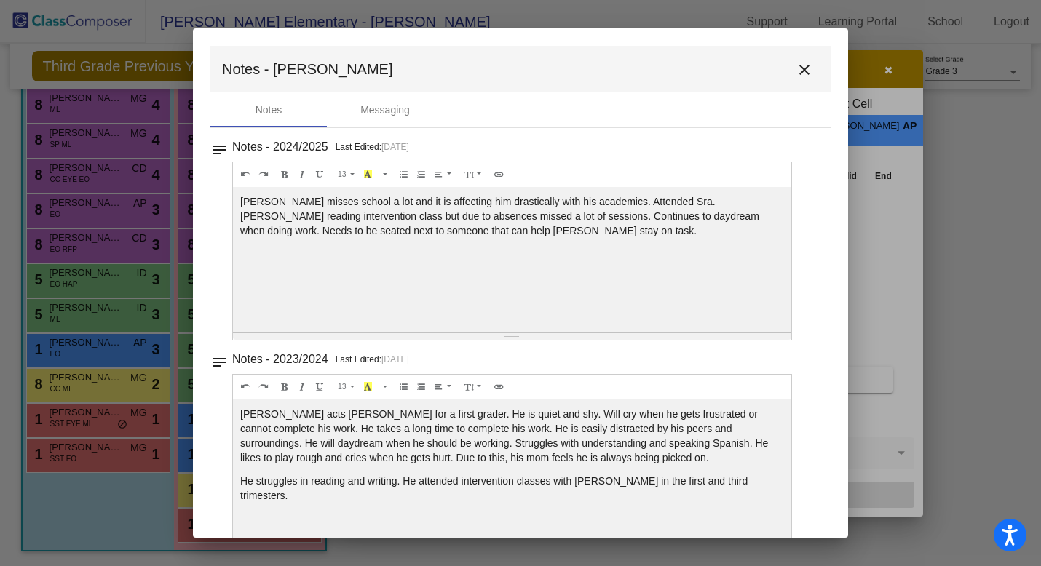
click at [797, 73] on mat-icon "close" at bounding box center [804, 69] width 17 height 17
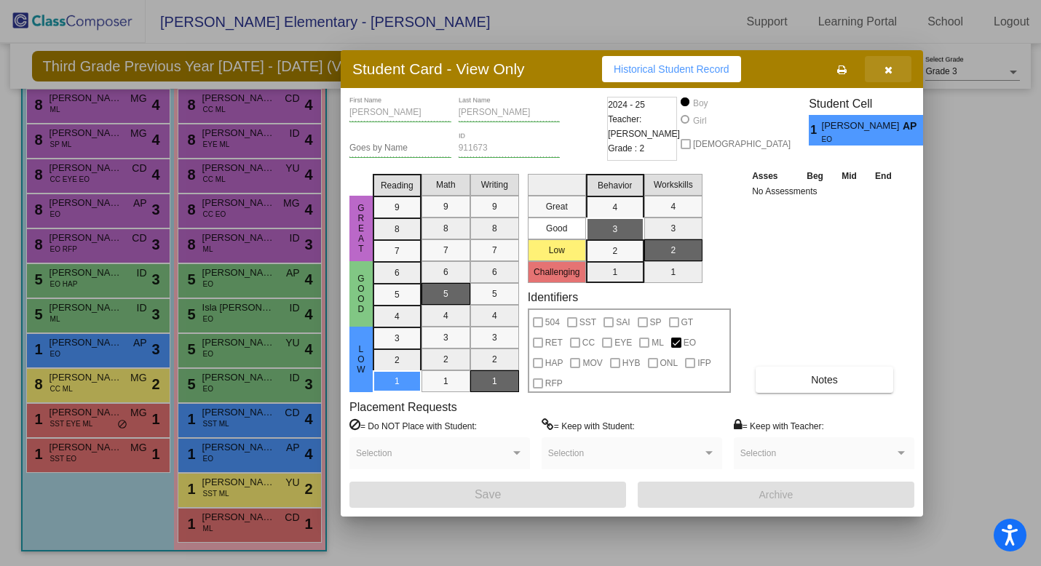
click at [881, 68] on button "button" at bounding box center [888, 69] width 47 height 26
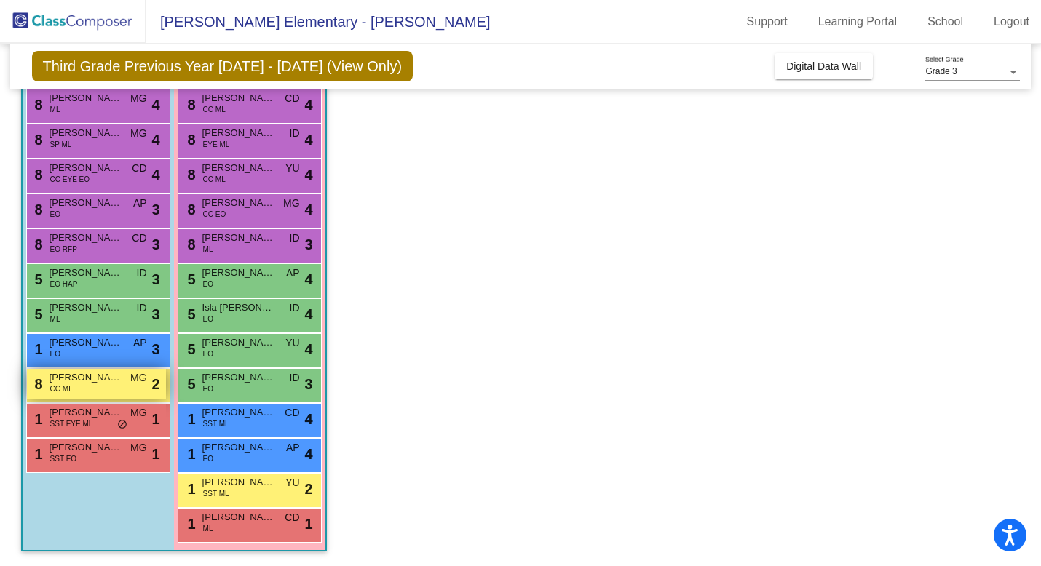
click at [84, 389] on div "8 [PERSON_NAME] [PERSON_NAME] CC ML MG lock do_not_disturb_alt 2" at bounding box center [96, 384] width 139 height 30
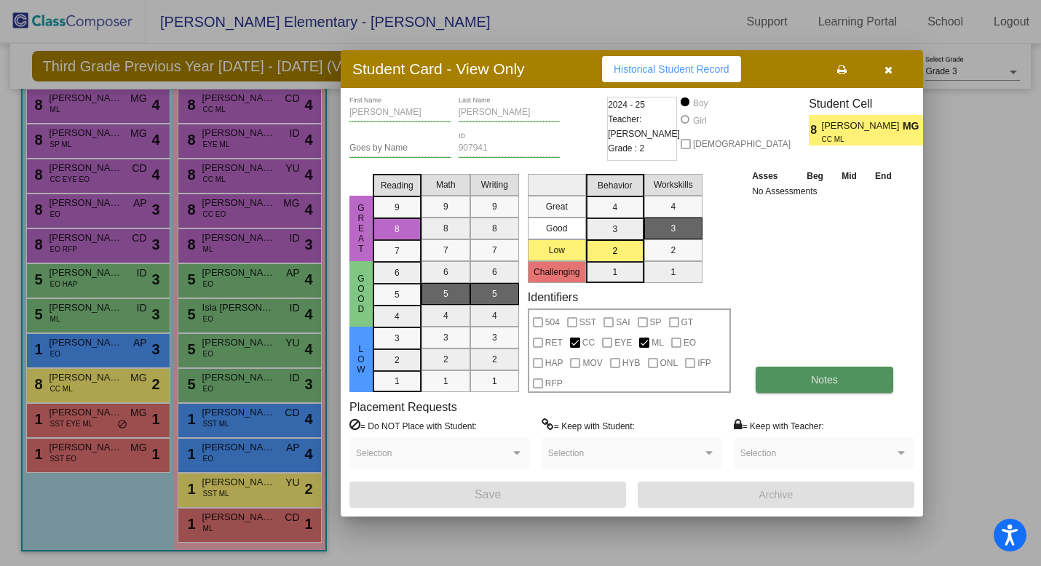
click at [831, 369] on button "Notes" at bounding box center [825, 380] width 138 height 26
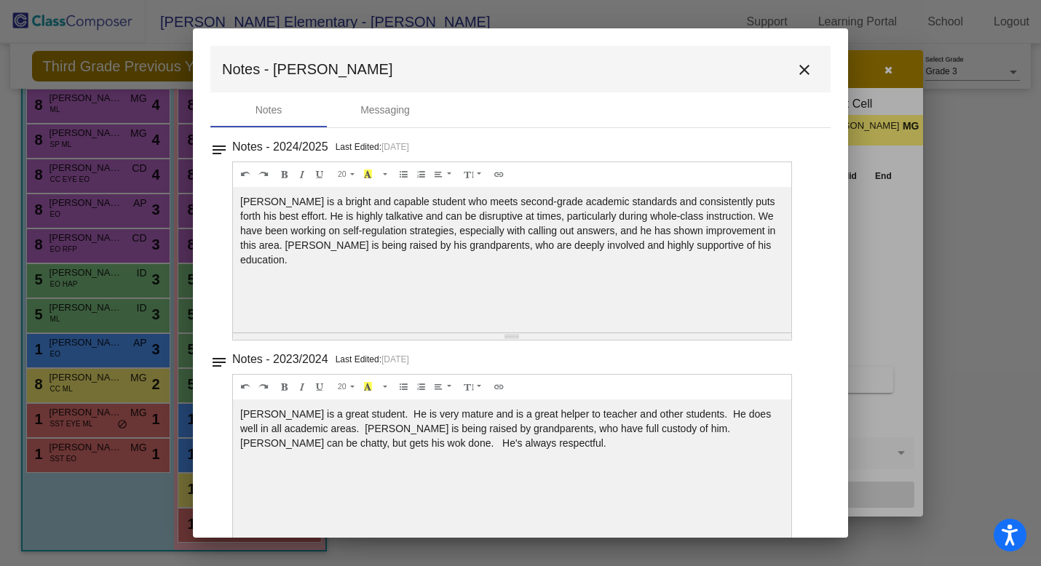
click at [797, 71] on mat-icon "close" at bounding box center [804, 69] width 17 height 17
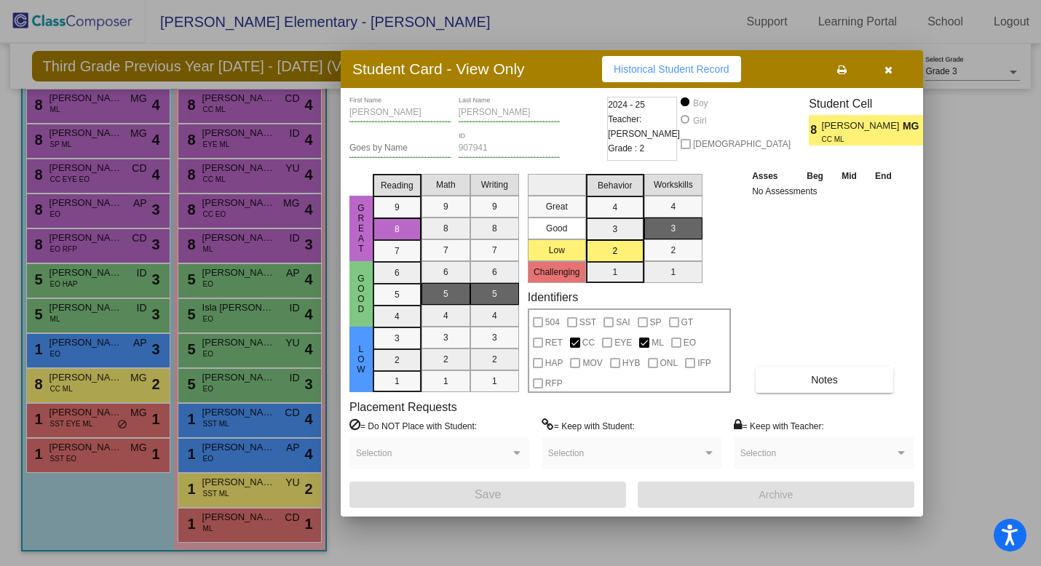
click at [890, 66] on icon "button" at bounding box center [888, 70] width 8 height 10
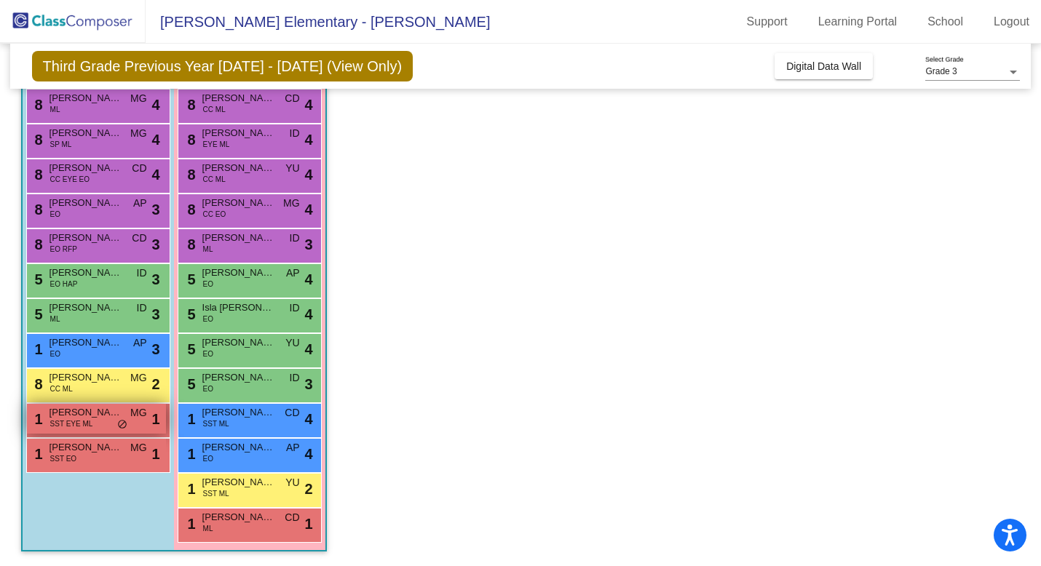
click at [76, 425] on span "SST EYE ML" at bounding box center [71, 424] width 43 height 11
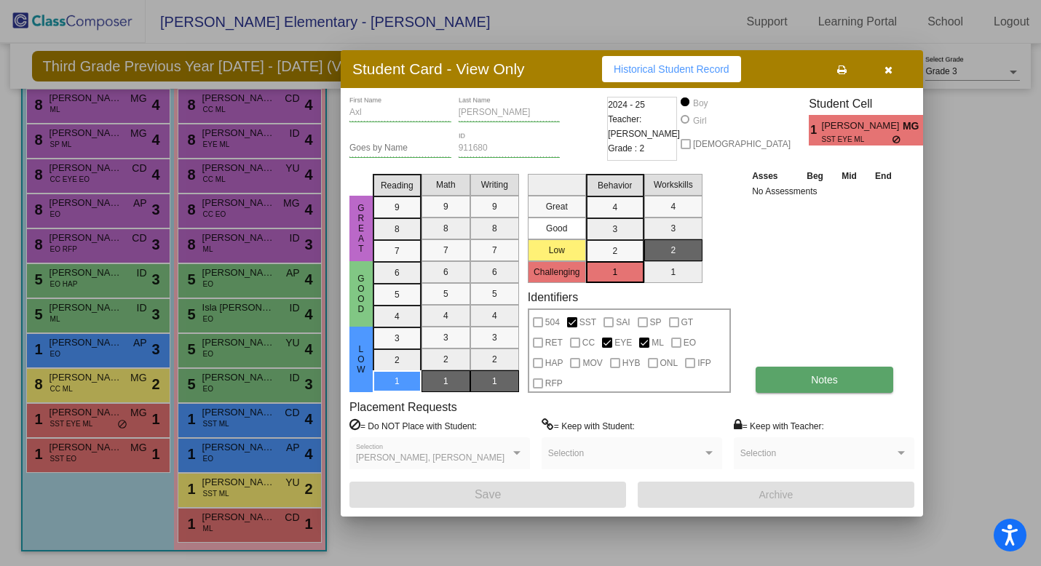
click at [828, 384] on span "Notes" at bounding box center [824, 380] width 27 height 12
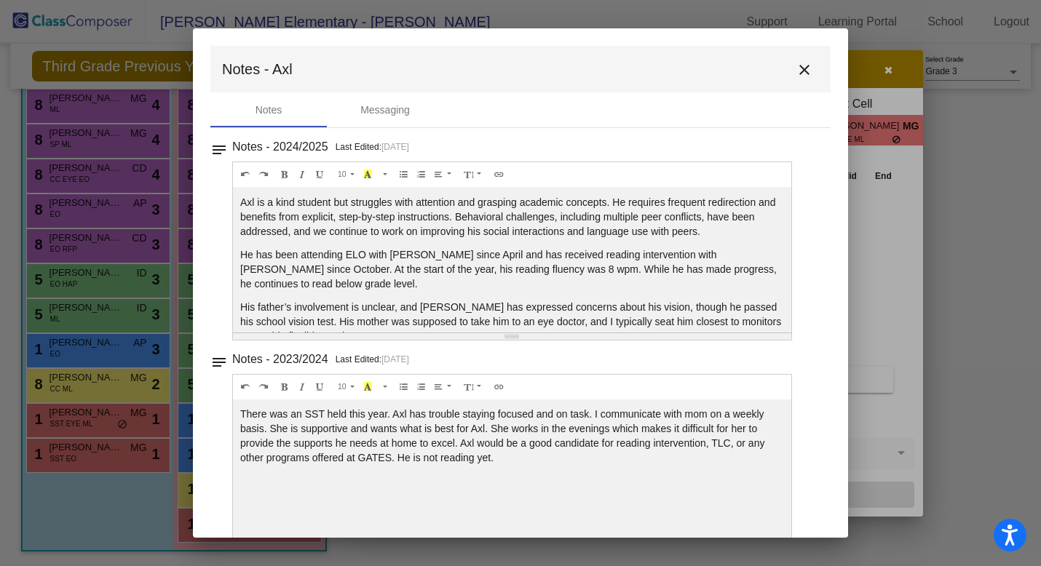
scroll to position [79, 0]
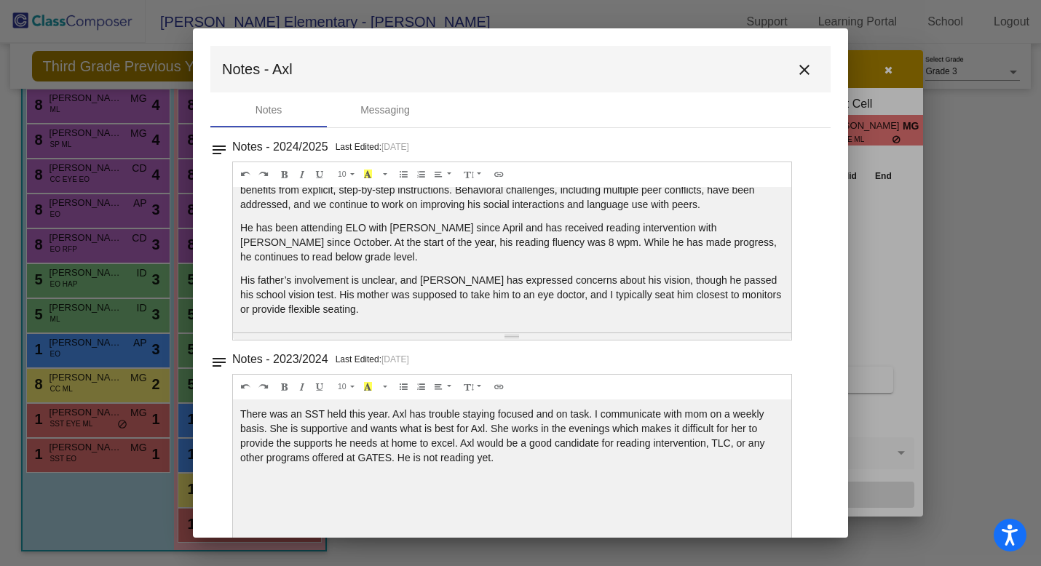
click at [798, 69] on mat-icon "close" at bounding box center [804, 69] width 17 height 17
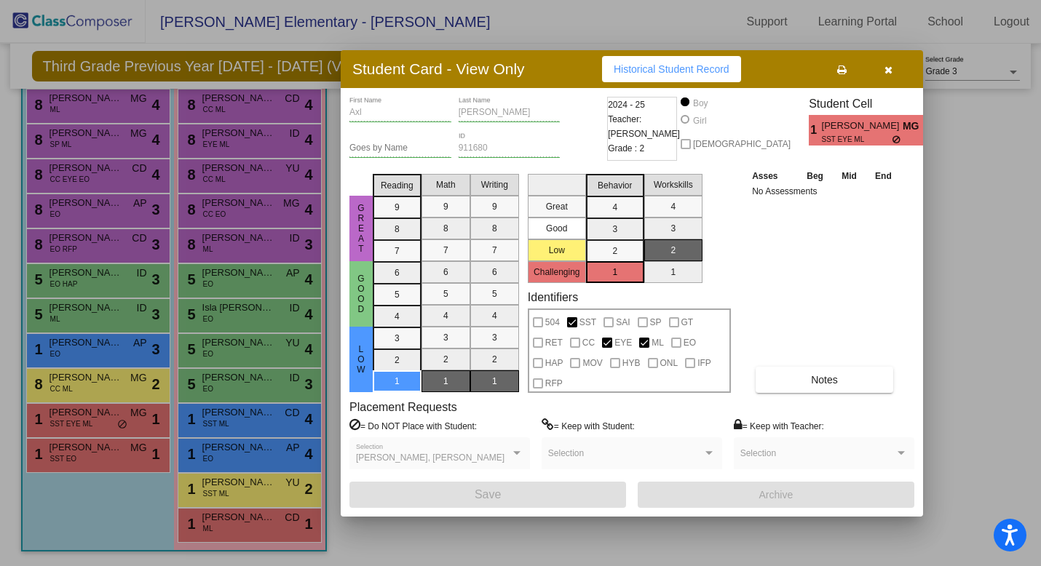
click at [887, 72] on icon "button" at bounding box center [888, 70] width 8 height 10
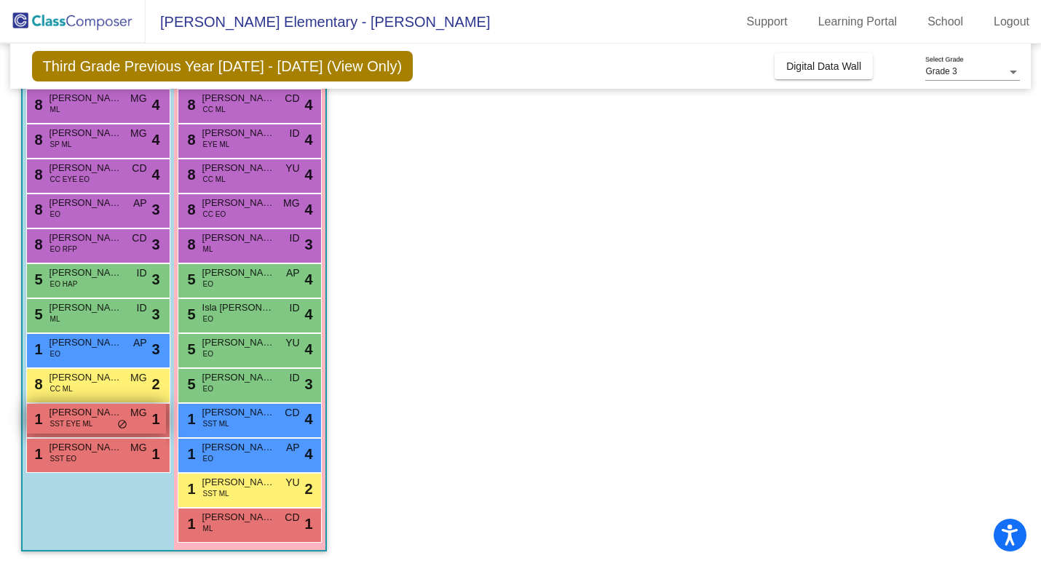
click at [83, 427] on span "SST EYE ML" at bounding box center [71, 424] width 43 height 11
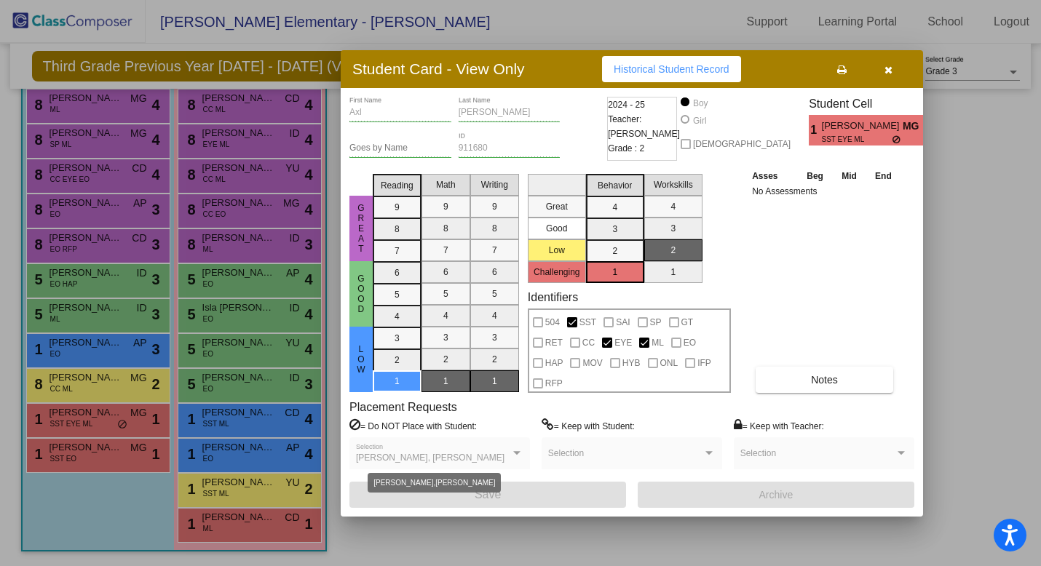
click at [519, 452] on div at bounding box center [516, 453] width 7 height 4
click at [515, 451] on div at bounding box center [516, 453] width 7 height 4
click at [421, 463] on span "[PERSON_NAME], [PERSON_NAME]" at bounding box center [430, 458] width 148 height 10
click at [453, 463] on div "[PERSON_NAME], [PERSON_NAME] Selection" at bounding box center [439, 457] width 167 height 26
click at [888, 72] on icon "button" at bounding box center [888, 70] width 8 height 10
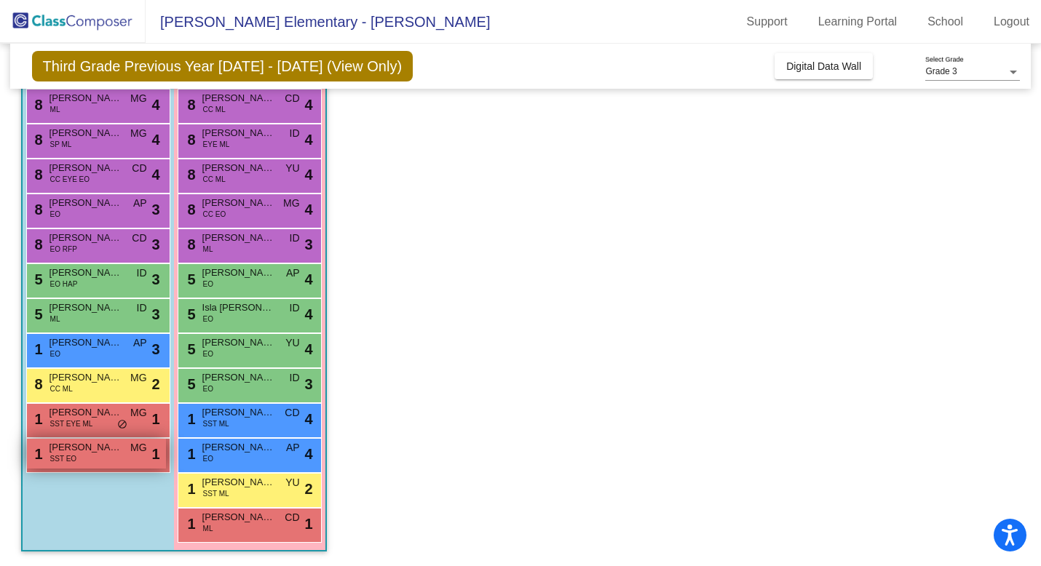
click at [116, 453] on span "[PERSON_NAME]" at bounding box center [85, 447] width 73 height 15
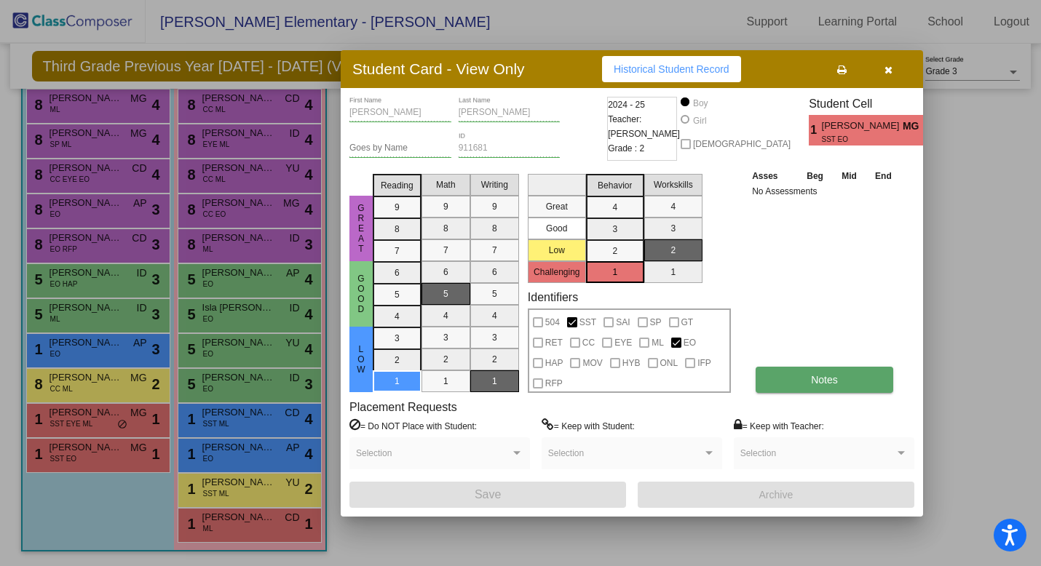
click at [843, 374] on button "Notes" at bounding box center [825, 380] width 138 height 26
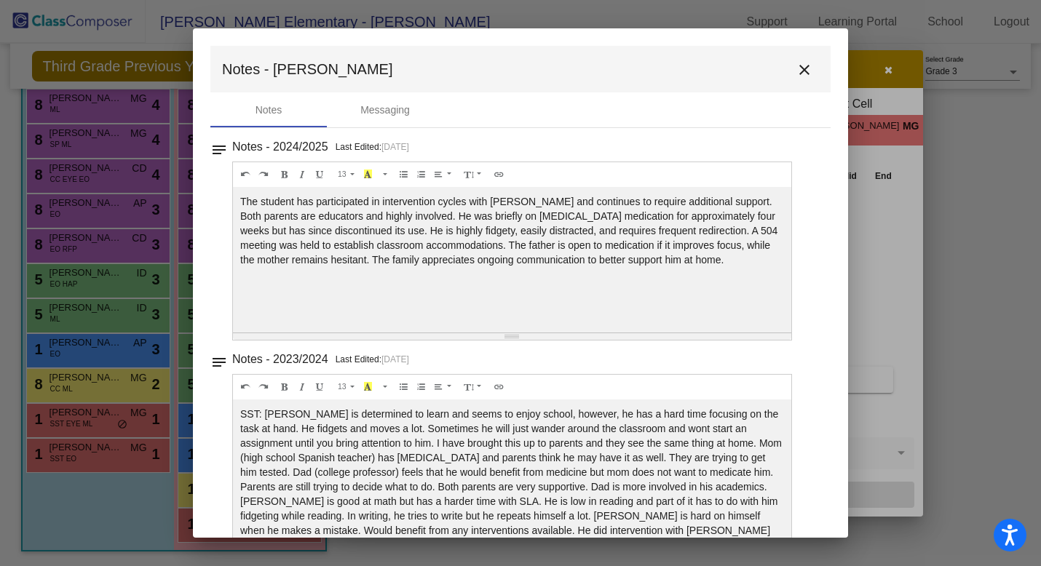
click at [801, 73] on mat-icon "close" at bounding box center [804, 69] width 17 height 17
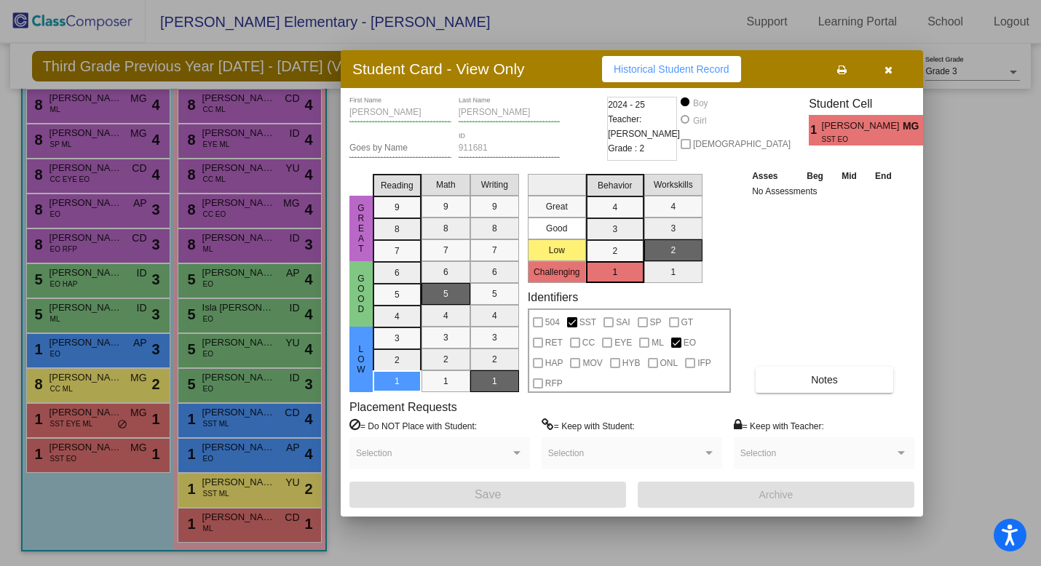
click at [891, 68] on icon "button" at bounding box center [888, 70] width 8 height 10
